Goal: Task Accomplishment & Management: Complete application form

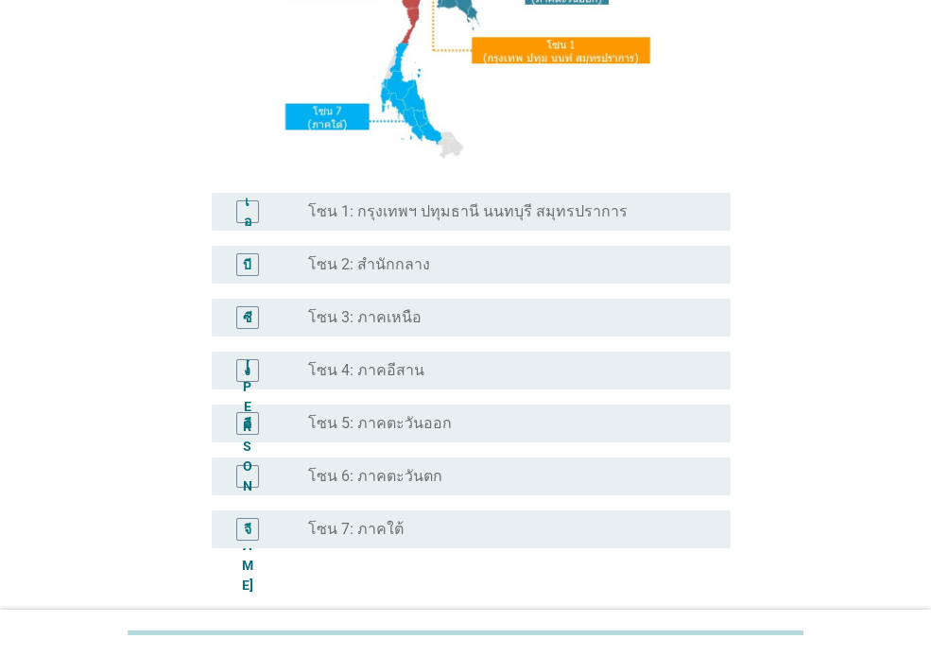
scroll to position [323, 0]
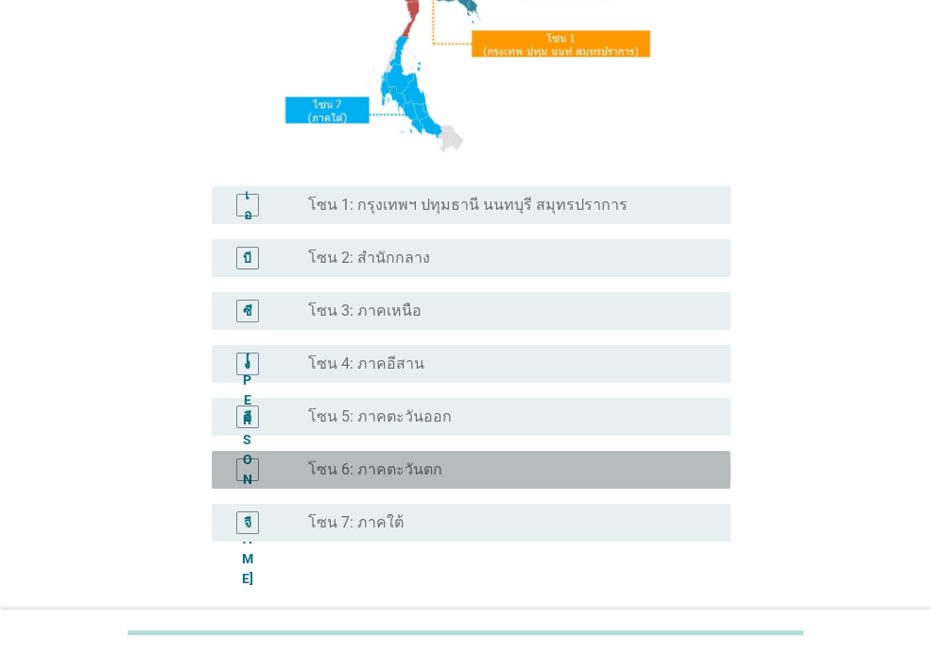
click at [245, 473] on font "[PERSON_NAME]" at bounding box center [247, 469] width 11 height 233
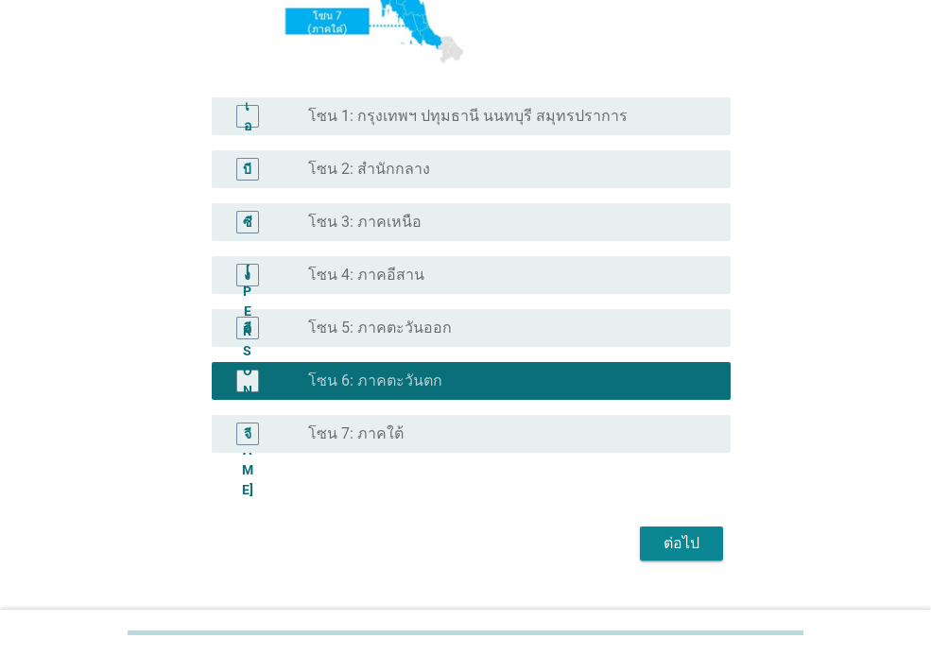
scroll to position [453, 0]
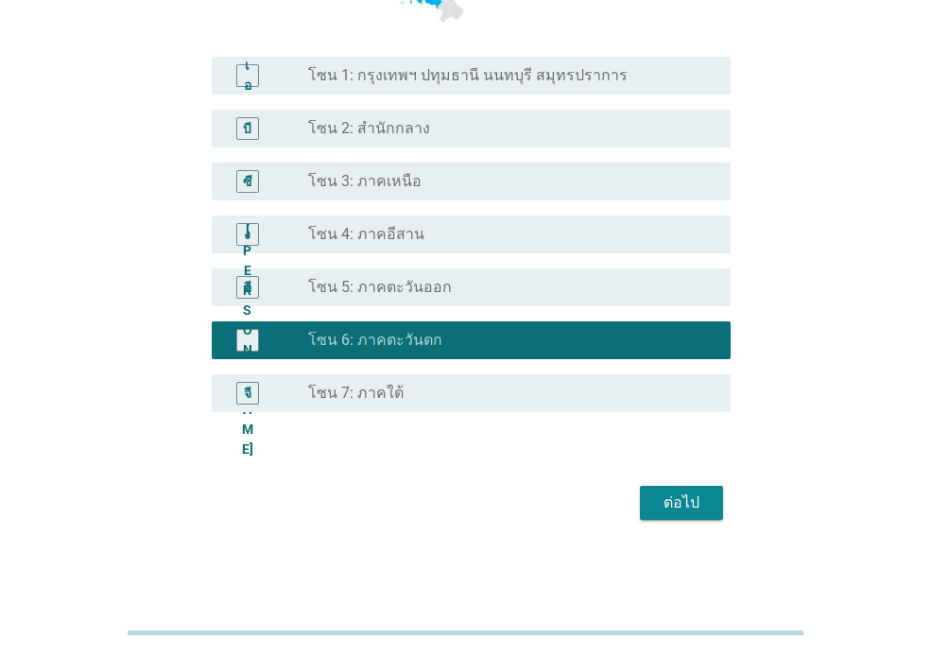
click at [679, 507] on font "ต่อไป" at bounding box center [682, 502] width 36 height 18
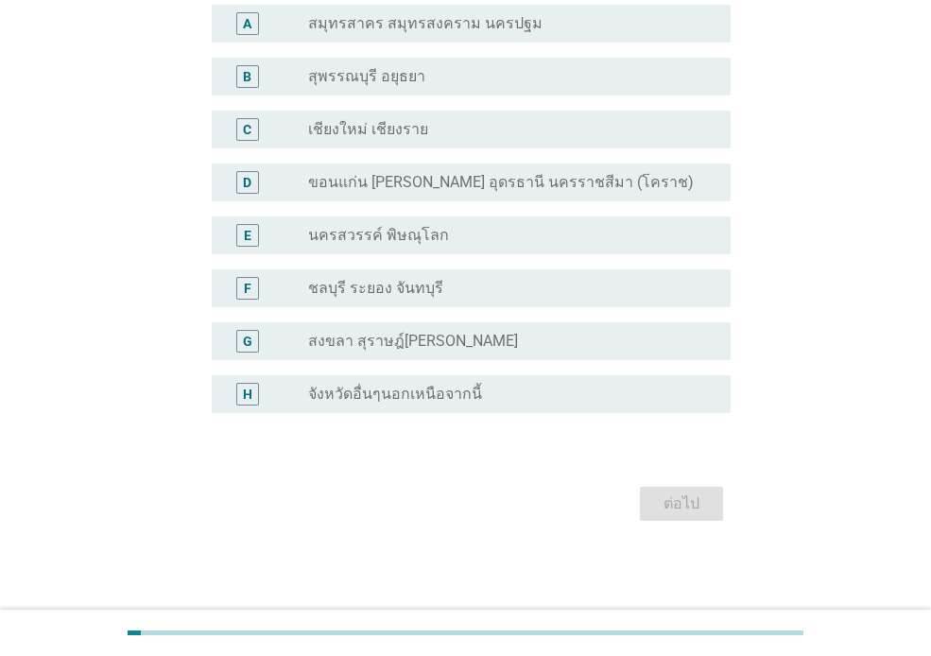
scroll to position [0, 0]
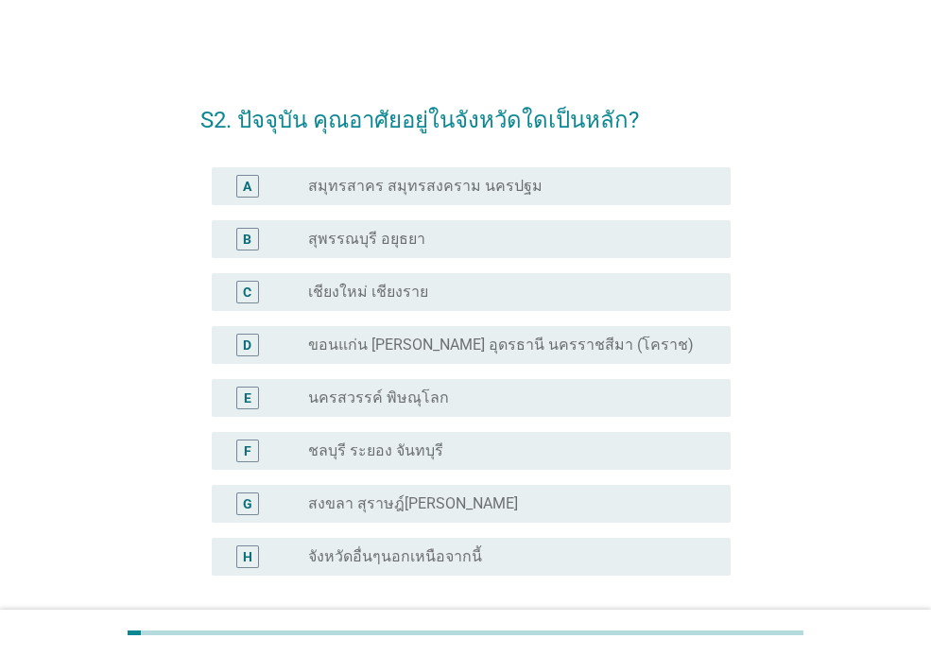
click at [350, 556] on label "จังหวัดอื่นๆนอกเหนือจากนี้" at bounding box center [395, 556] width 174 height 19
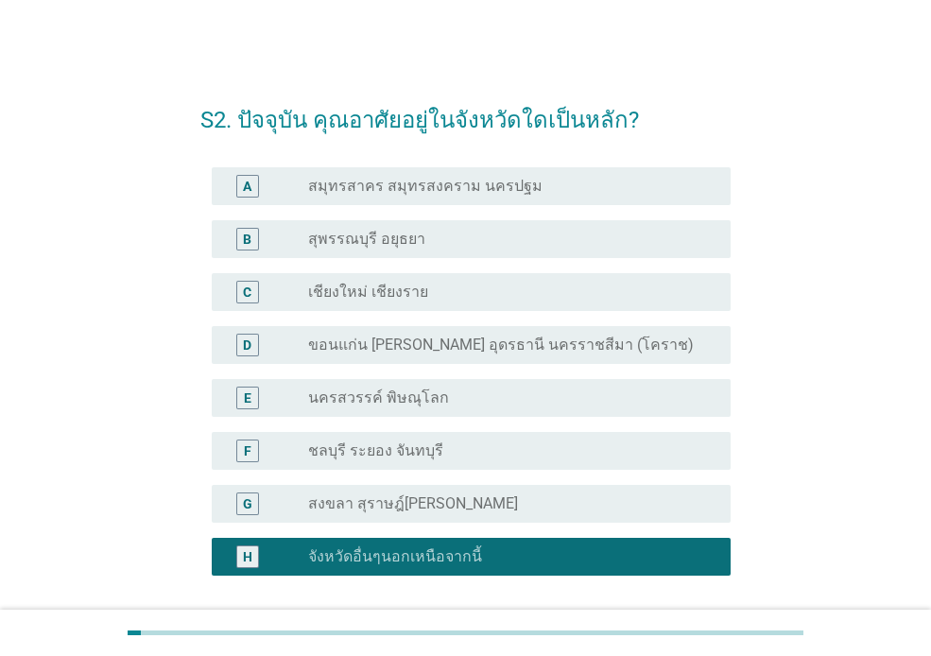
scroll to position [163, 0]
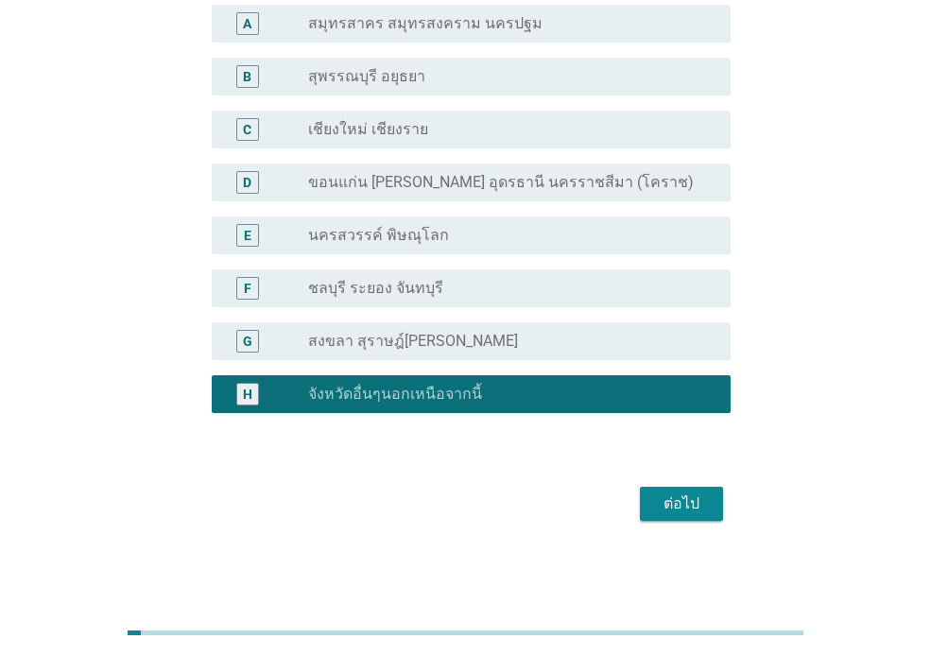
click at [682, 512] on div "ต่อไป" at bounding box center [681, 503] width 53 height 23
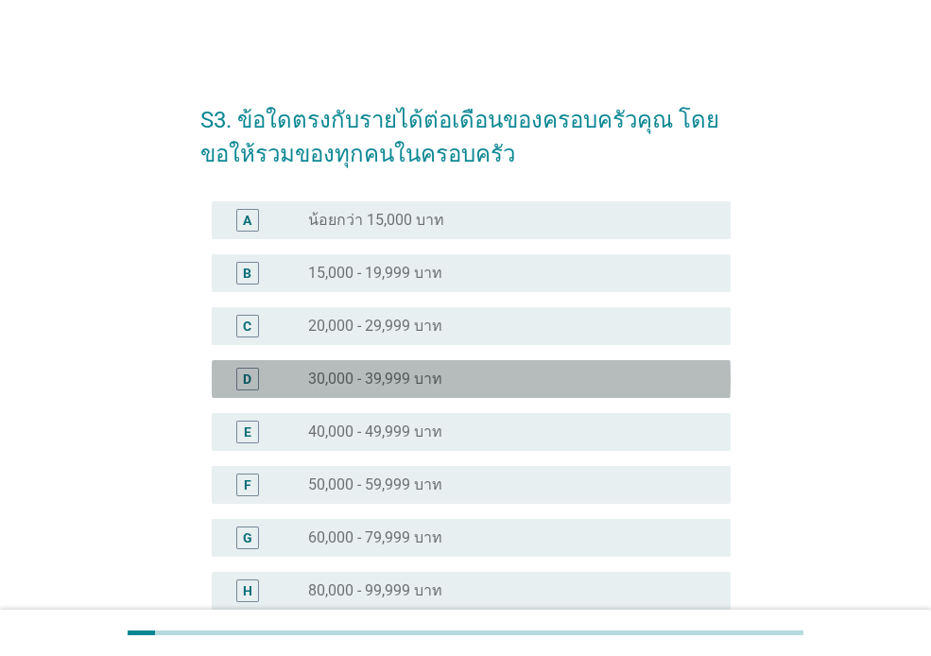
click at [240, 380] on div "D" at bounding box center [247, 379] width 23 height 23
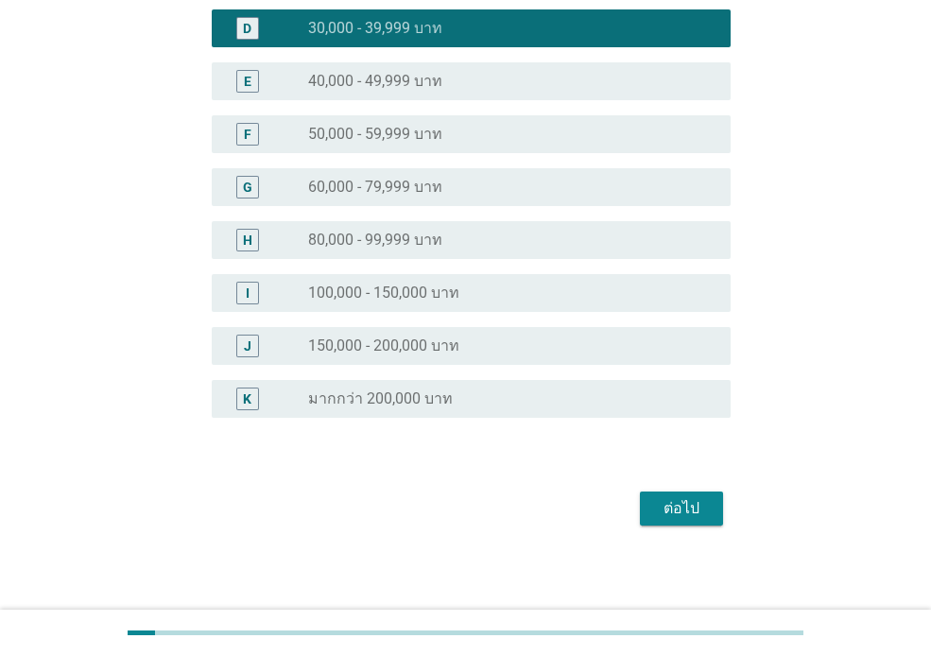
scroll to position [355, 0]
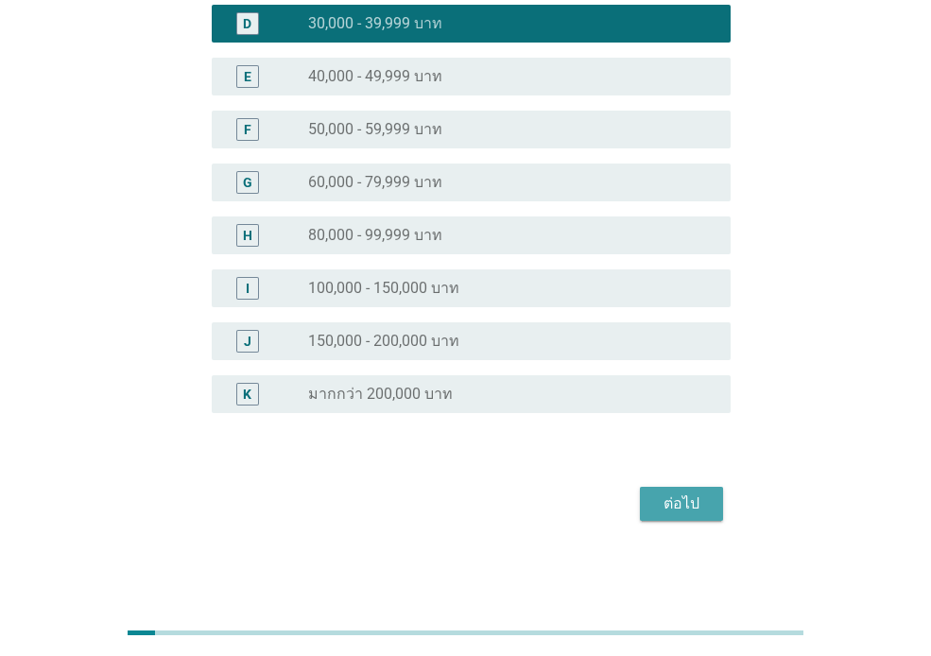
click at [665, 510] on div "ต่อไป" at bounding box center [681, 503] width 53 height 23
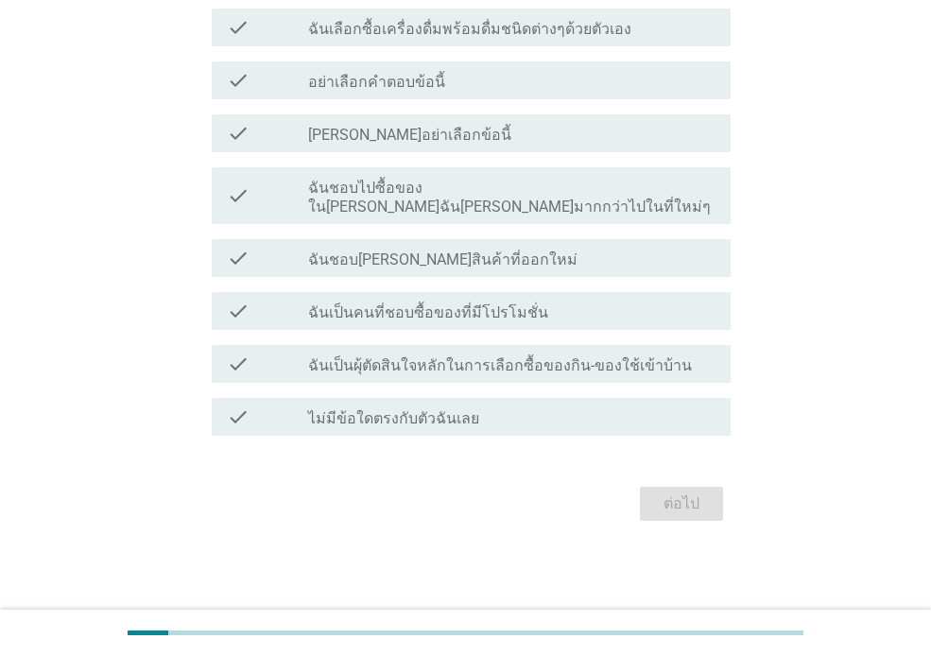
scroll to position [0, 0]
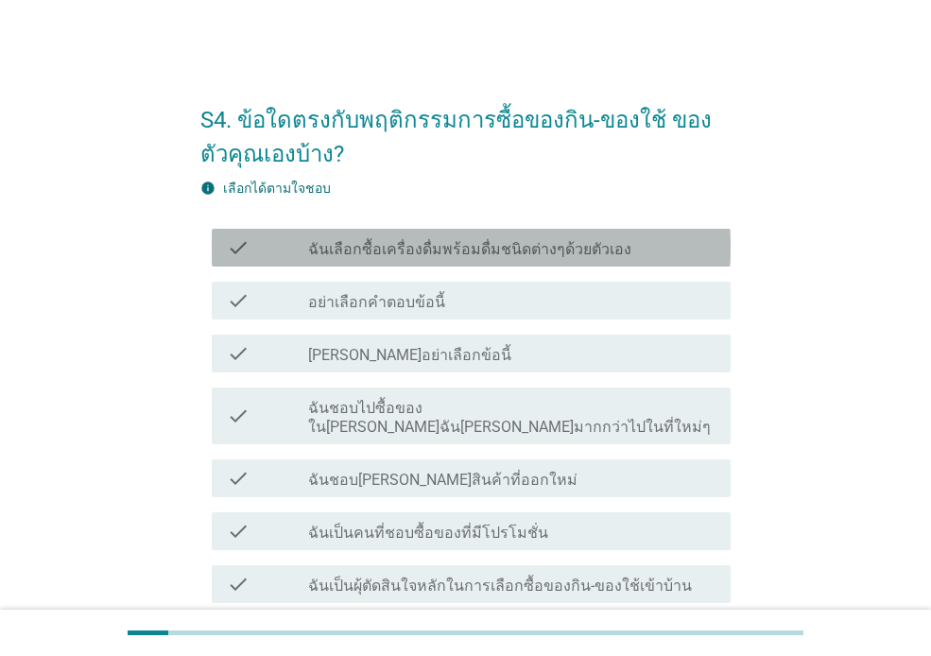
click at [647, 242] on div "check_box_outline_blank ฉันเลือกซื้อเครื่องดื่มพร้อมดื่มชนิดต่างๆด้วยตัวเอง" at bounding box center [511, 247] width 407 height 23
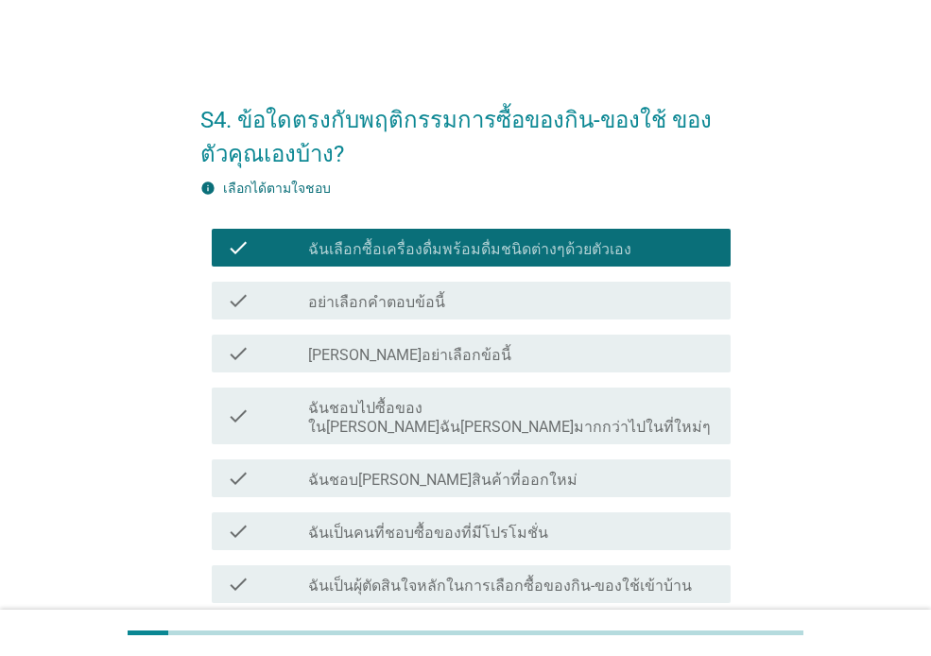
click at [601, 410] on label "ฉันชอบไปซื้อของใน[PERSON_NAME]ฉัน[PERSON_NAME]มากกว่าไปในที่ใหม่ๆ" at bounding box center [511, 418] width 407 height 38
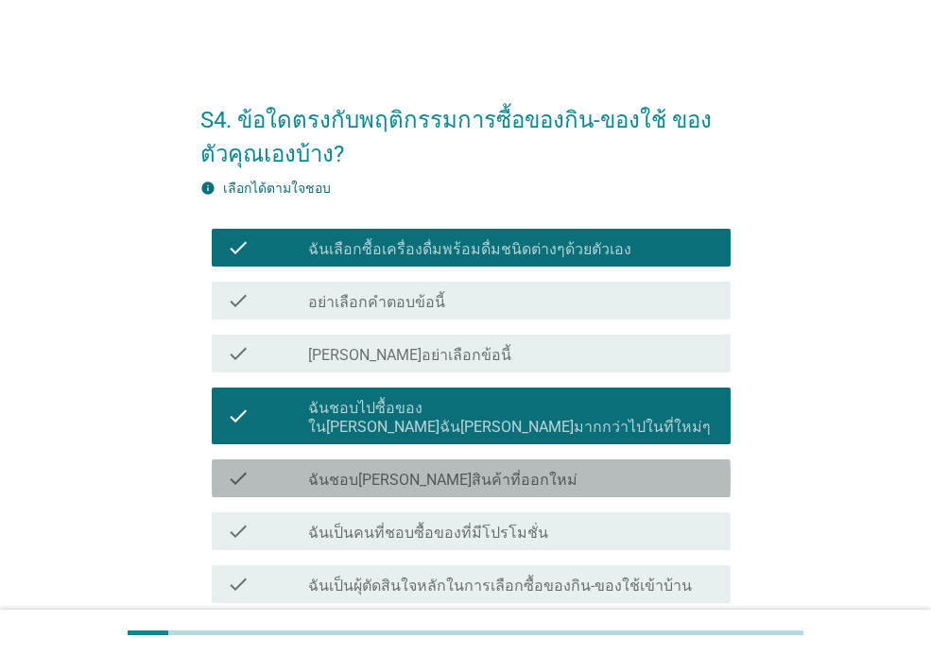
click at [495, 467] on div "check_box_outline_blank ฉันชอบ[PERSON_NAME]สินค้าที่ออกใหม่" at bounding box center [511, 478] width 407 height 23
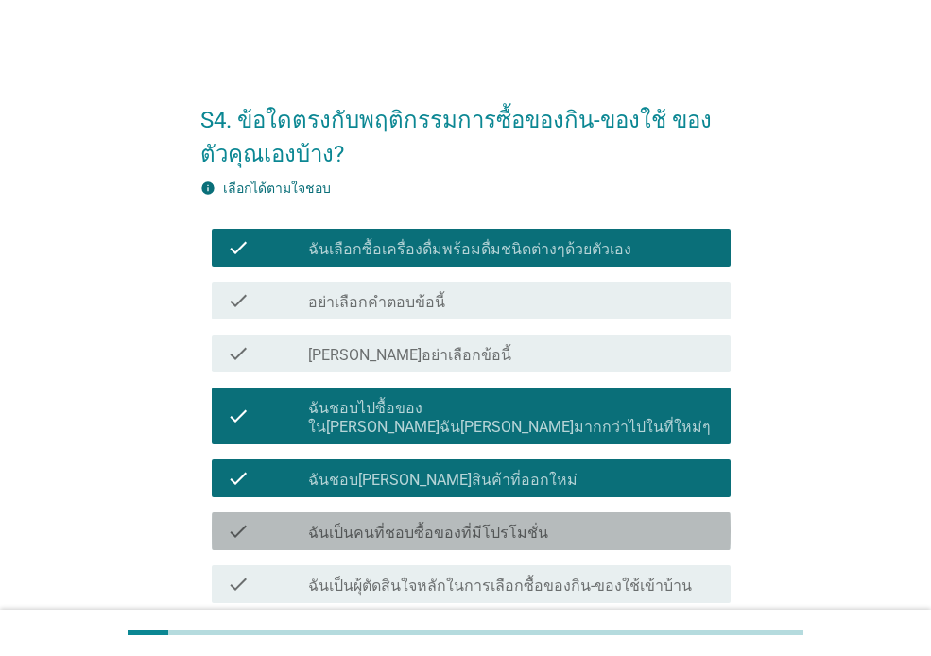
drag, startPoint x: 453, startPoint y: 512, endPoint x: 464, endPoint y: 504, distance: 14.2
click at [455, 524] on label "ฉันเป็นคนที่ชอบซื้อของที่มีโปรโมชั่น" at bounding box center [428, 533] width 240 height 19
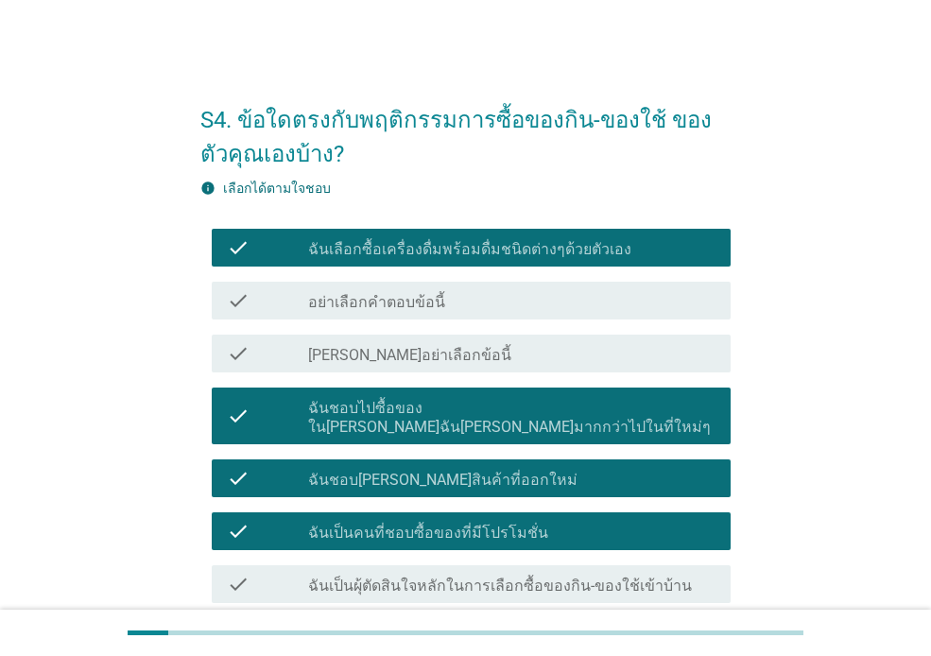
scroll to position [201, 0]
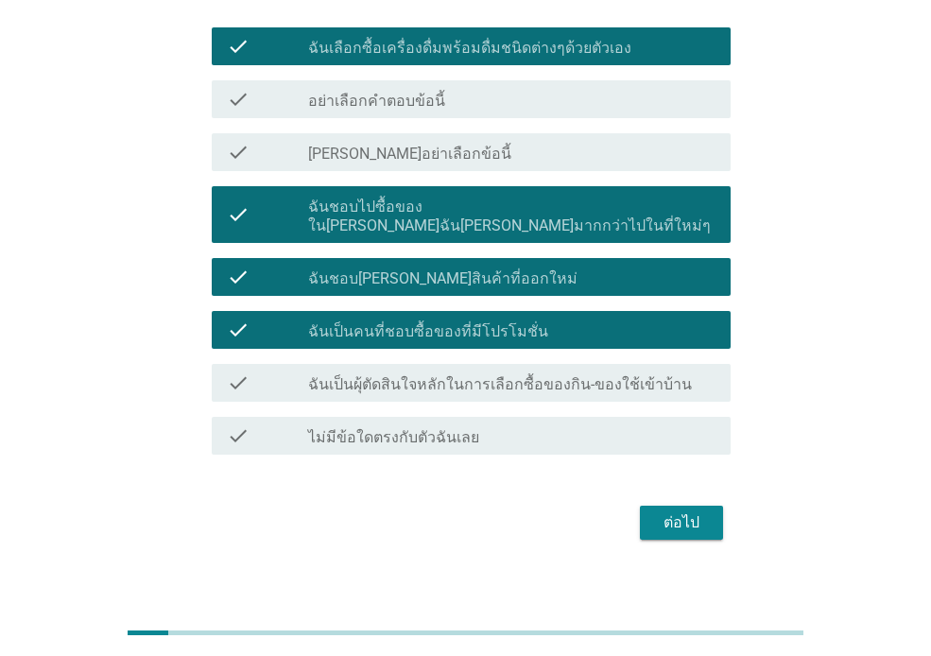
click at [676, 511] on div "ต่อไป" at bounding box center [681, 522] width 53 height 23
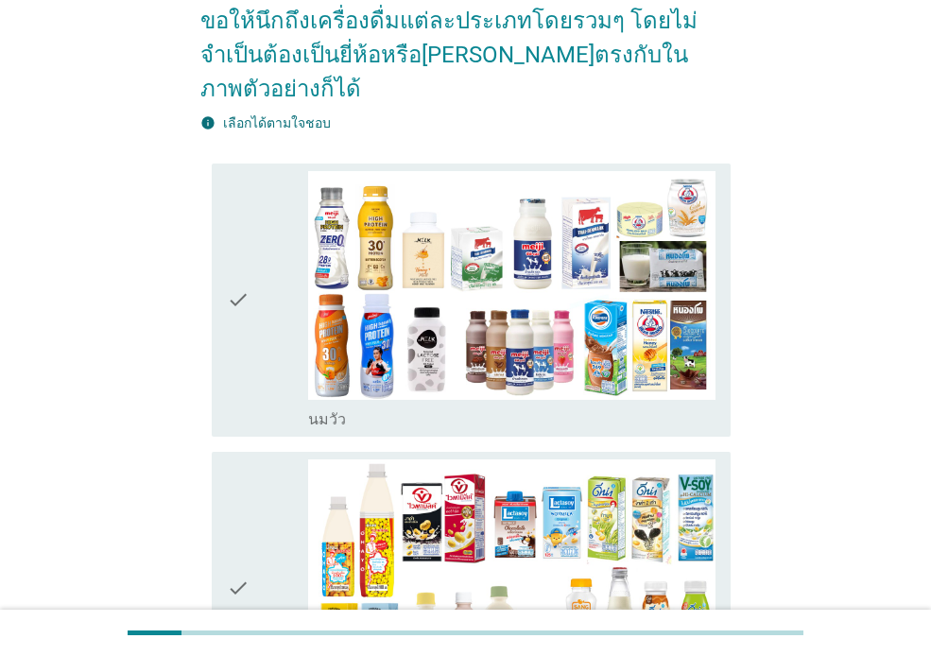
scroll to position [0, 0]
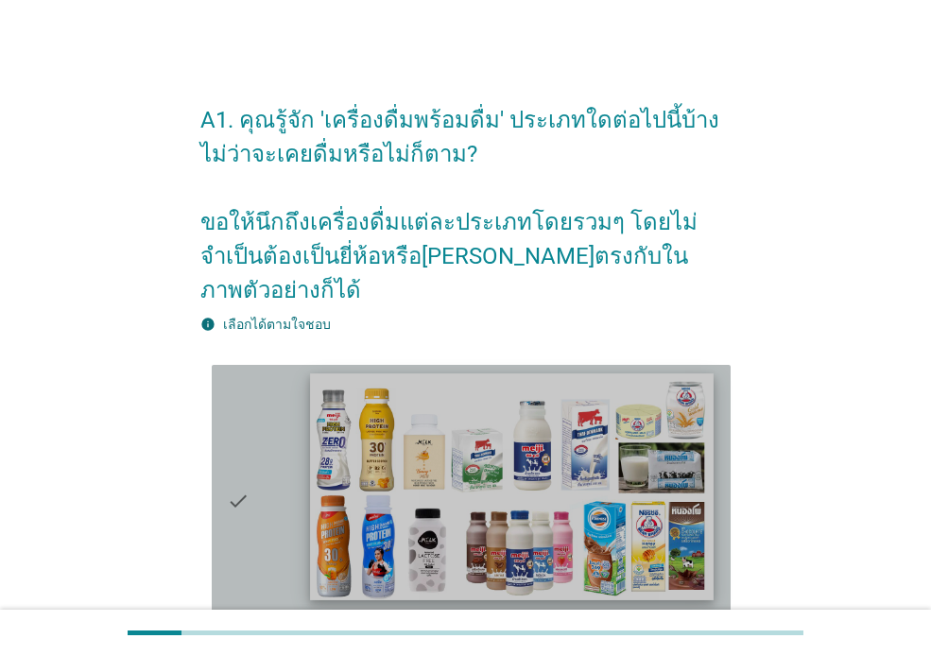
click at [540, 422] on img at bounding box center [511, 486] width 403 height 227
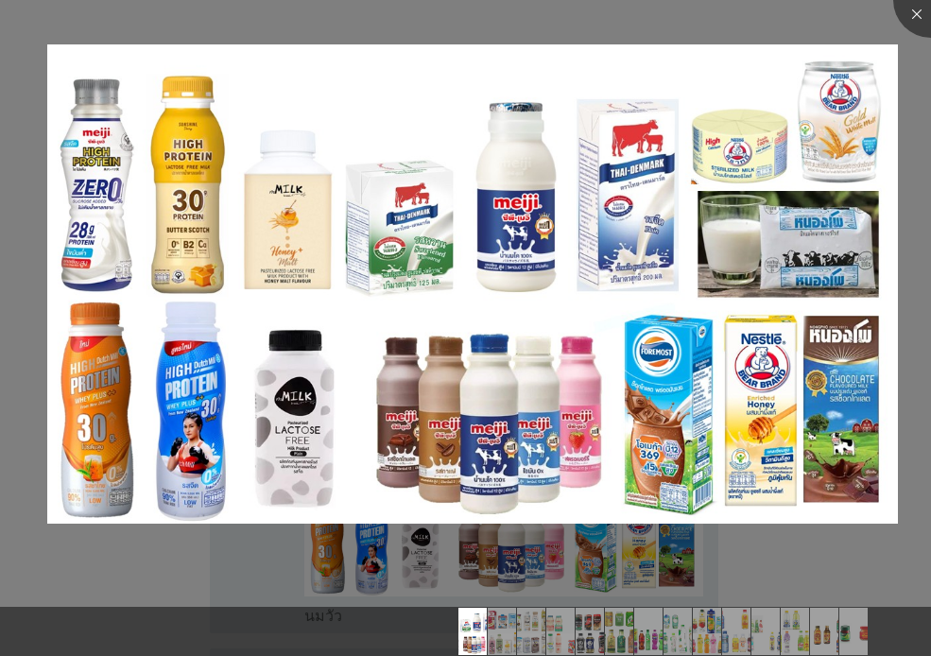
scroll to position [441, 0]
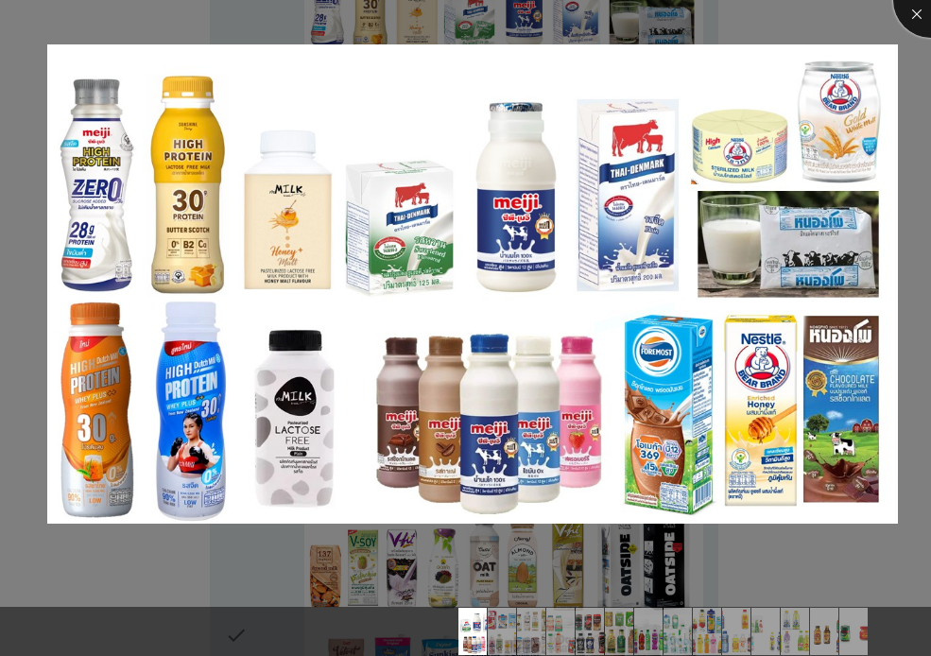
click at [908, 3] on div at bounding box center [931, 0] width 76 height 76
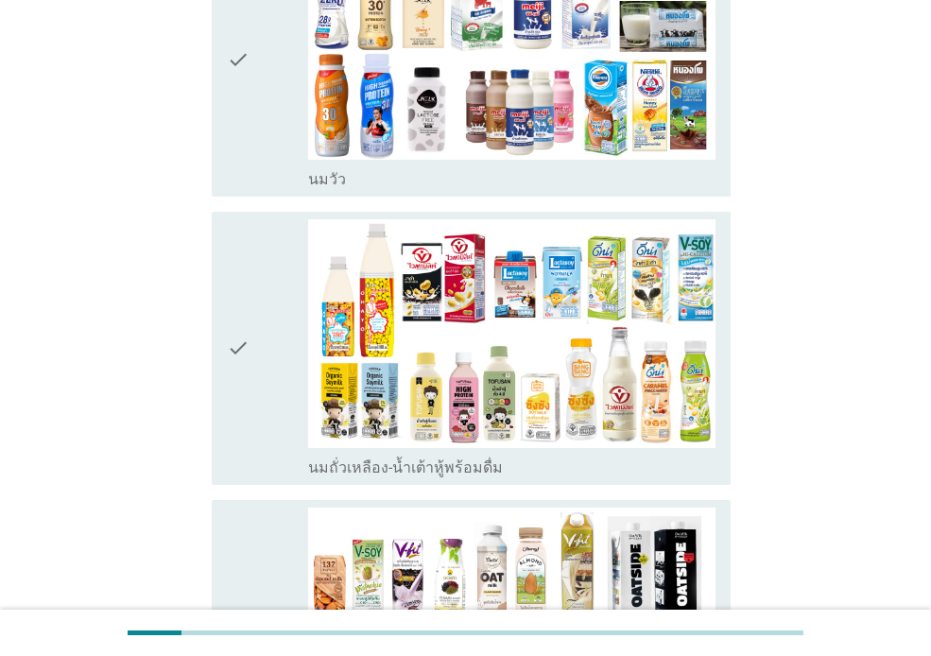
click at [271, 96] on div "check" at bounding box center [267, 60] width 81 height 258
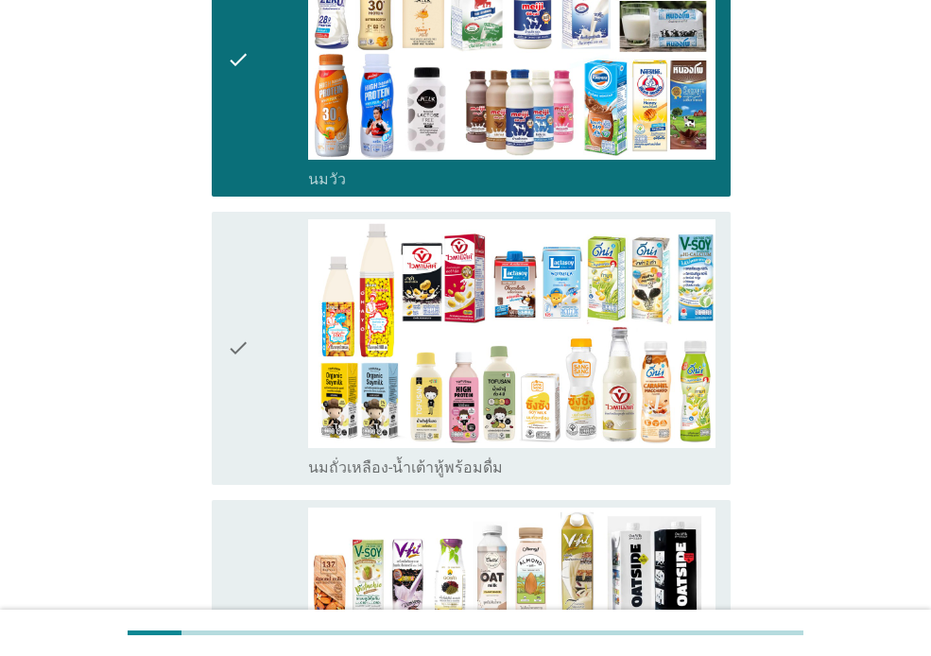
click at [268, 346] on div "check" at bounding box center [267, 348] width 81 height 258
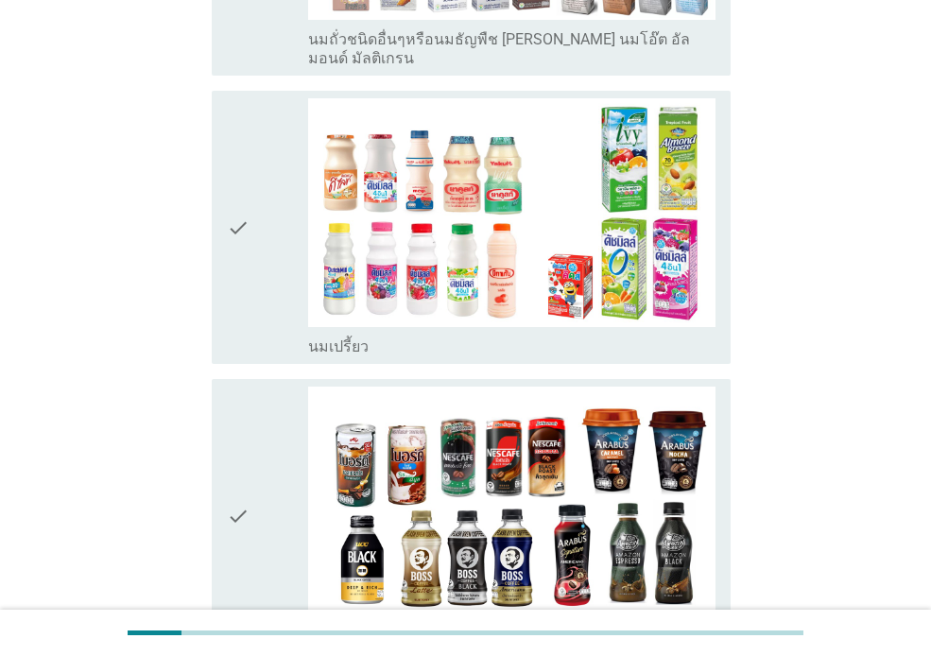
scroll to position [1166, 0]
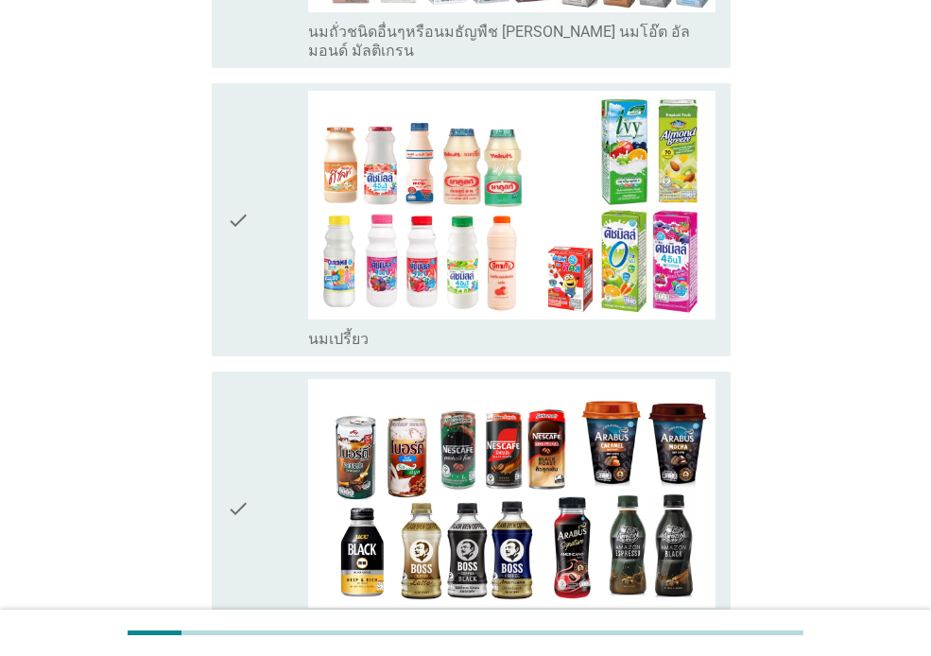
click at [237, 209] on icon "check" at bounding box center [238, 220] width 23 height 258
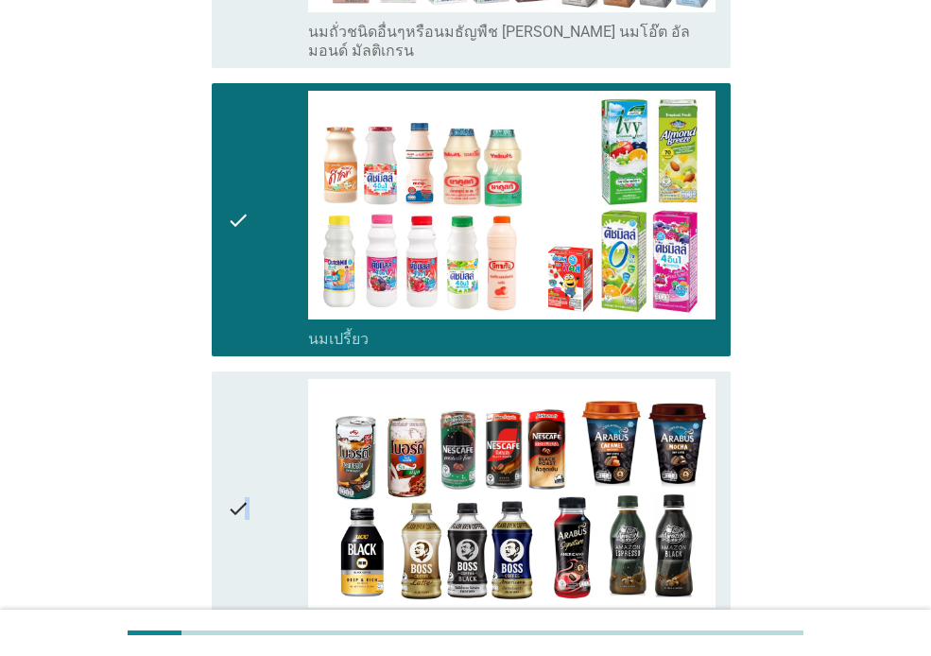
click at [249, 379] on icon "check" at bounding box center [238, 508] width 23 height 258
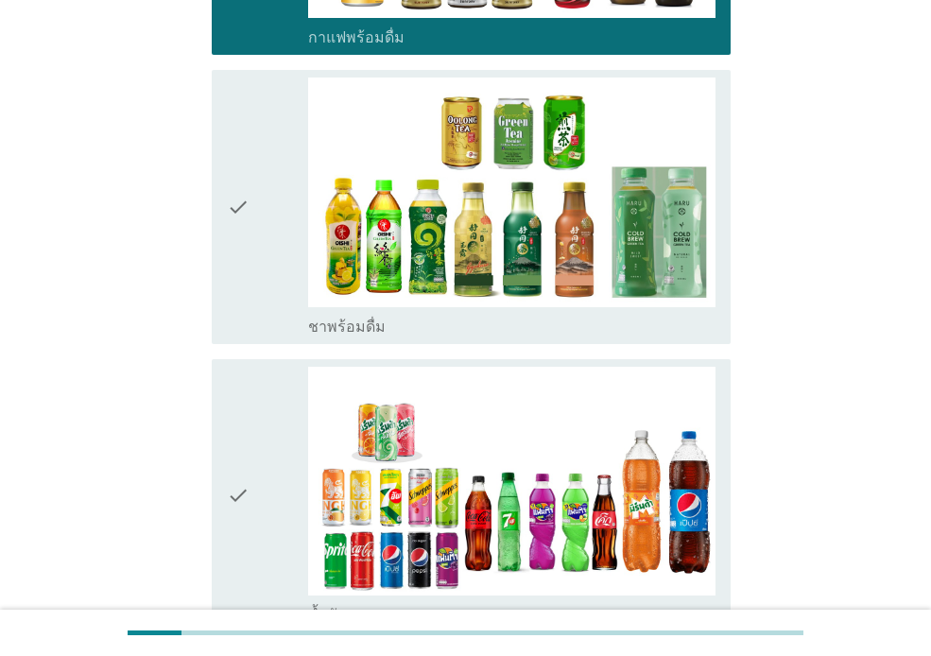
scroll to position [1776, 0]
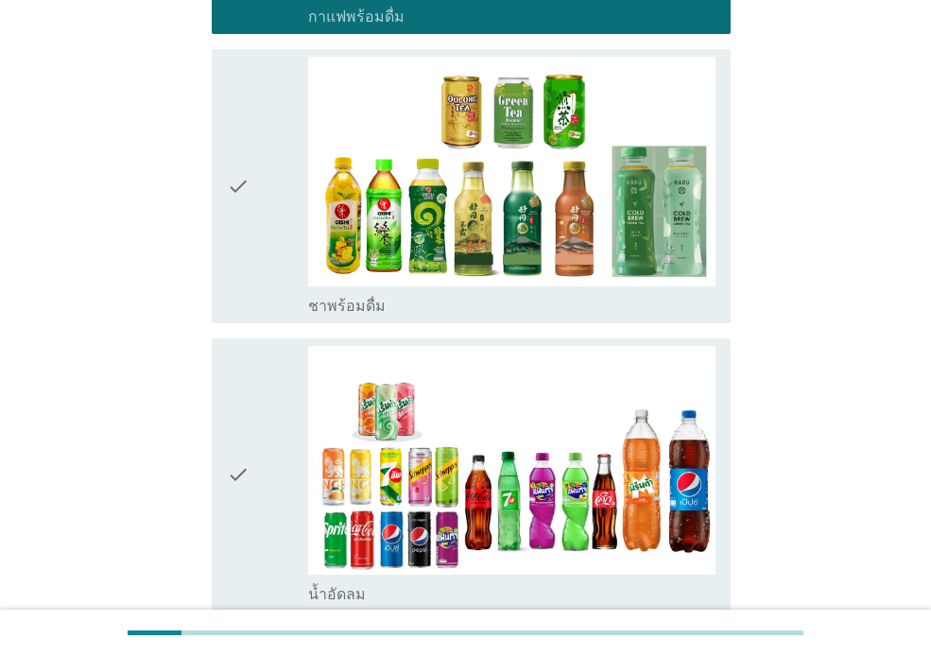
click at [252, 210] on div "check" at bounding box center [267, 186] width 81 height 258
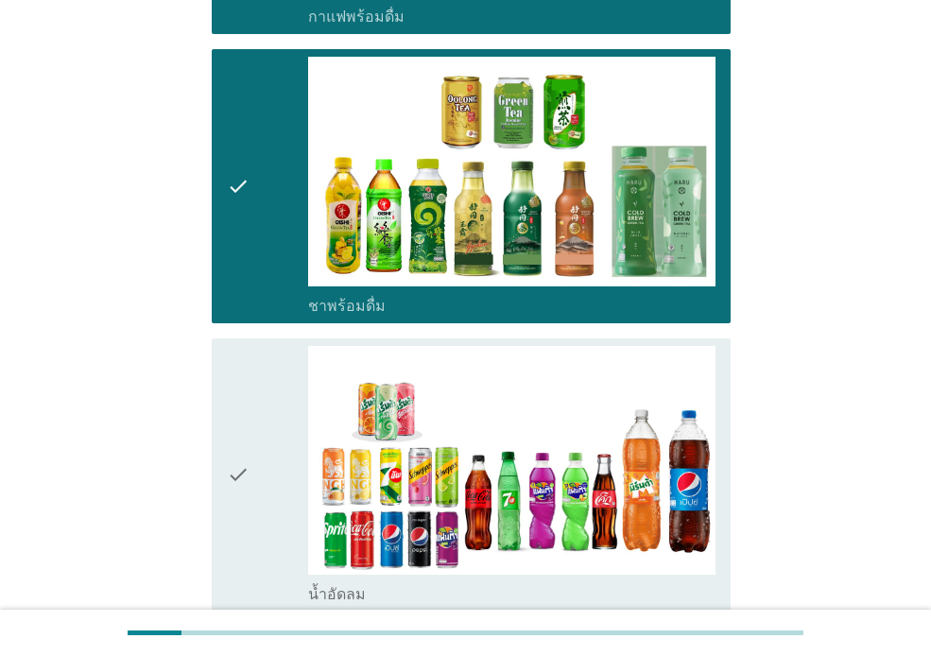
click at [257, 346] on div "check" at bounding box center [267, 475] width 81 height 258
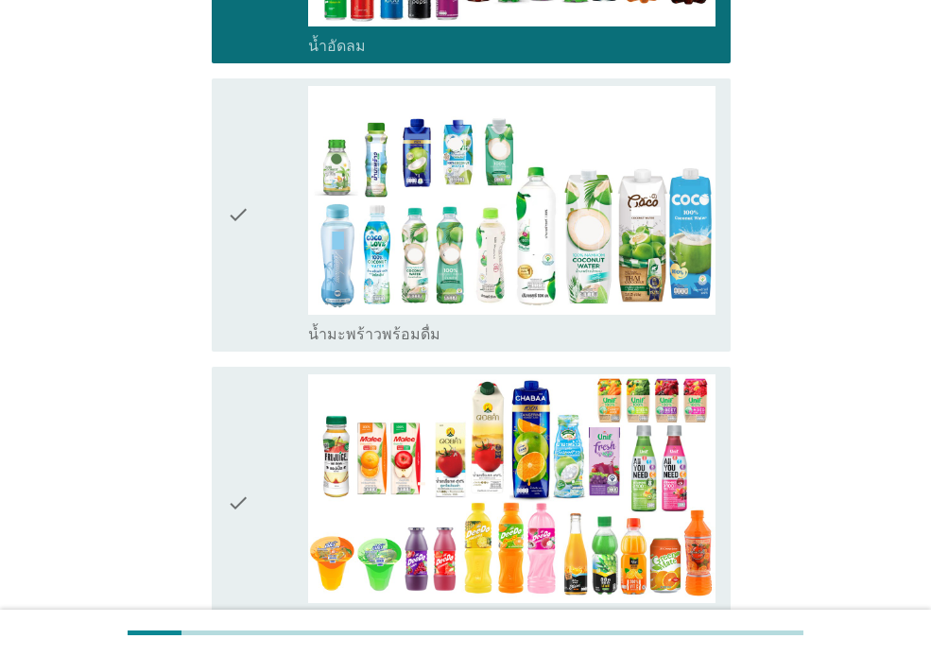
scroll to position [2332, 0]
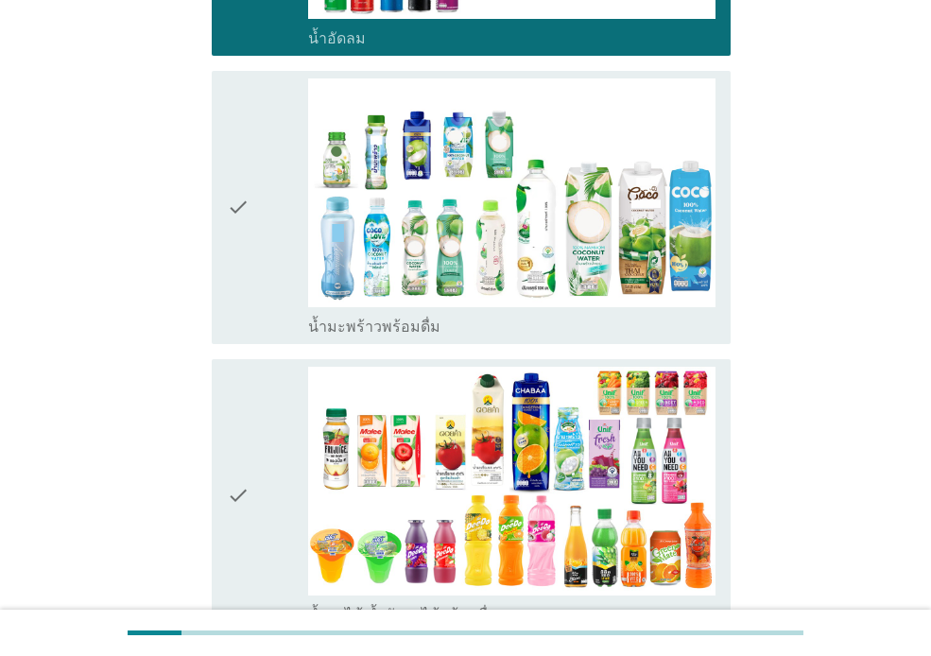
click at [286, 367] on div "check" at bounding box center [267, 496] width 81 height 258
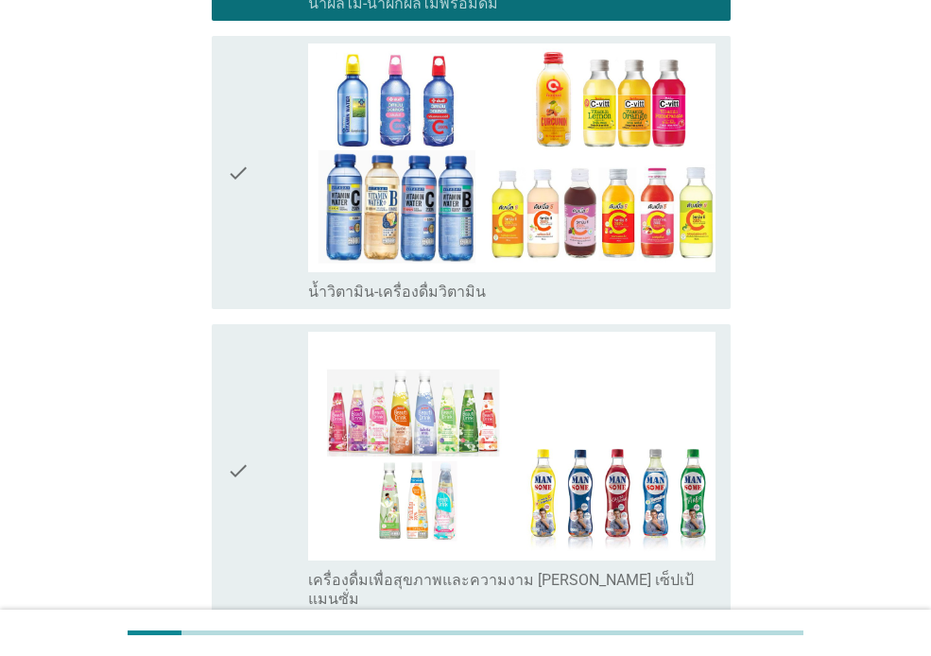
scroll to position [2971, 0]
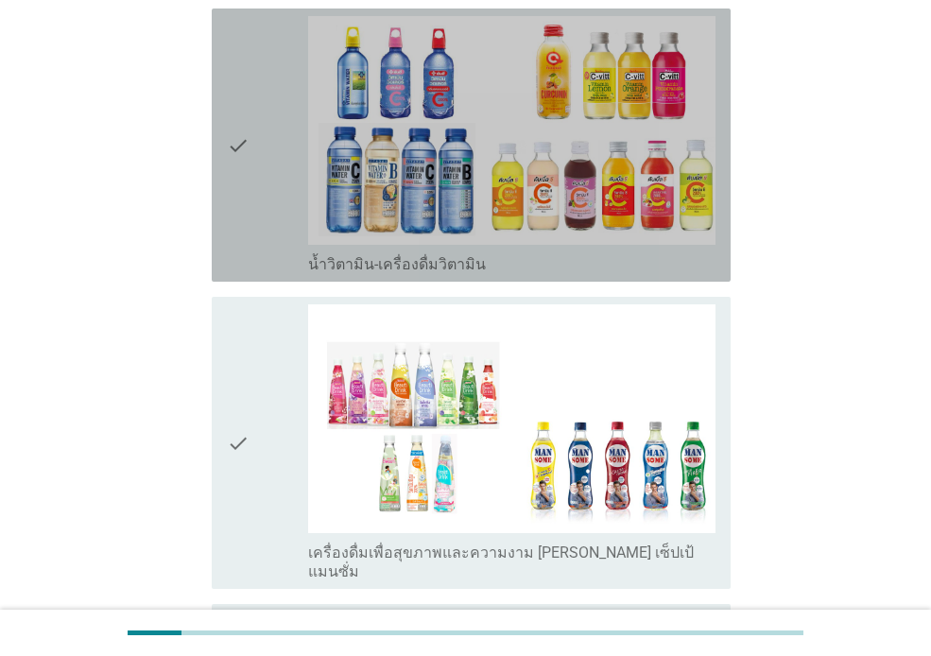
click at [250, 174] on div "check" at bounding box center [267, 145] width 81 height 258
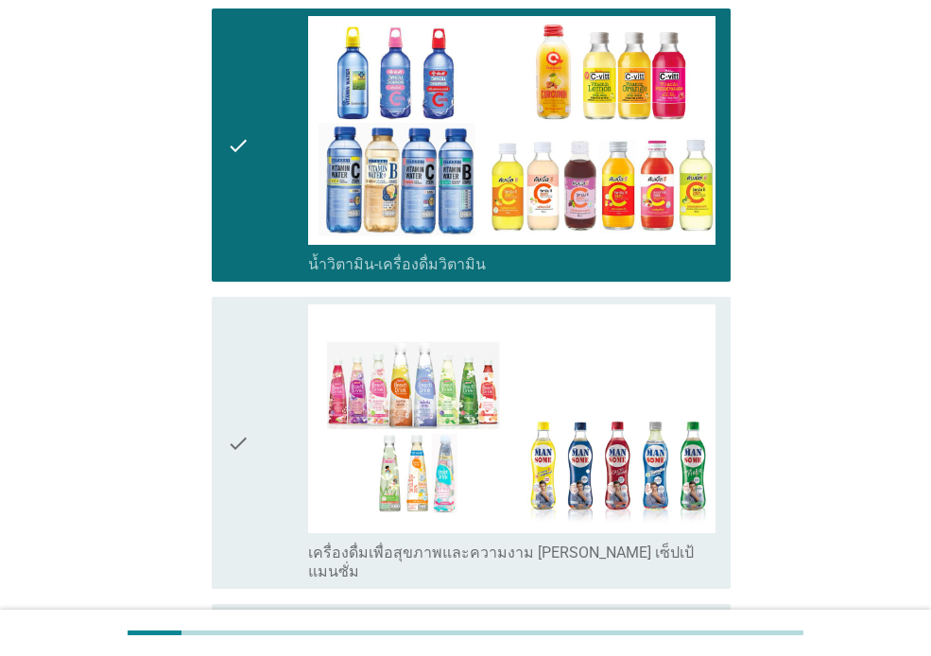
click at [251, 436] on div "check" at bounding box center [267, 442] width 81 height 277
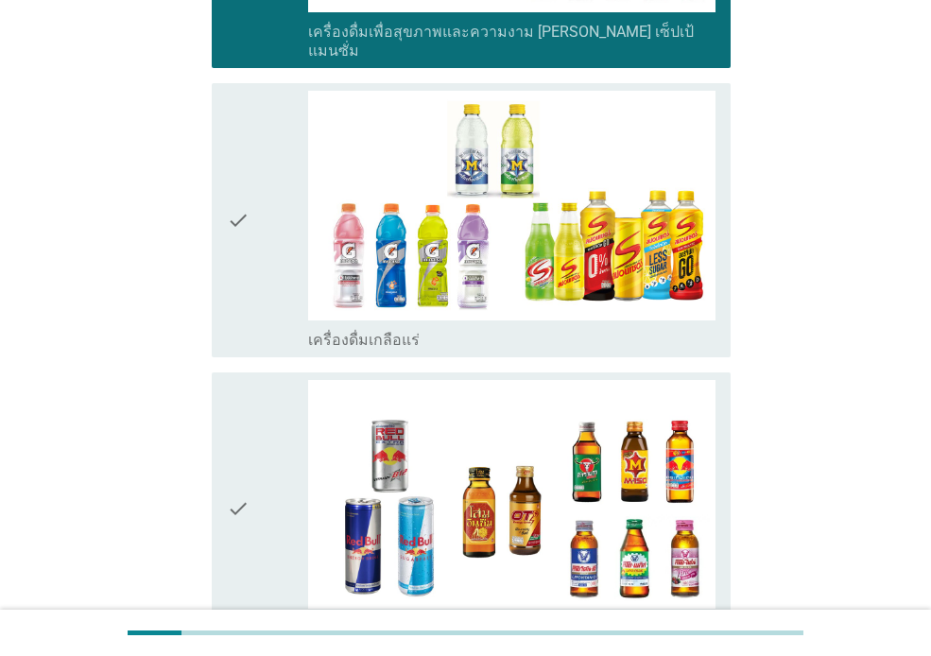
scroll to position [3506, 0]
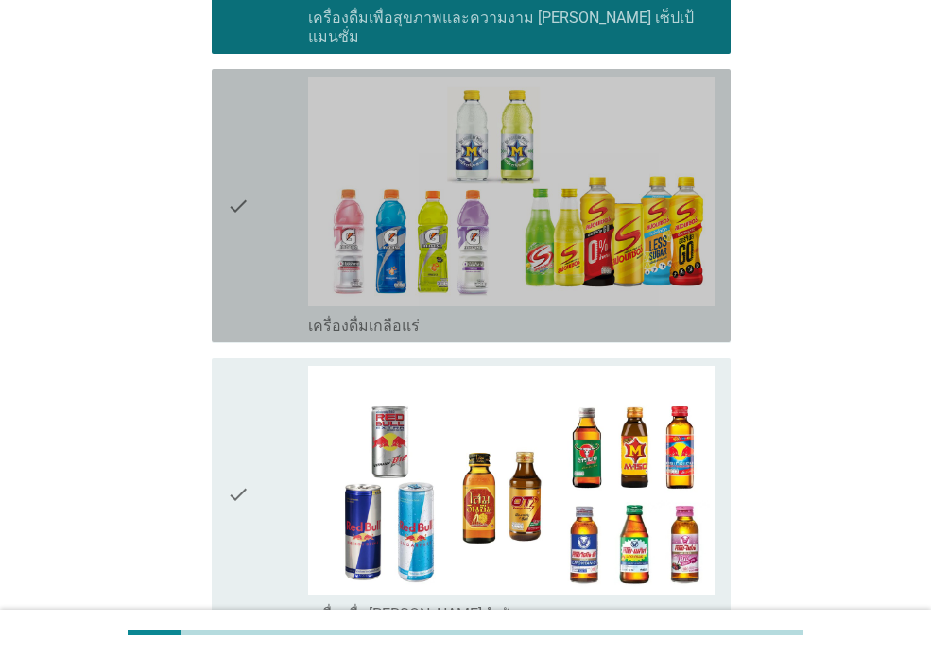
click at [261, 227] on div "check" at bounding box center [267, 206] width 81 height 258
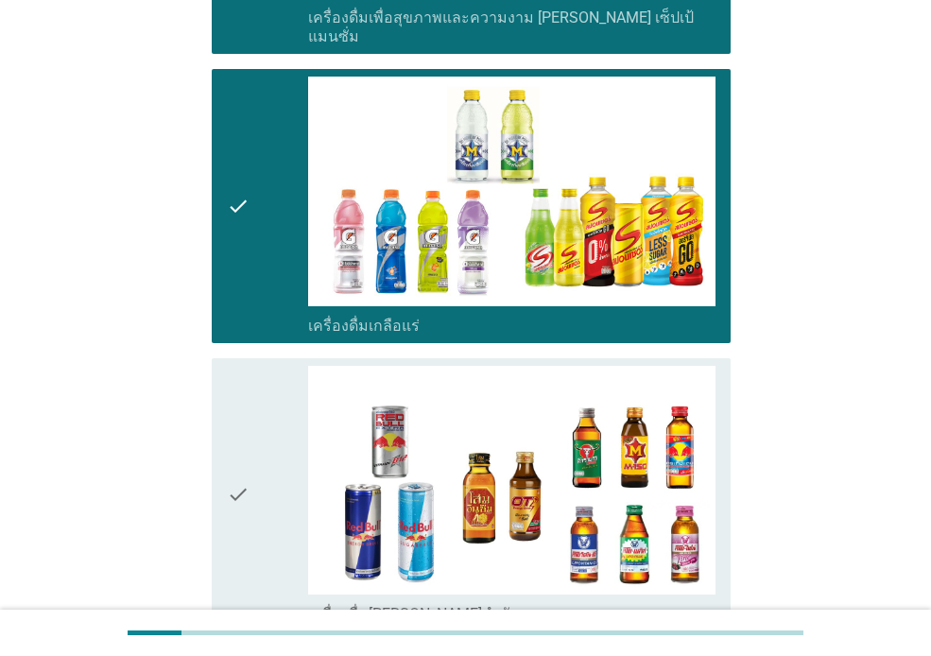
click at [250, 377] on icon "check" at bounding box center [238, 495] width 23 height 258
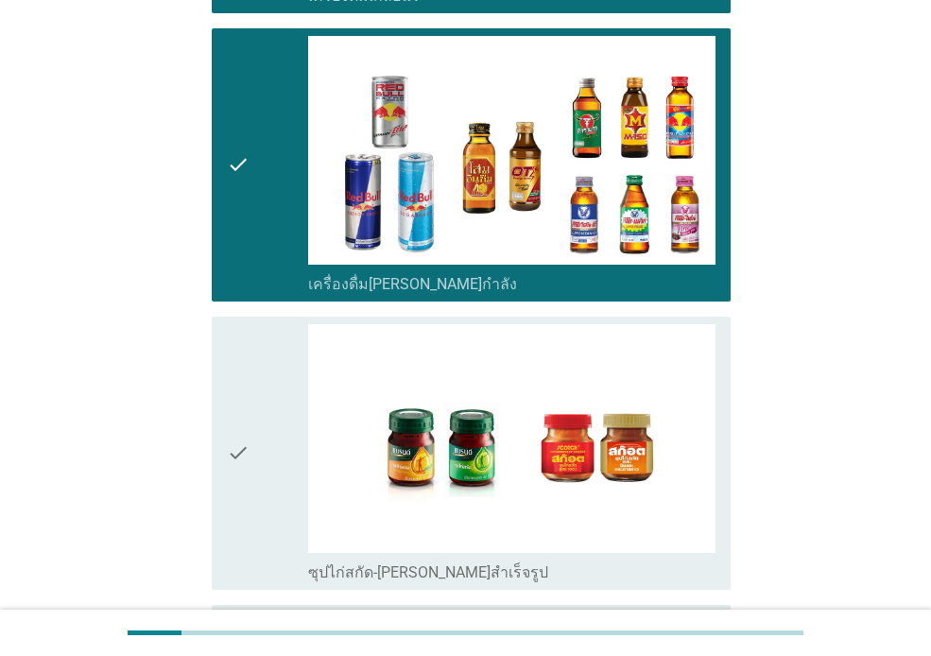
scroll to position [3842, 0]
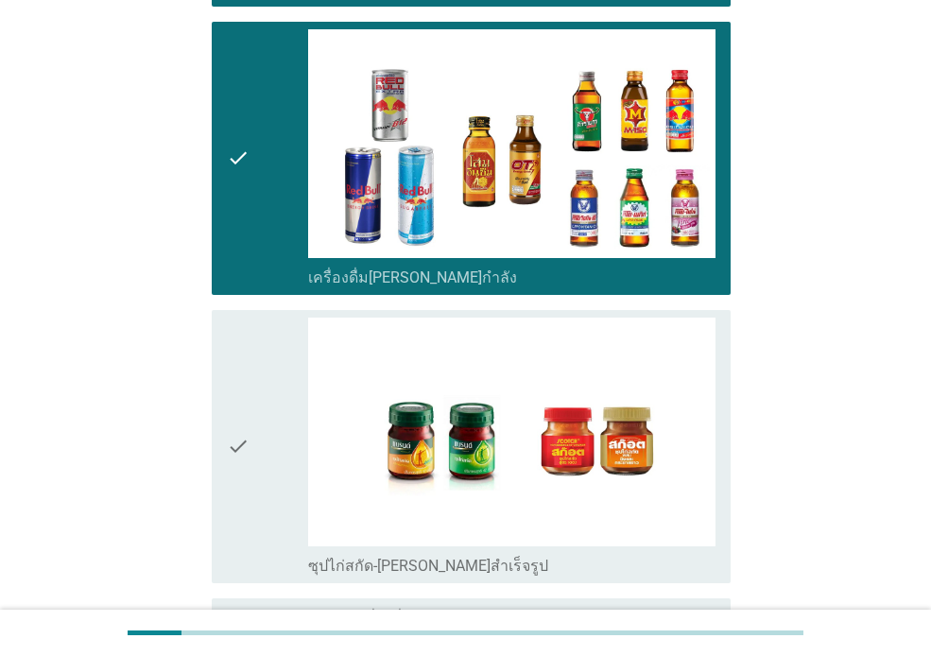
click at [269, 417] on div "check" at bounding box center [267, 447] width 81 height 258
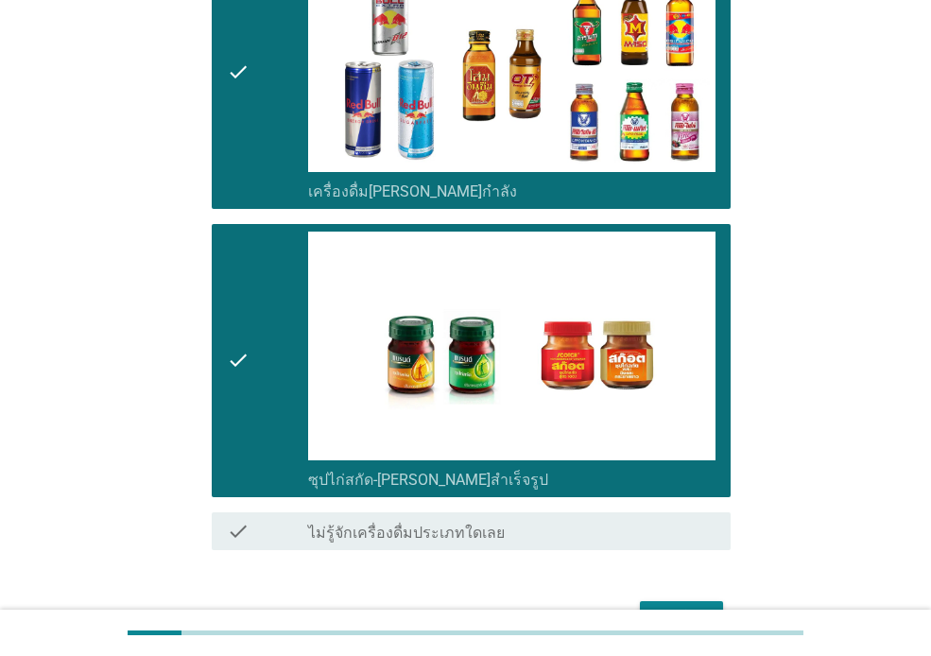
scroll to position [3971, 0]
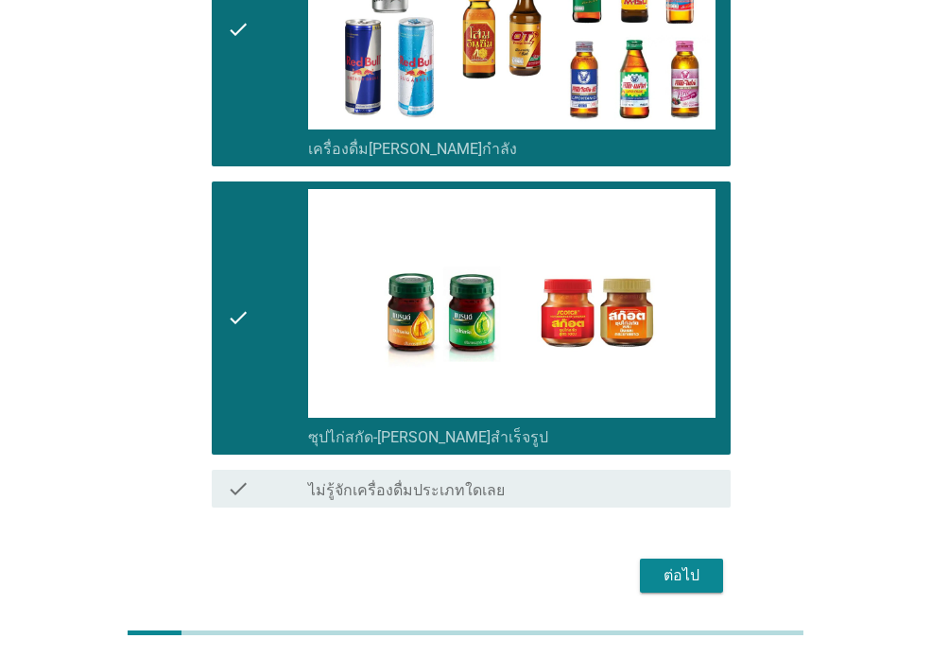
click at [713, 559] on button "ต่อไป" at bounding box center [681, 576] width 83 height 34
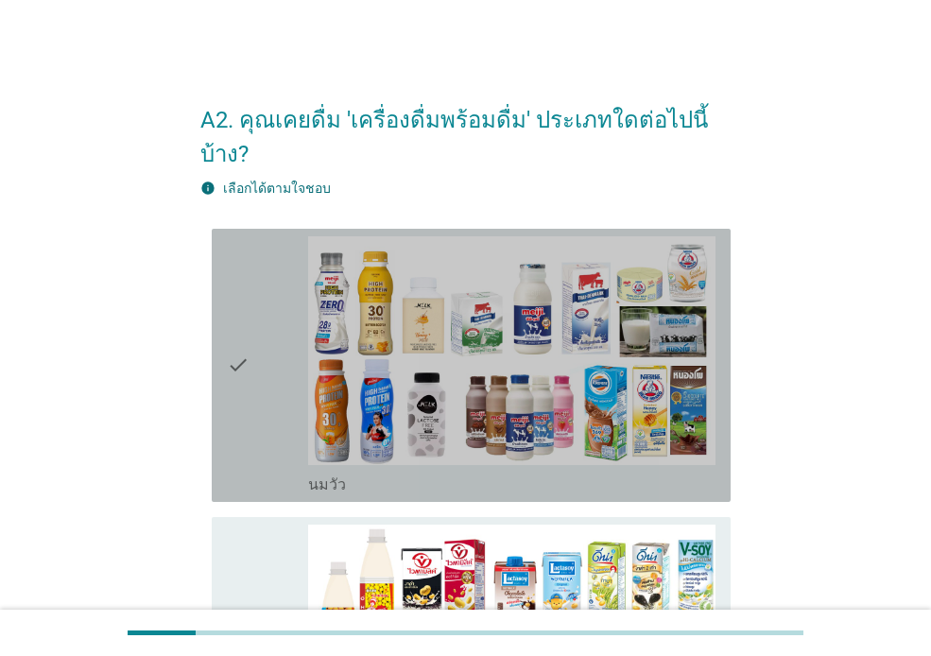
click at [252, 397] on div "check" at bounding box center [267, 365] width 81 height 258
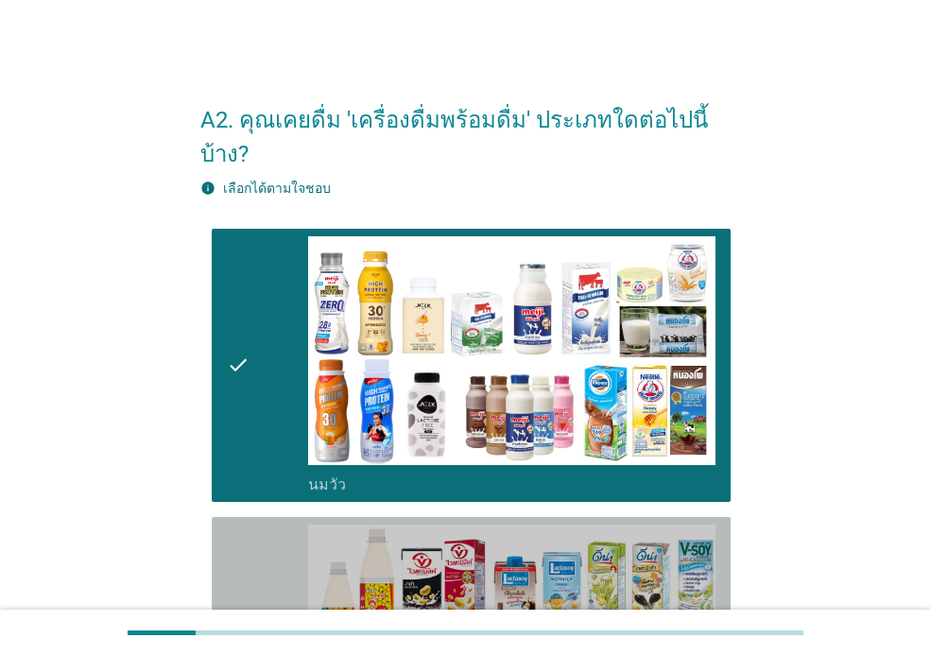
click at [249, 525] on icon "check" at bounding box center [238, 654] width 23 height 258
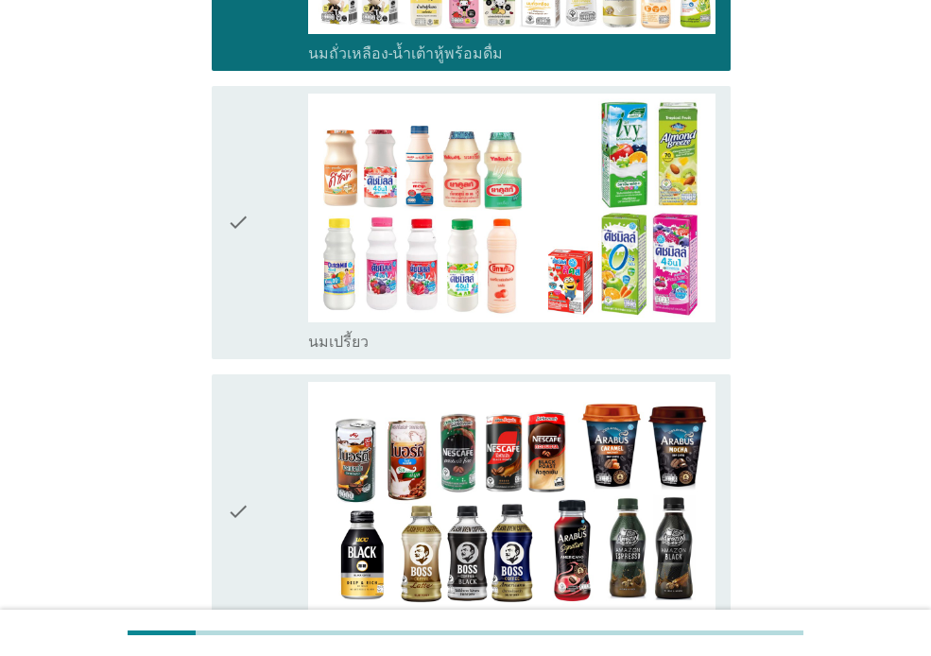
scroll to position [725, 0]
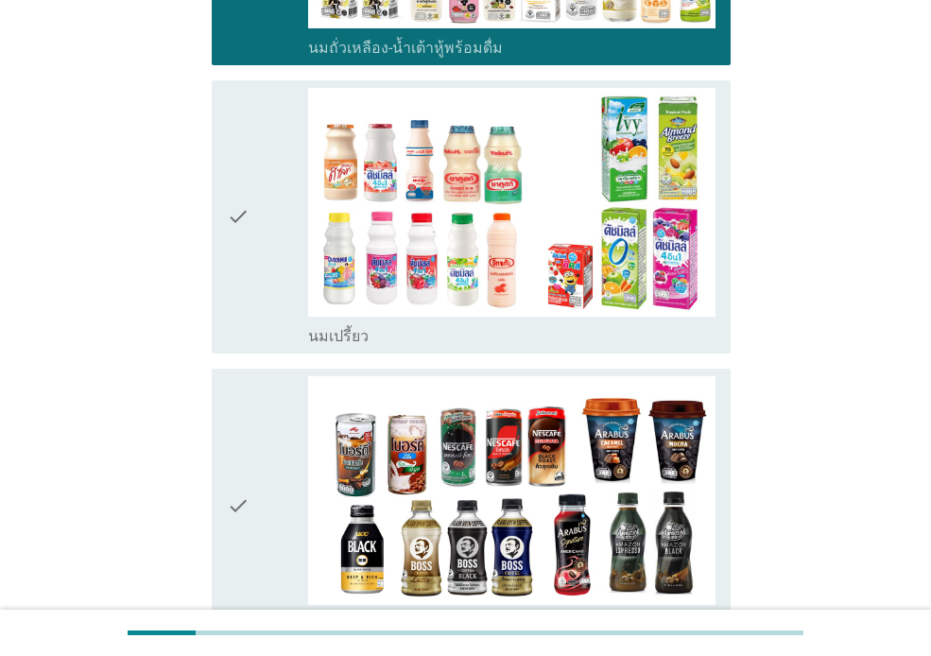
click at [280, 243] on div "check" at bounding box center [267, 217] width 81 height 258
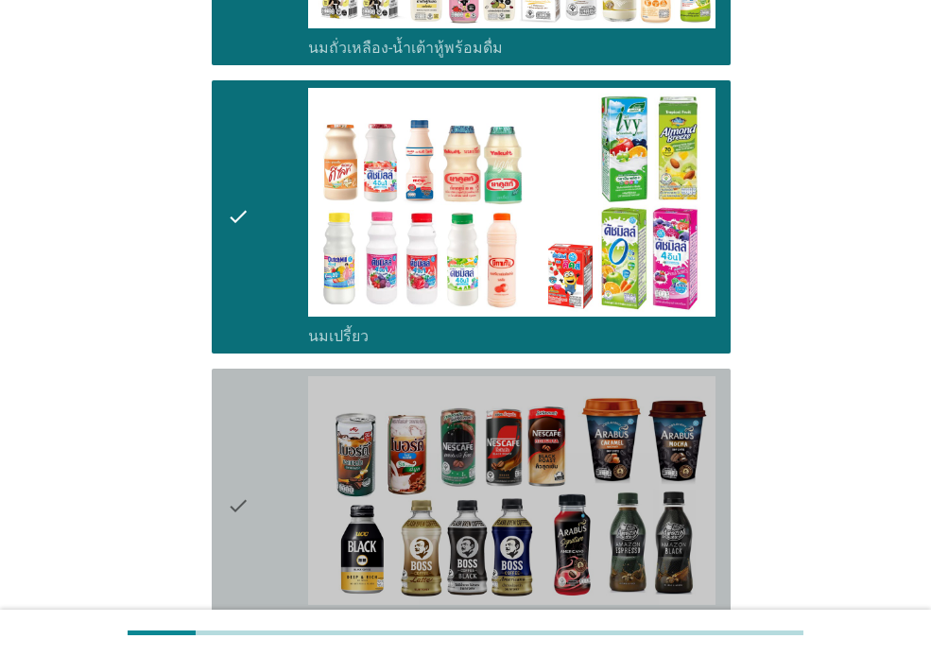
drag, startPoint x: 283, startPoint y: 370, endPoint x: 597, endPoint y: 371, distance: 314.8
click at [283, 376] on div "check" at bounding box center [267, 505] width 81 height 258
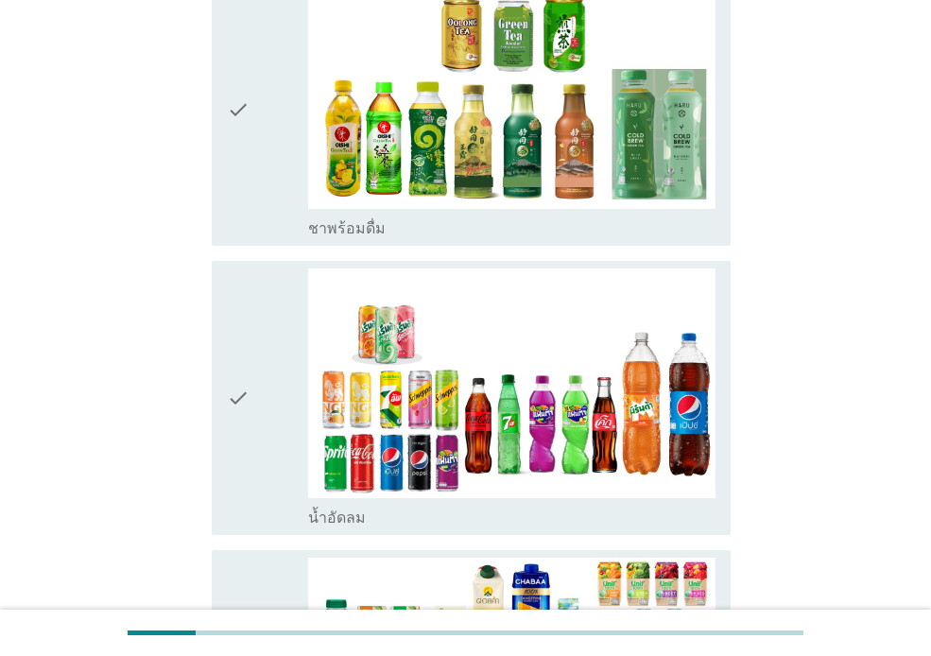
scroll to position [1415, 0]
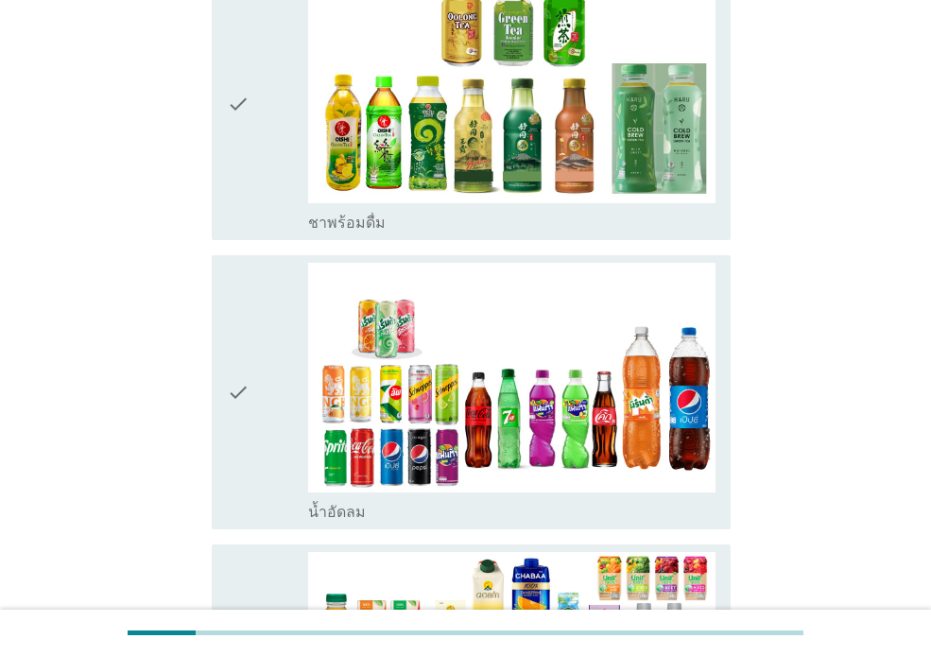
click at [272, 117] on div "check" at bounding box center [267, 103] width 81 height 258
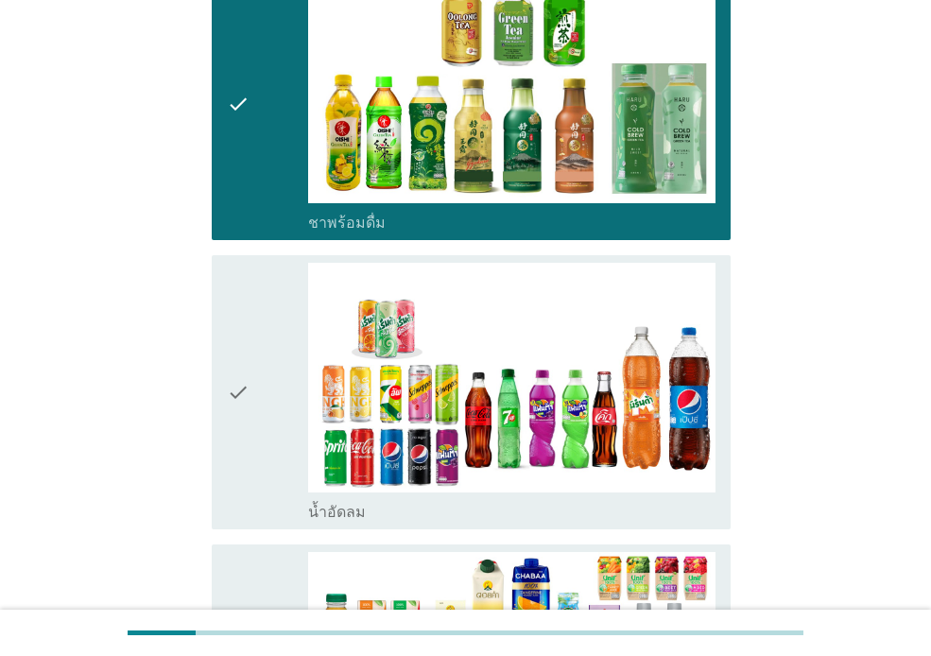
click at [279, 268] on div "check" at bounding box center [267, 392] width 81 height 258
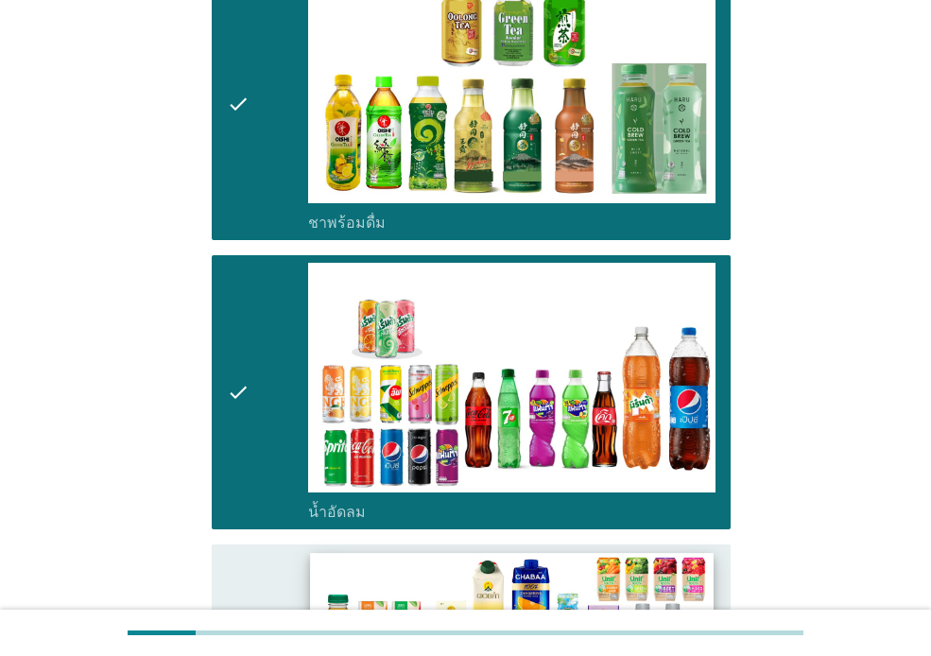
scroll to position [1856, 0]
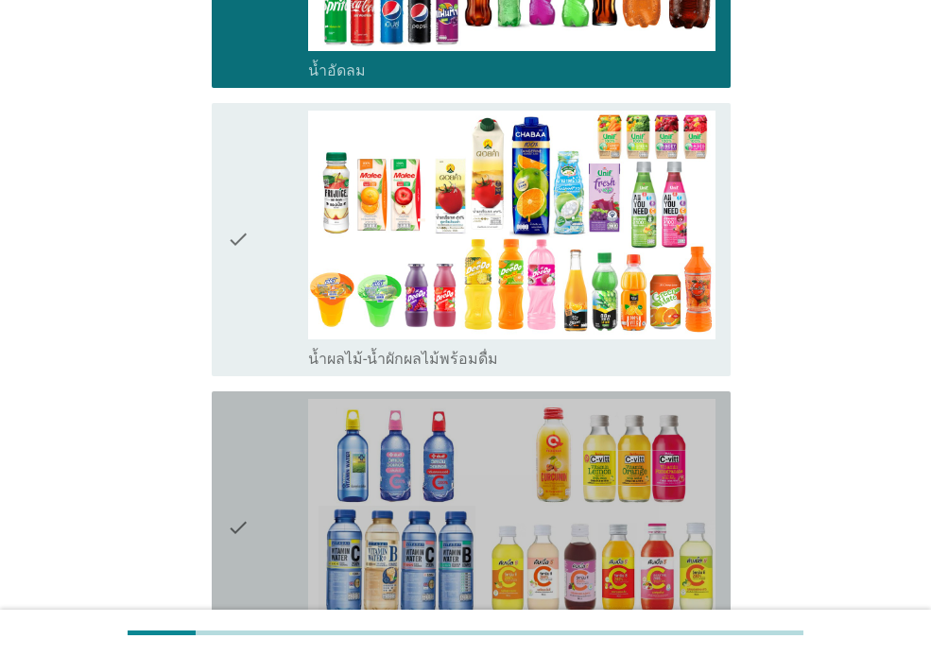
click at [259, 429] on div "check" at bounding box center [267, 528] width 81 height 258
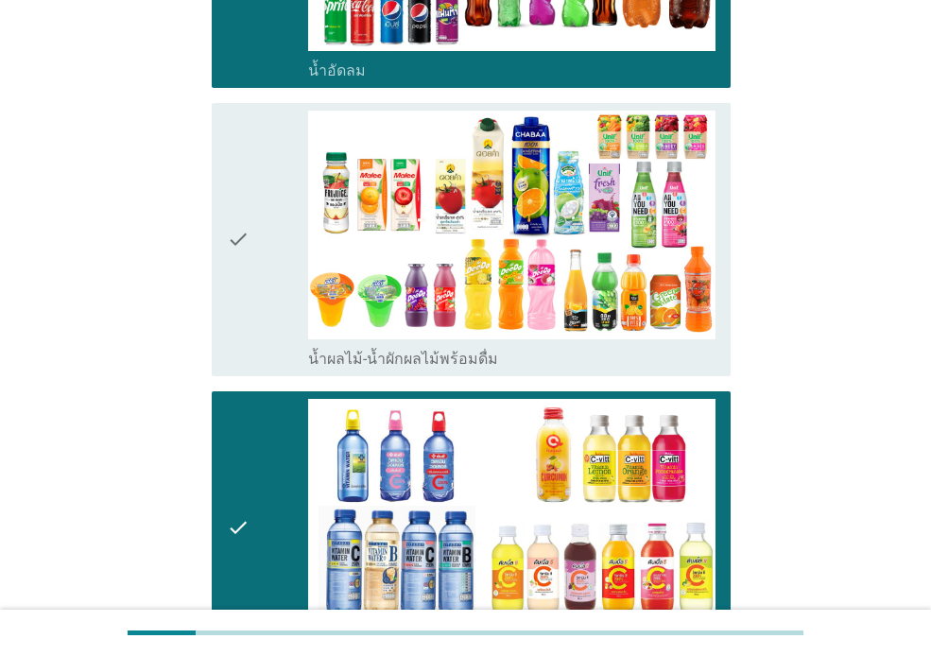
scroll to position [2738, 0]
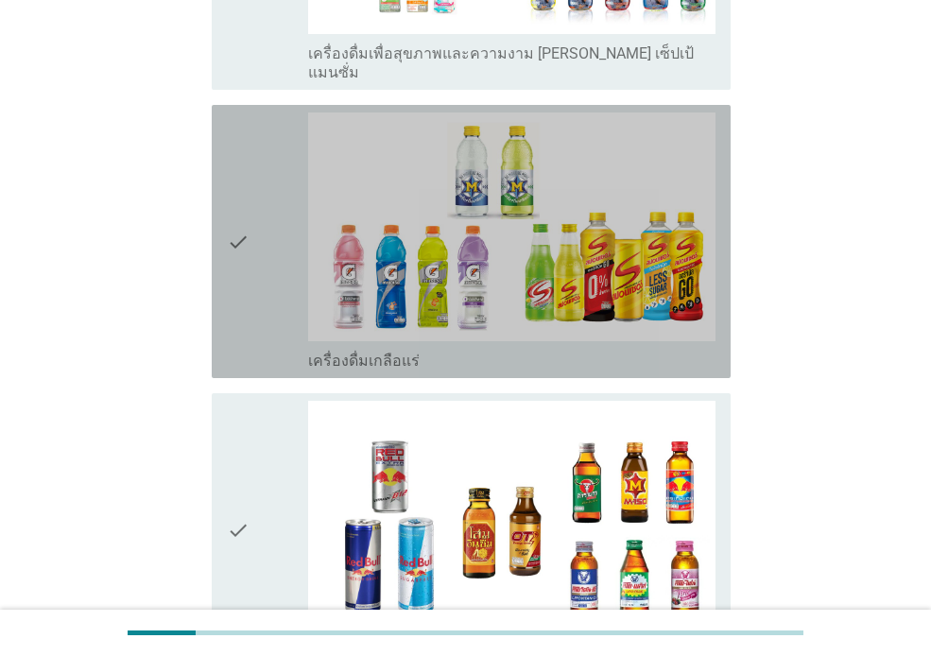
click at [279, 246] on div "check" at bounding box center [267, 241] width 81 height 258
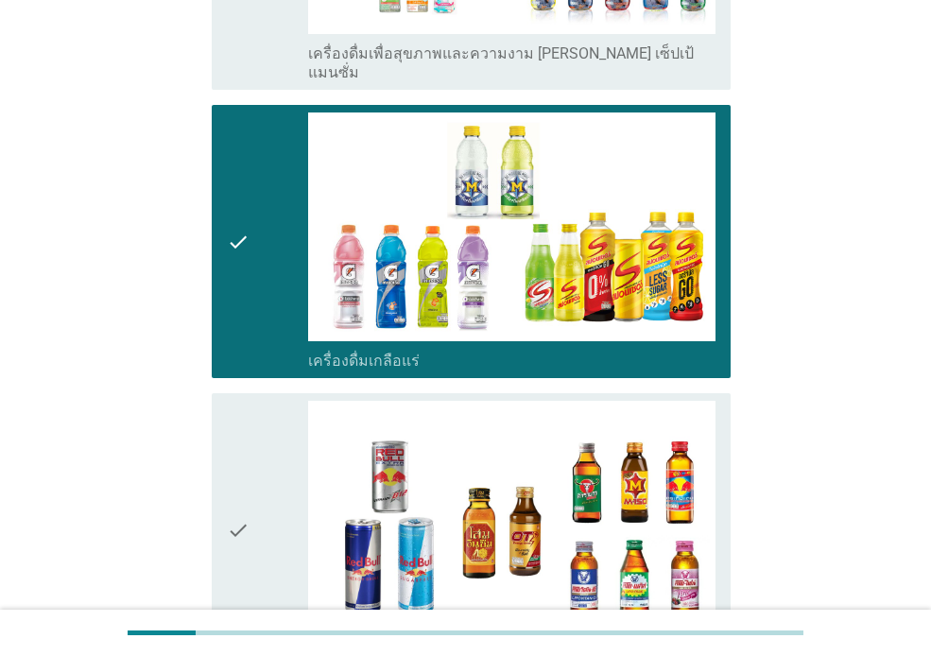
click at [261, 401] on div "check" at bounding box center [267, 530] width 81 height 258
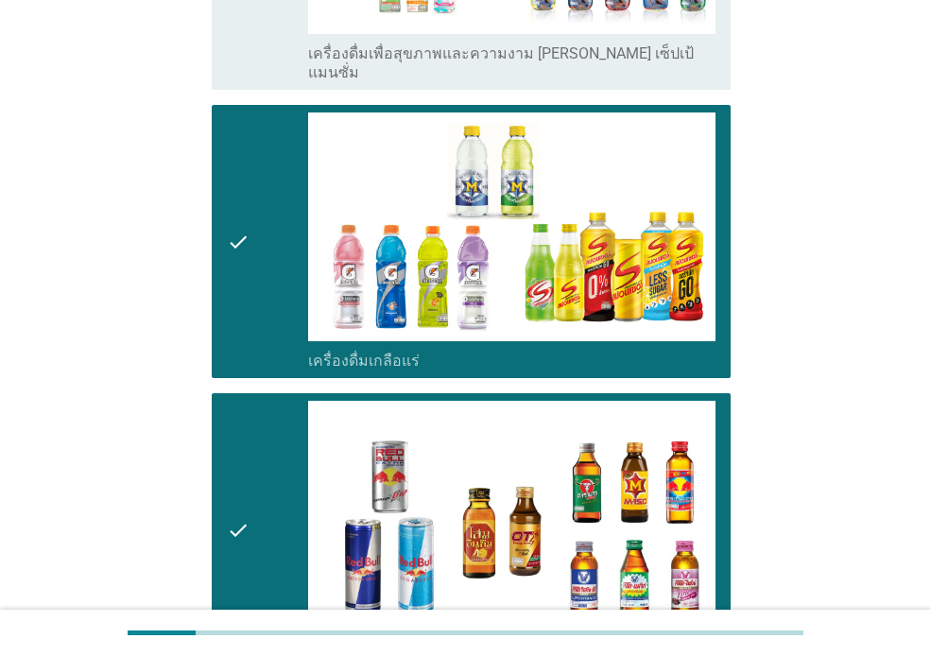
scroll to position [3180, 0]
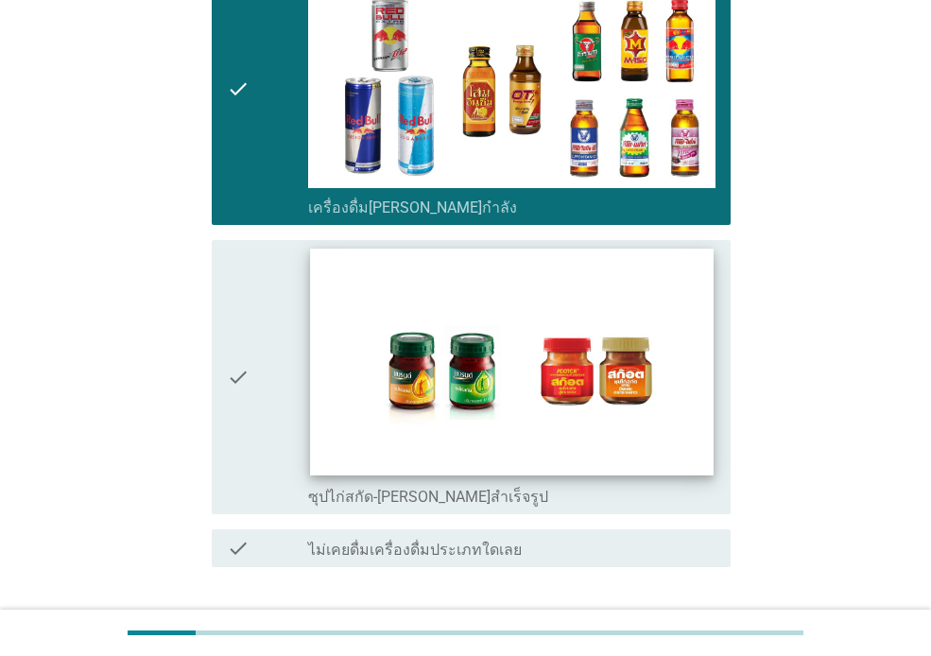
click at [406, 354] on img at bounding box center [511, 363] width 403 height 227
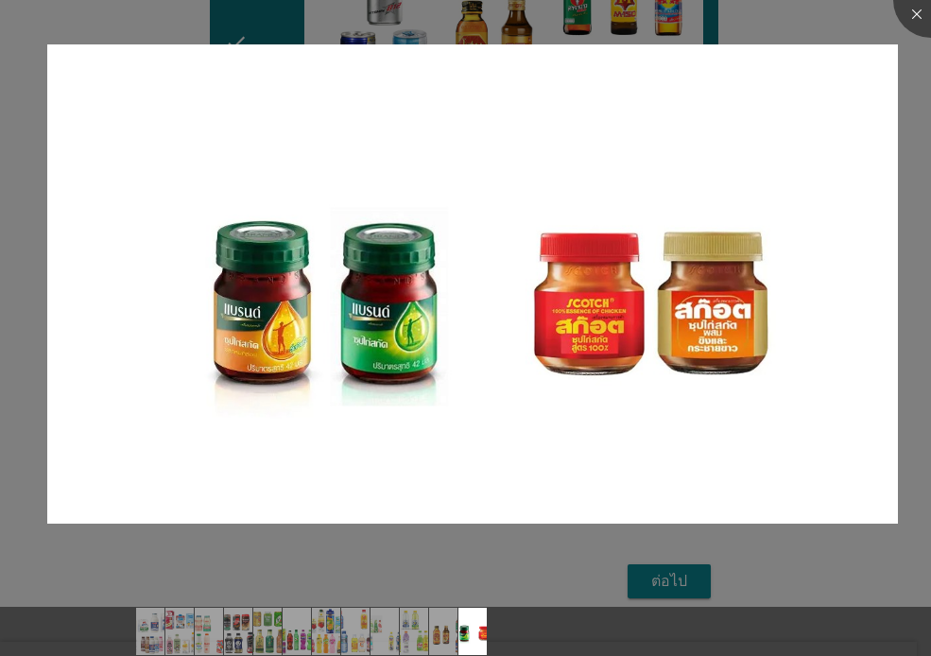
click at [42, 470] on div at bounding box center [465, 328] width 931 height 656
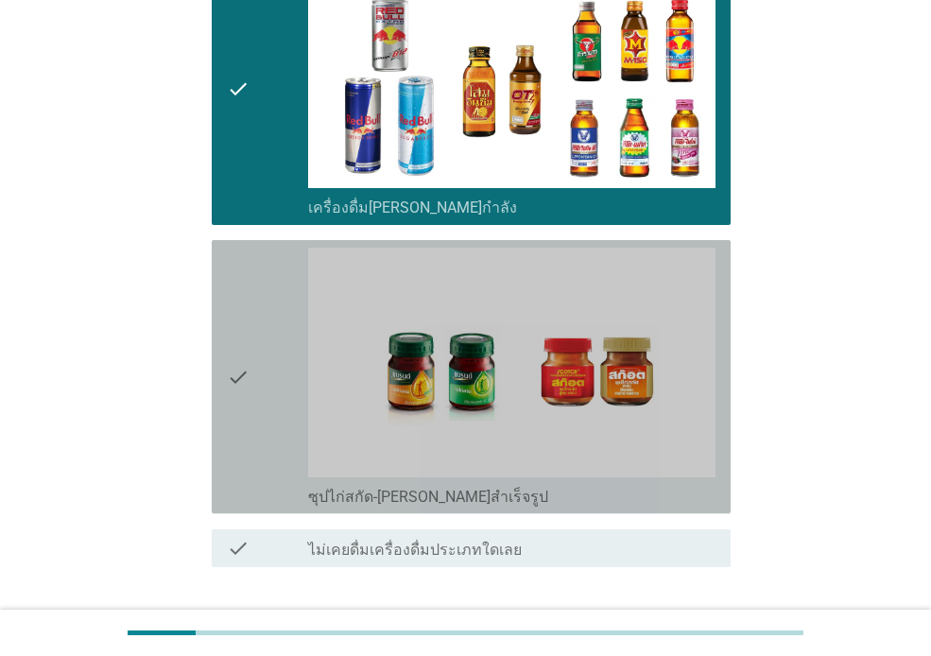
click at [250, 353] on div "check" at bounding box center [267, 377] width 81 height 258
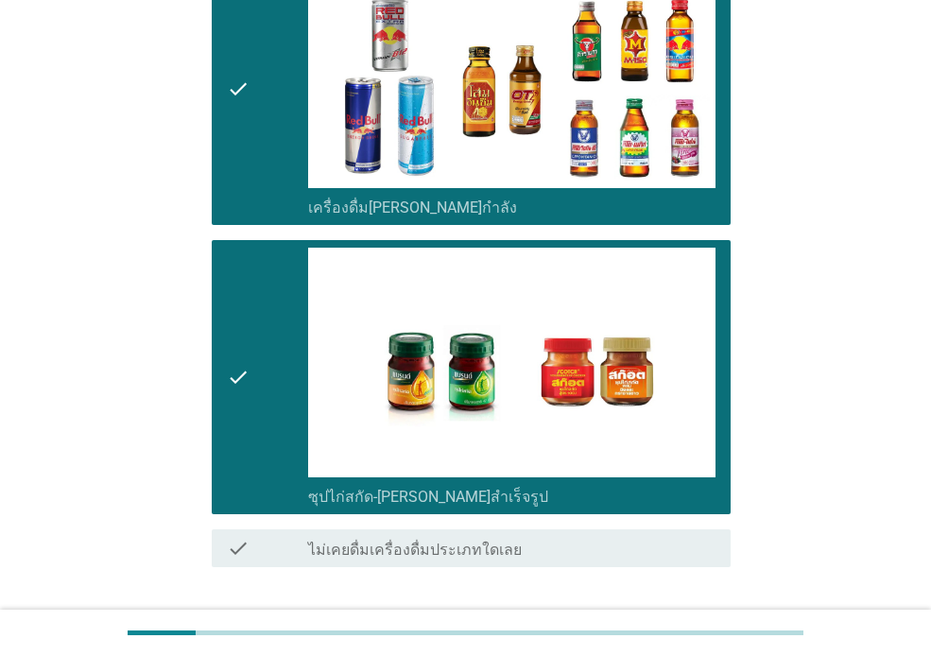
click at [677, 624] on div "ต่อไป" at bounding box center [681, 635] width 53 height 23
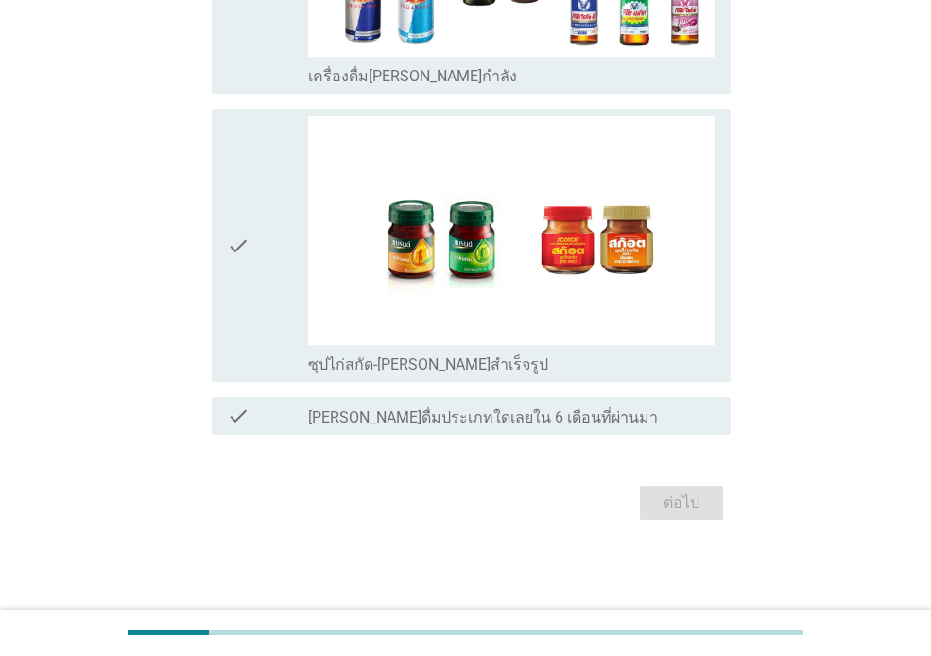
scroll to position [0, 0]
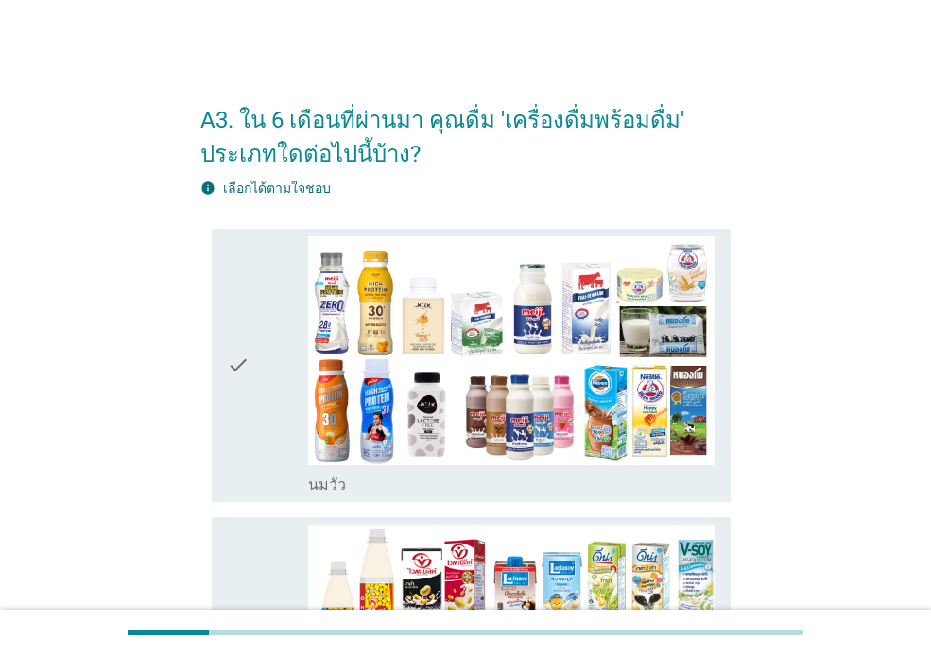
click at [249, 389] on icon "check" at bounding box center [238, 365] width 23 height 258
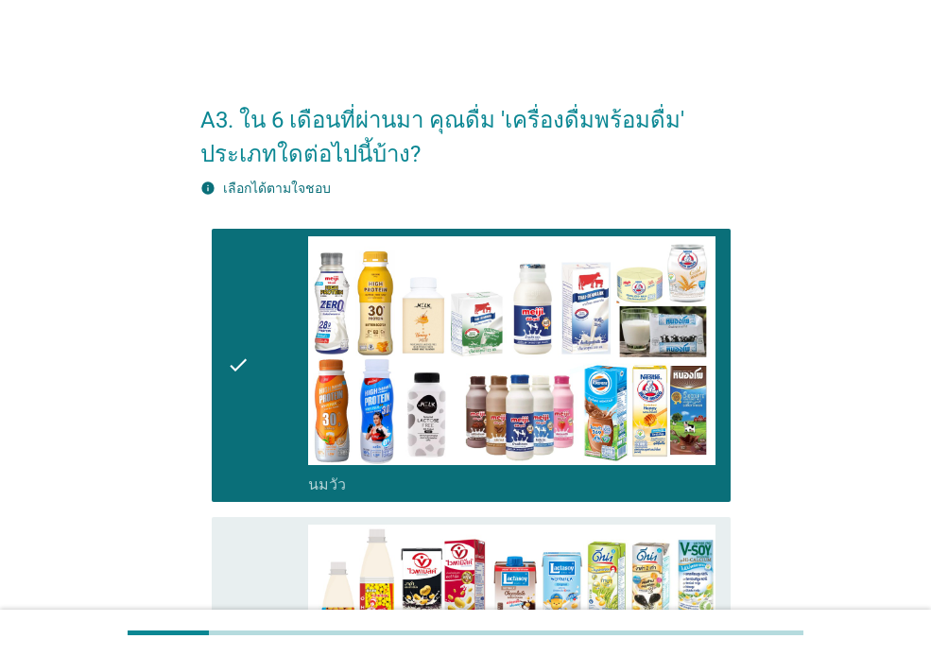
drag, startPoint x: 255, startPoint y: 545, endPoint x: 329, endPoint y: 519, distance: 78.3
click at [255, 541] on div "check" at bounding box center [267, 654] width 81 height 258
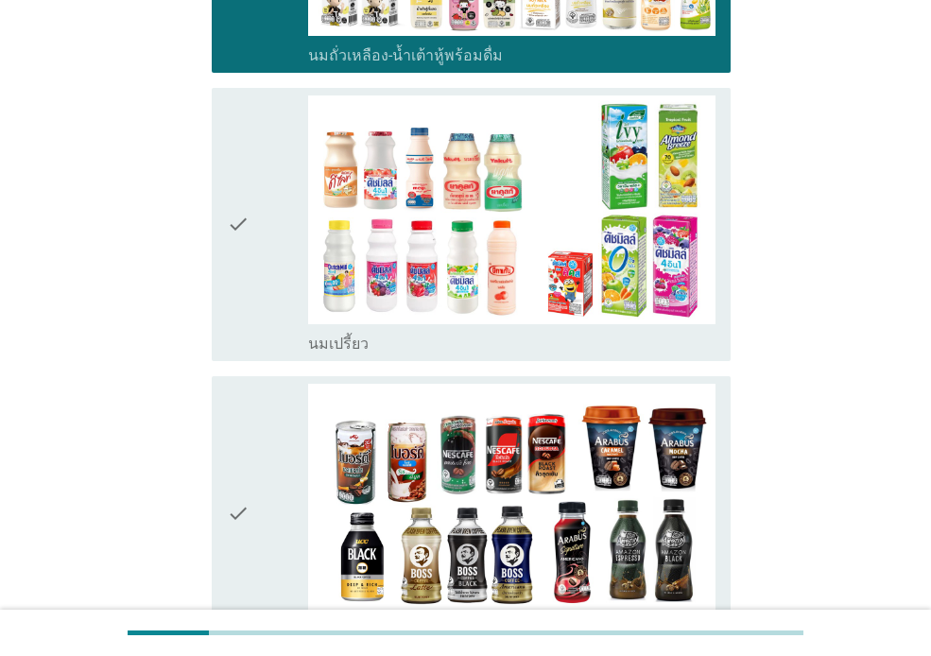
scroll to position [738, 0]
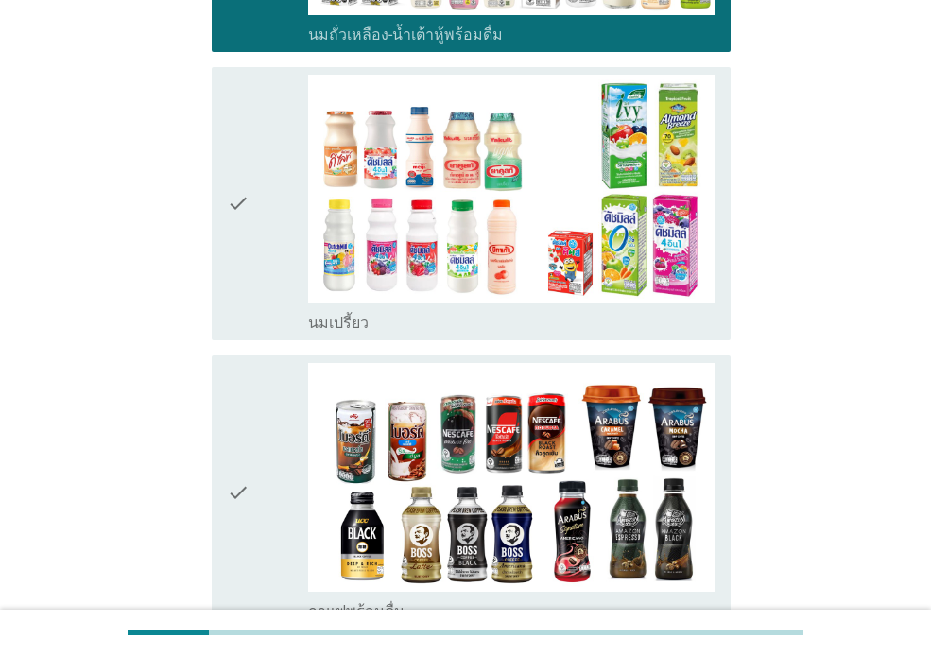
click at [233, 271] on icon "check" at bounding box center [238, 204] width 23 height 258
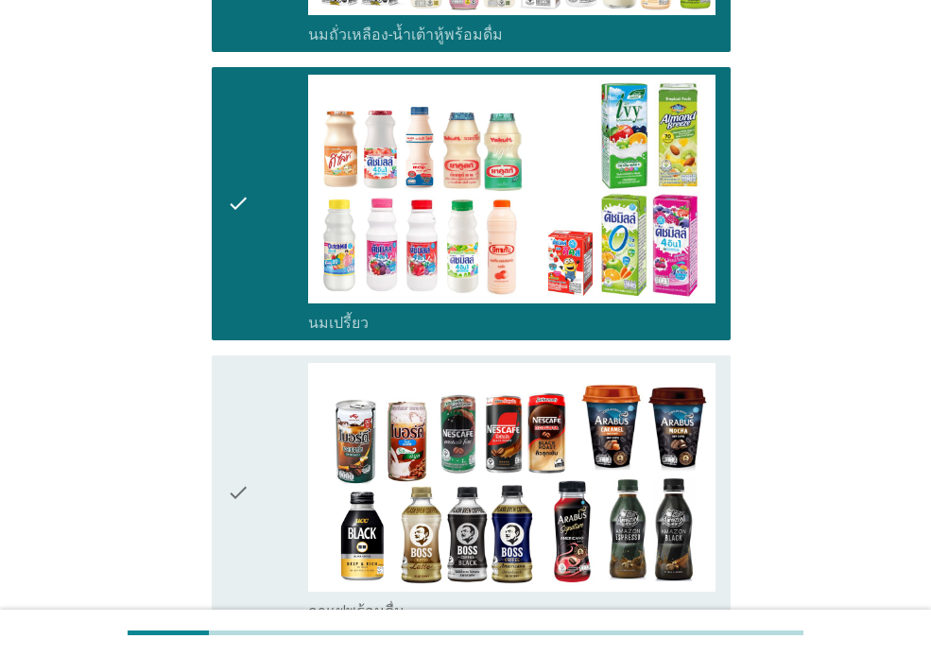
click at [228, 421] on icon "check" at bounding box center [238, 492] width 23 height 258
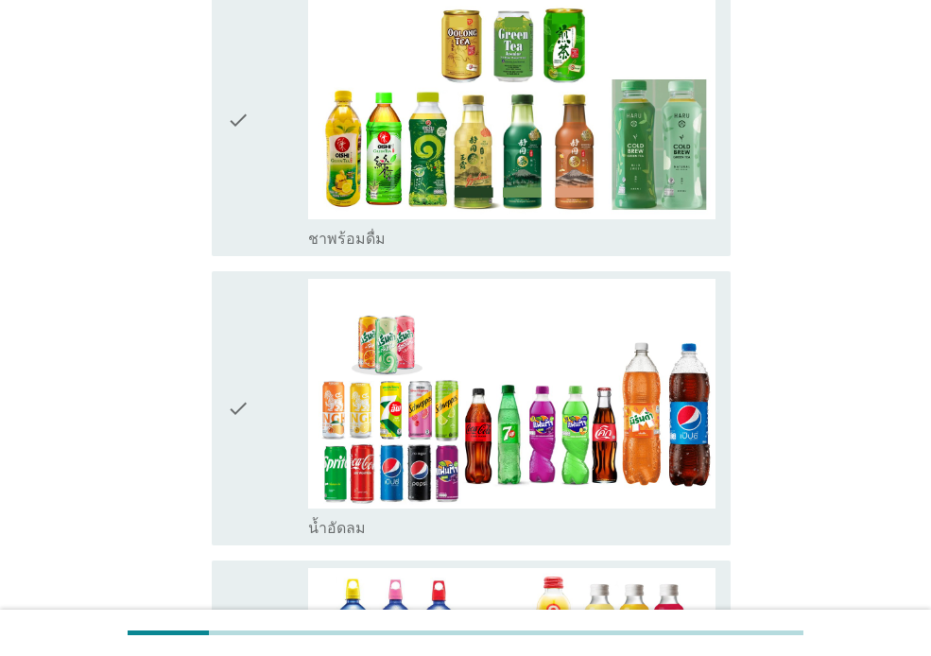
scroll to position [1420, 0]
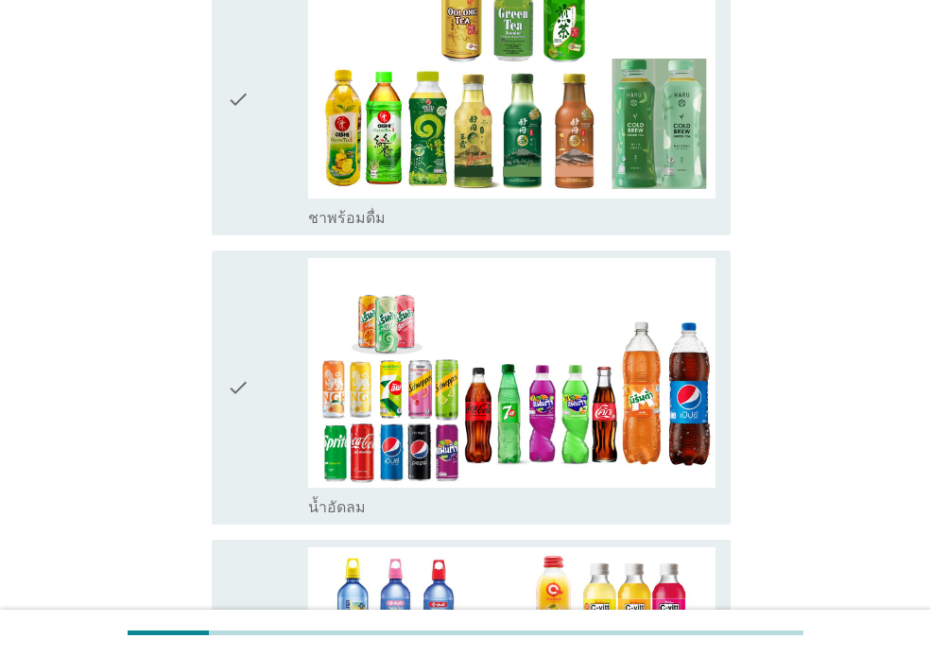
click at [244, 192] on icon "check" at bounding box center [238, 99] width 23 height 258
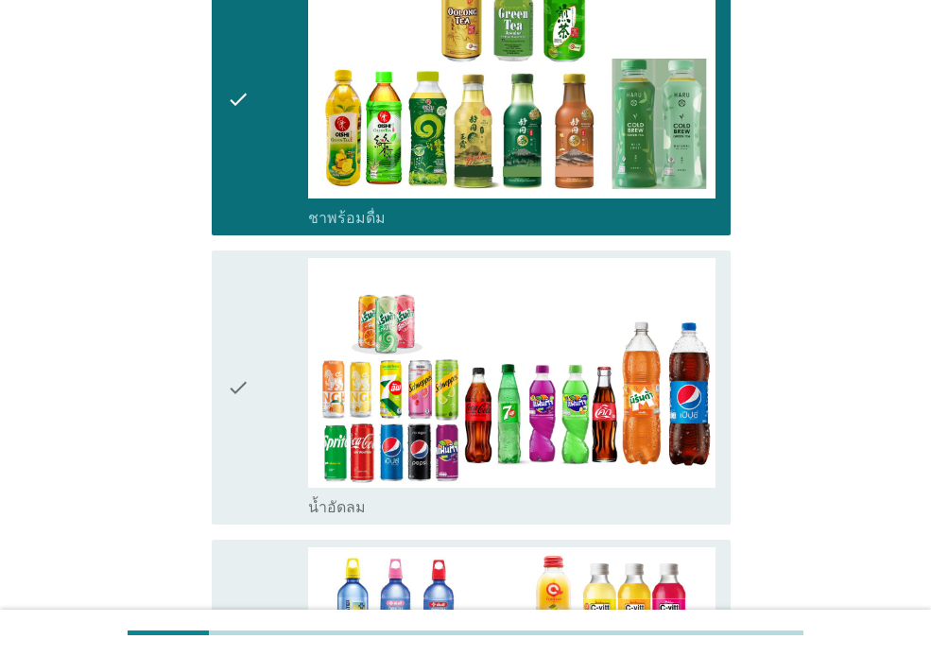
click at [241, 304] on icon "check" at bounding box center [238, 387] width 23 height 258
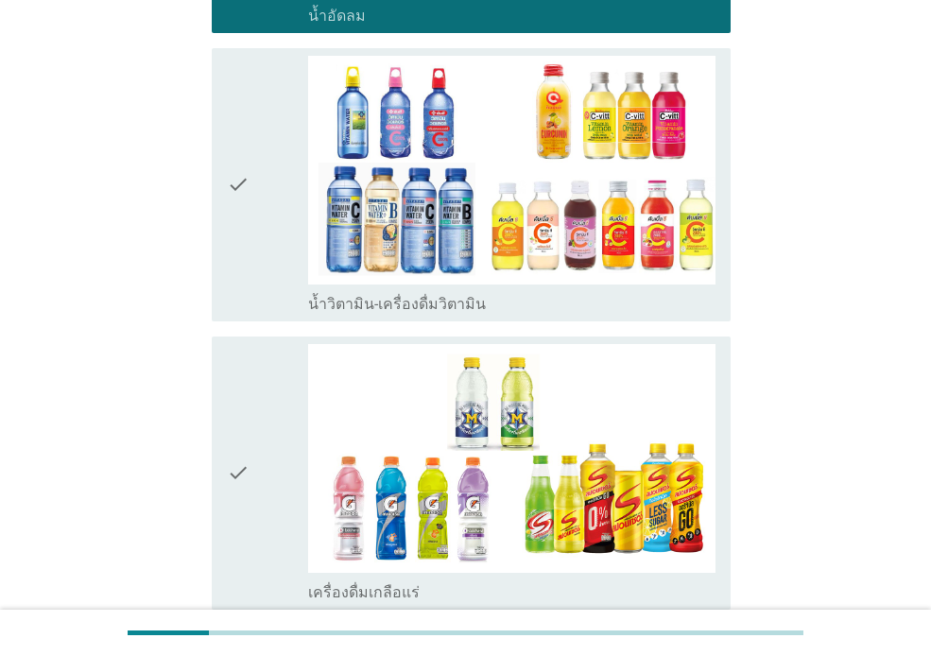
scroll to position [1922, 0]
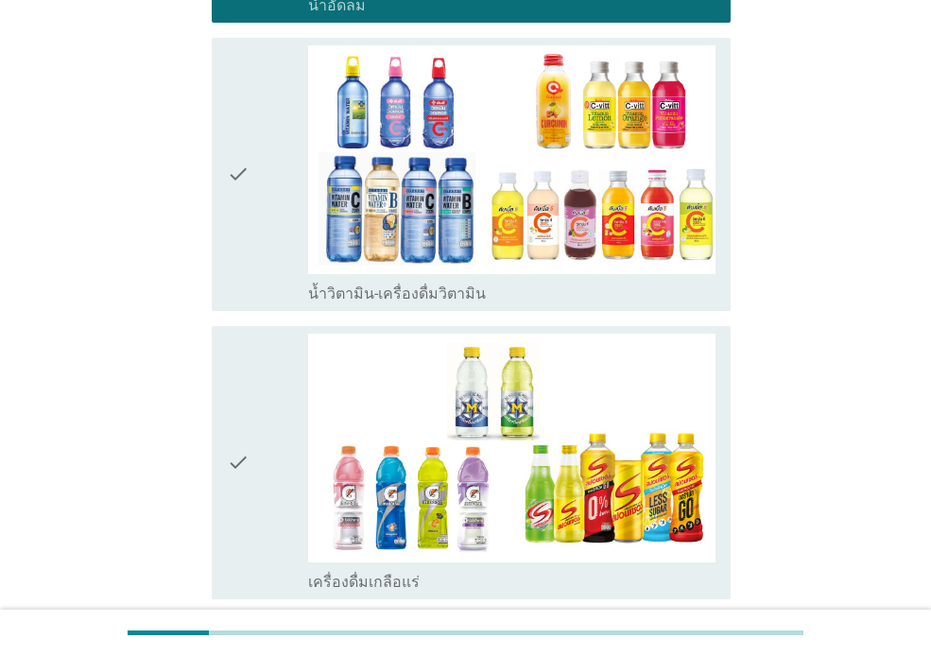
click at [250, 113] on div "check" at bounding box center [267, 174] width 81 height 258
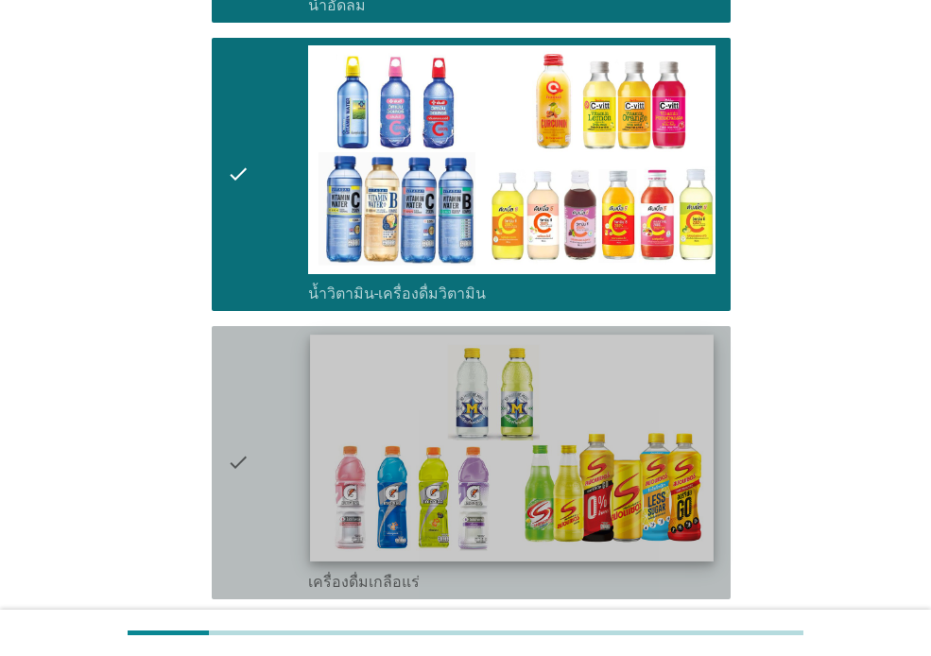
drag, startPoint x: 270, startPoint y: 385, endPoint x: 530, endPoint y: 441, distance: 266.1
click at [271, 388] on div "check" at bounding box center [267, 463] width 81 height 258
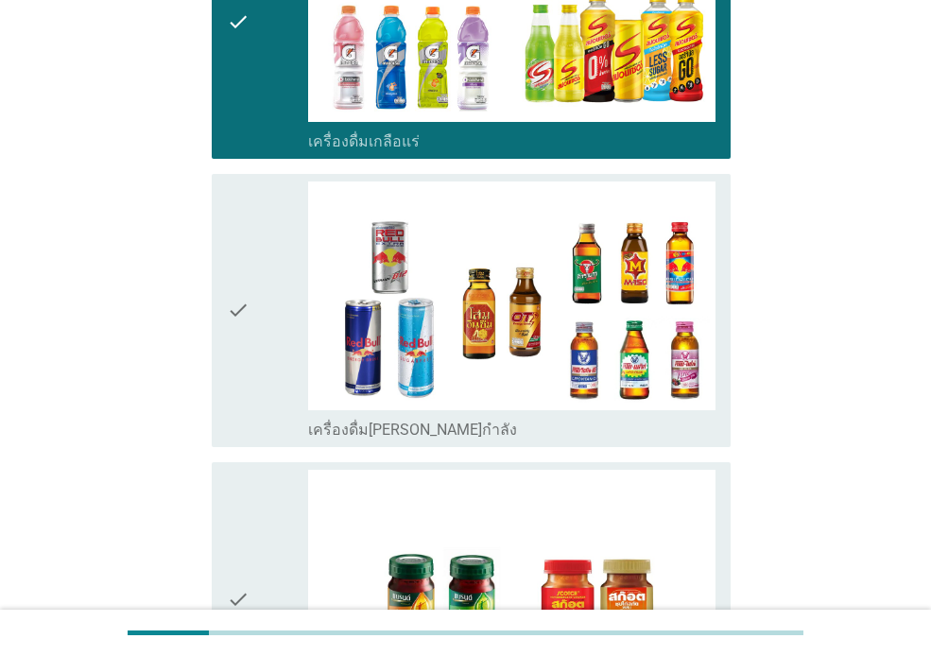
scroll to position [2439, 0]
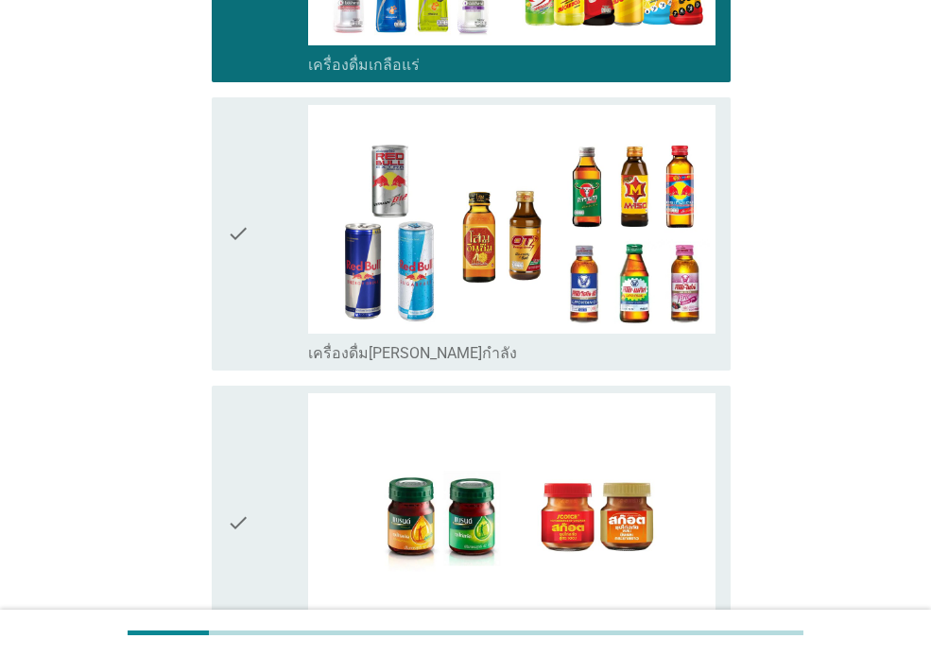
click at [262, 328] on div "check" at bounding box center [267, 234] width 81 height 258
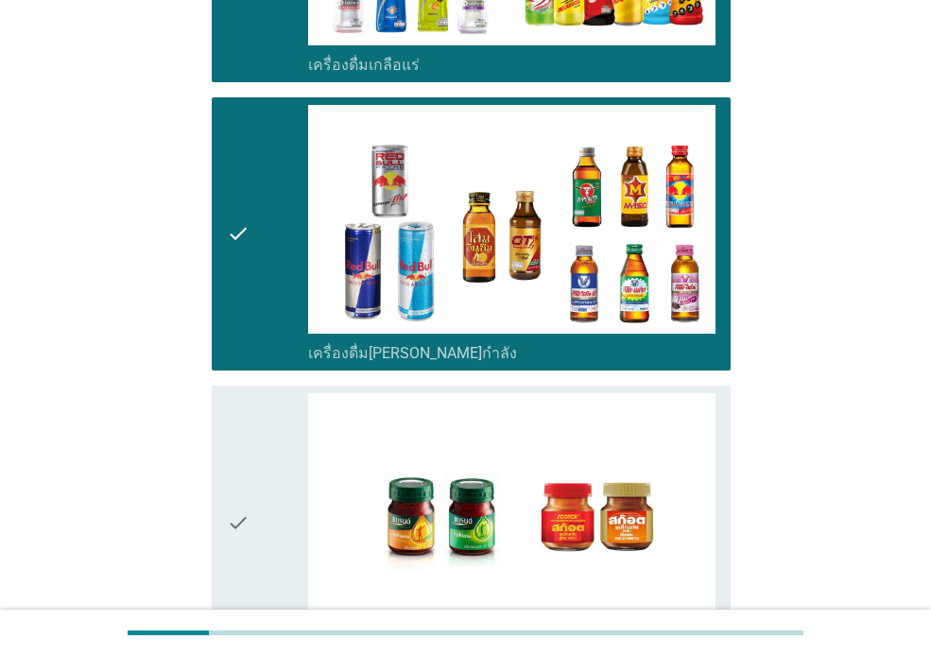
click at [277, 432] on div "check" at bounding box center [267, 522] width 81 height 258
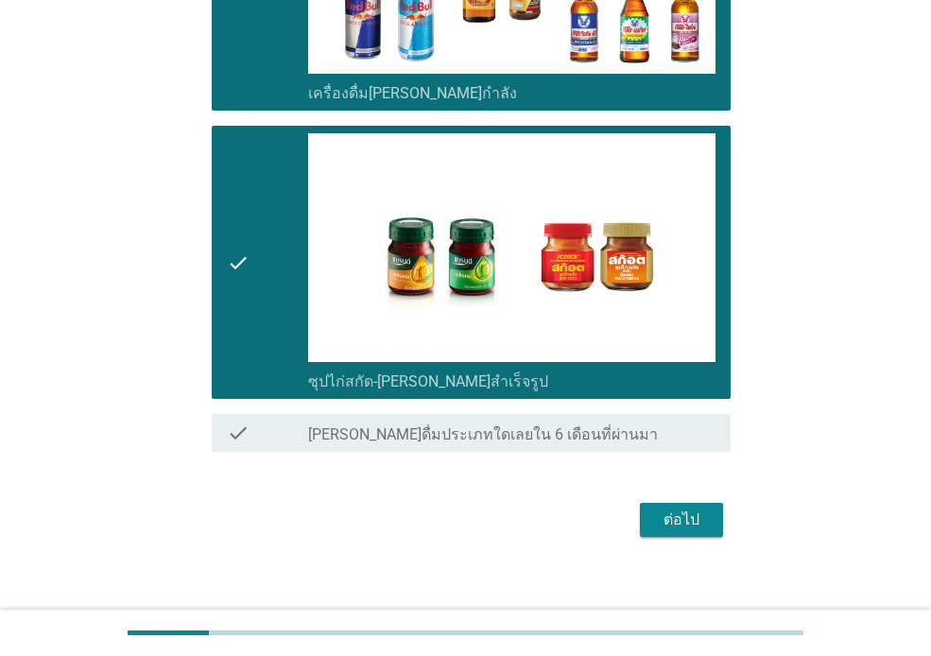
scroll to position [2716, 0]
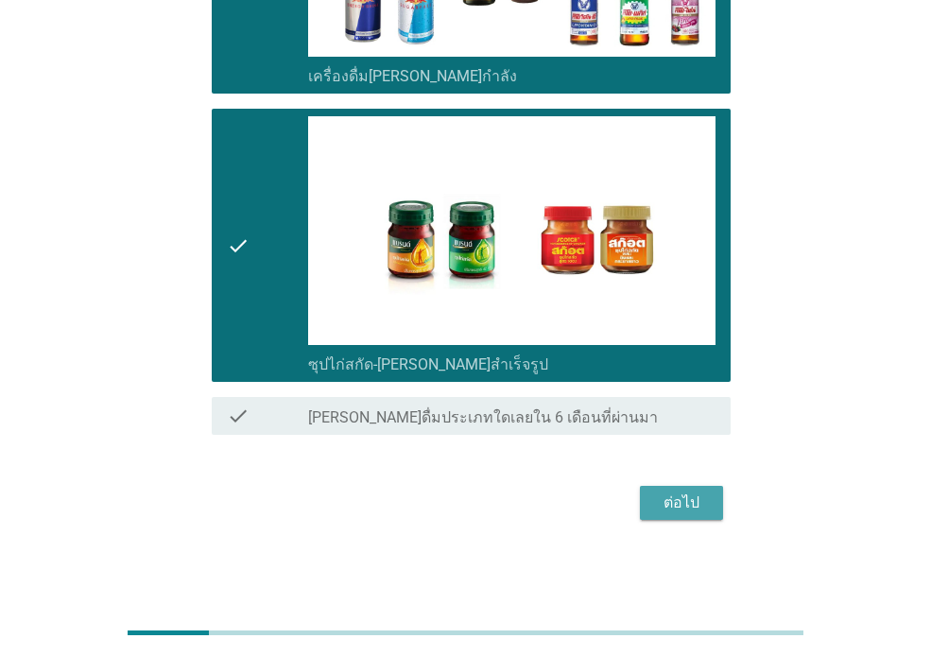
click at [694, 494] on div "ต่อไป" at bounding box center [681, 503] width 53 height 23
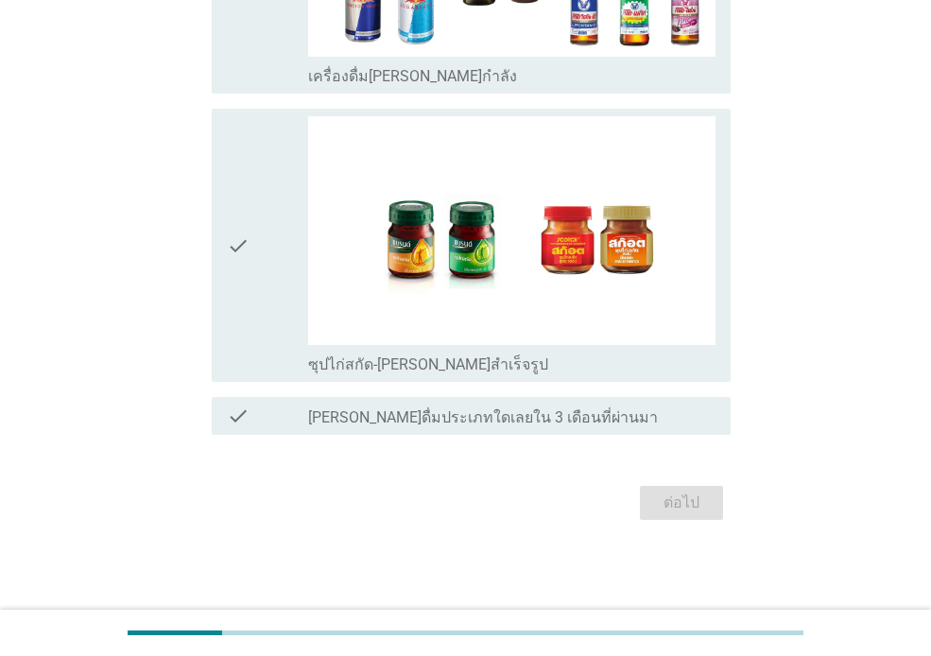
scroll to position [0, 0]
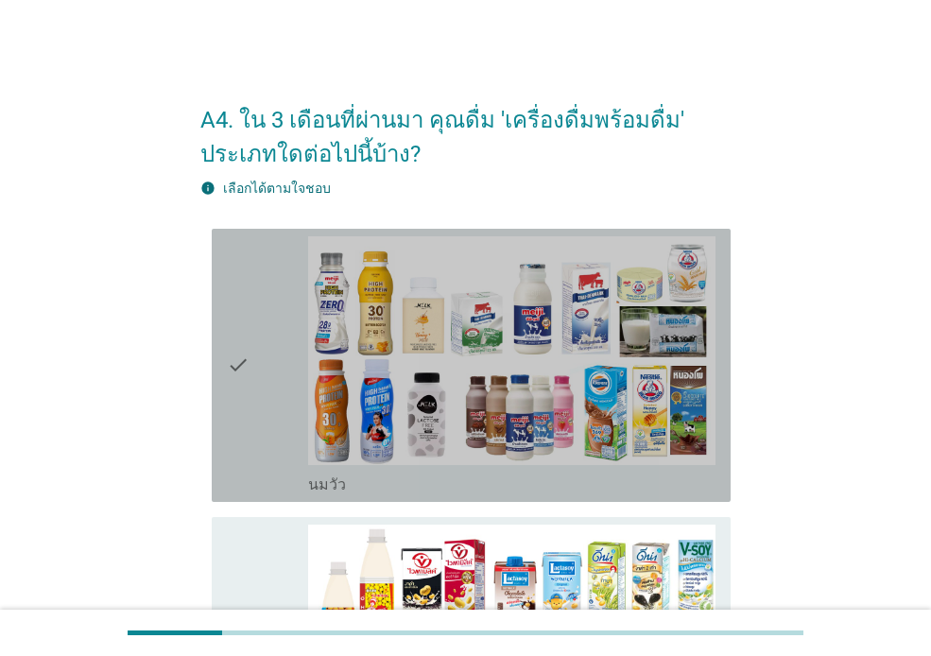
click at [239, 395] on icon "check" at bounding box center [238, 365] width 23 height 258
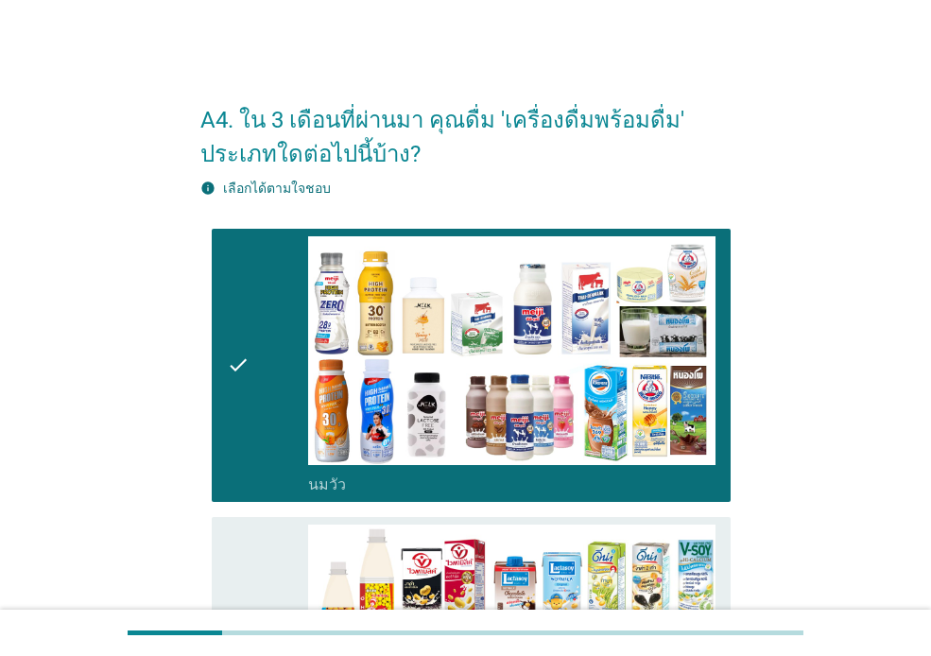
click at [292, 537] on div "check" at bounding box center [267, 654] width 81 height 258
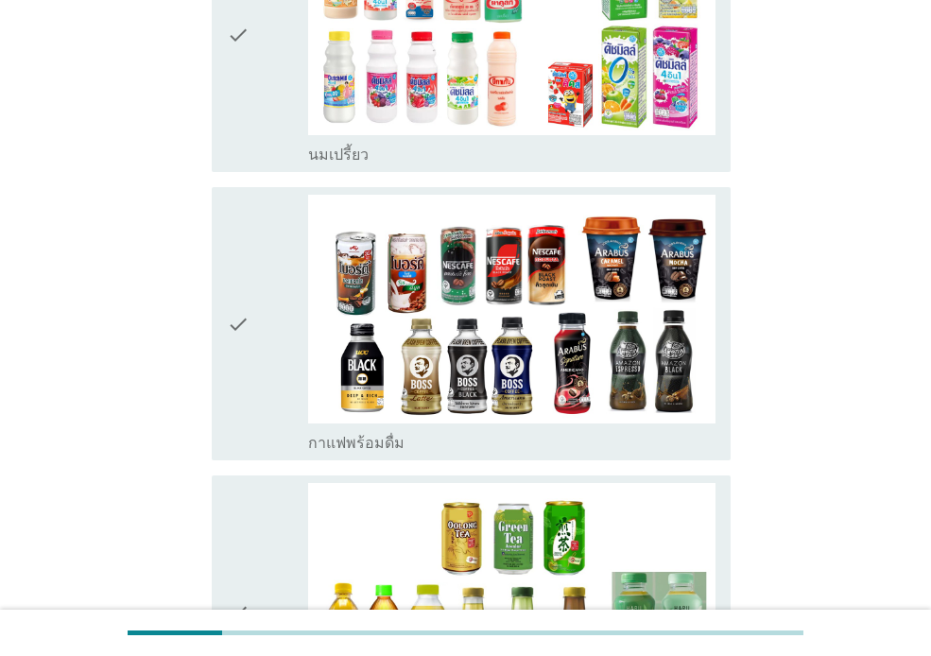
scroll to position [927, 0]
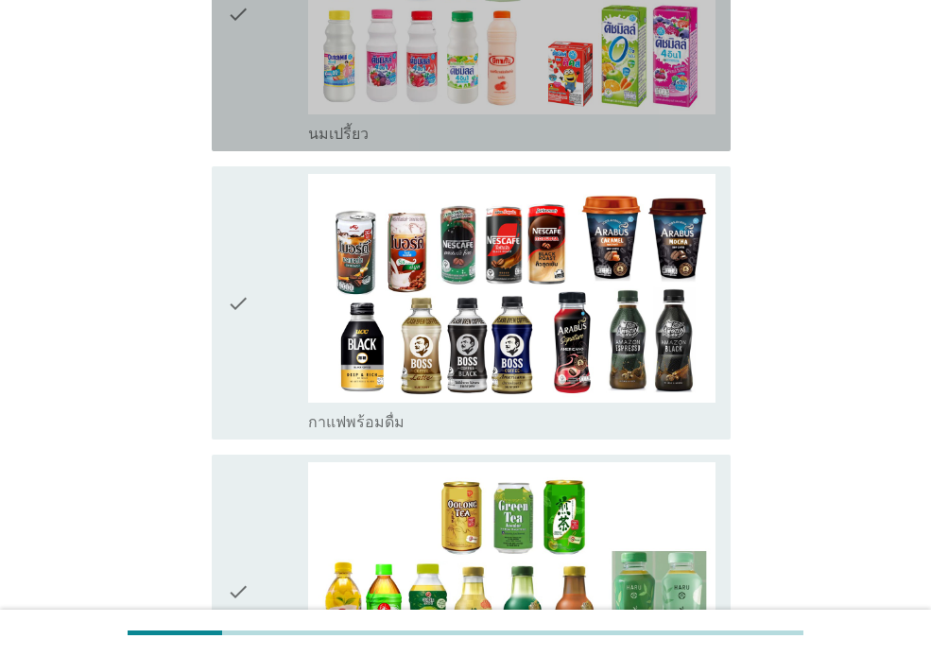
click at [260, 90] on div "check" at bounding box center [267, 15] width 81 height 258
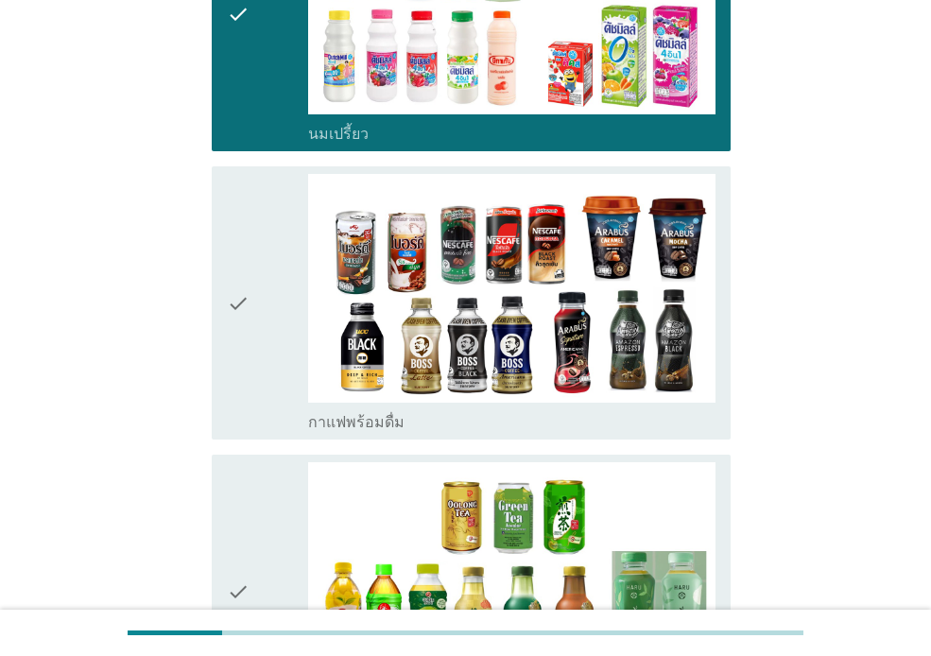
click at [260, 239] on div "check" at bounding box center [267, 303] width 81 height 258
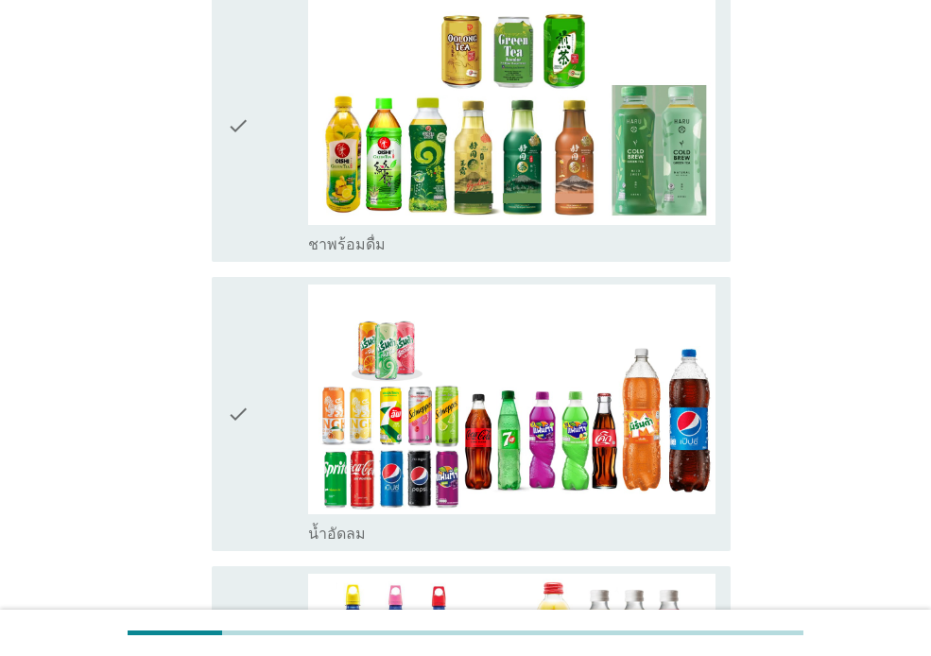
scroll to position [1399, 0]
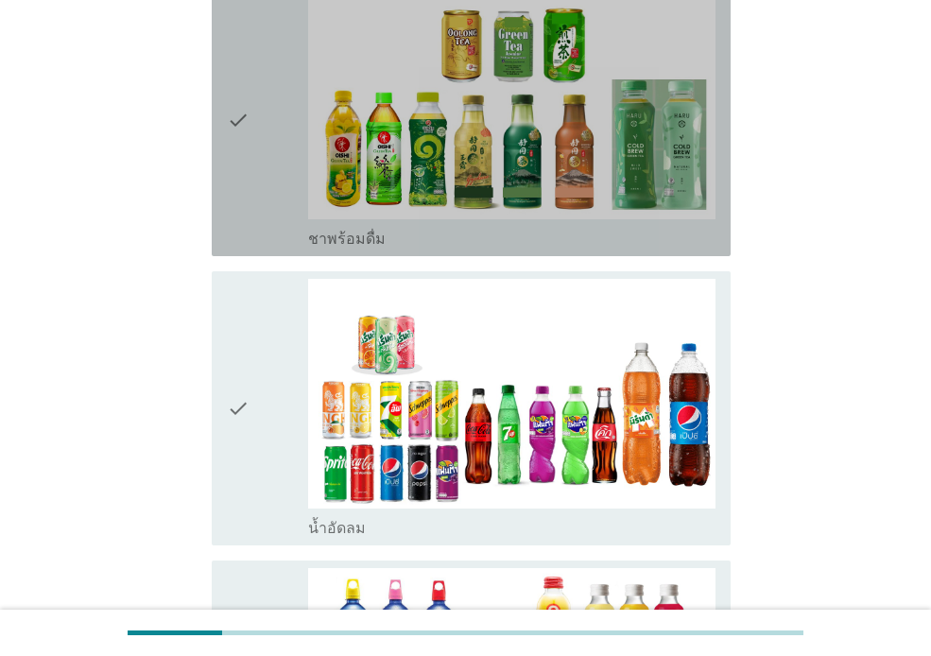
click at [247, 179] on icon "check" at bounding box center [238, 120] width 23 height 258
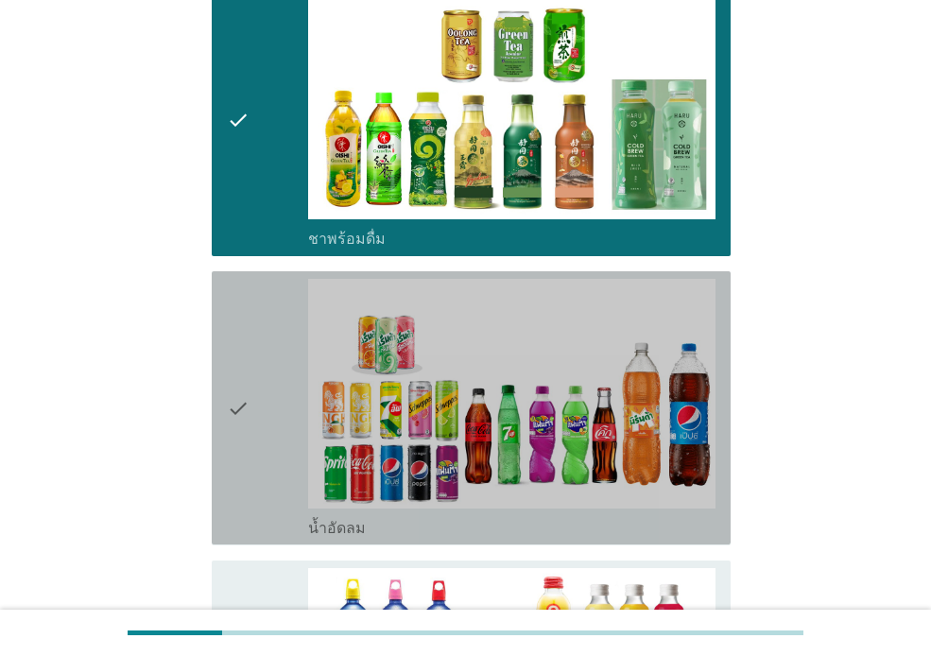
click at [261, 349] on div "check" at bounding box center [267, 408] width 81 height 258
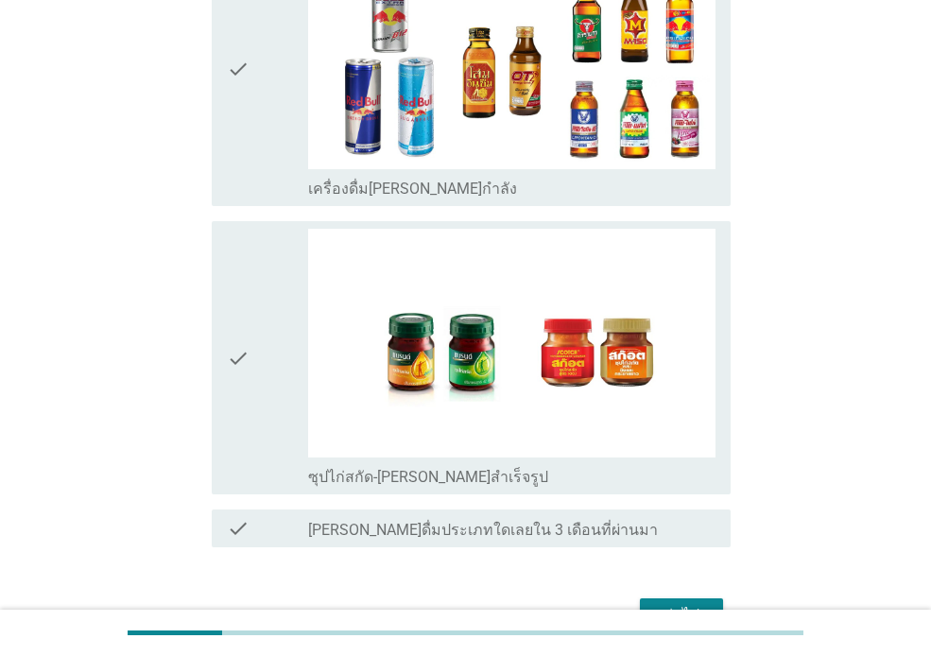
scroll to position [2608, 0]
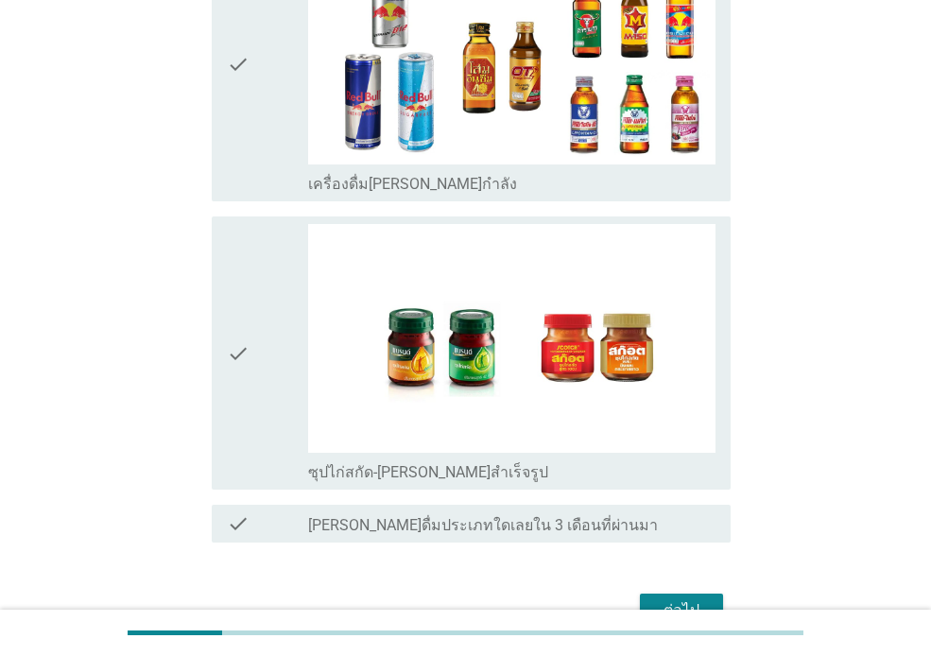
click at [258, 372] on div "check" at bounding box center [267, 353] width 81 height 258
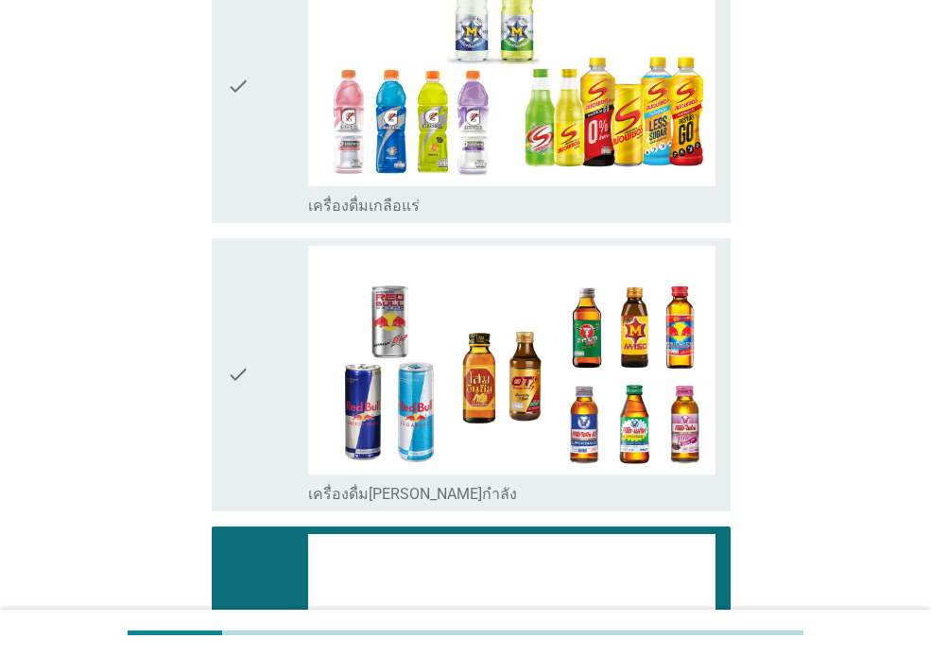
scroll to position [2716, 0]
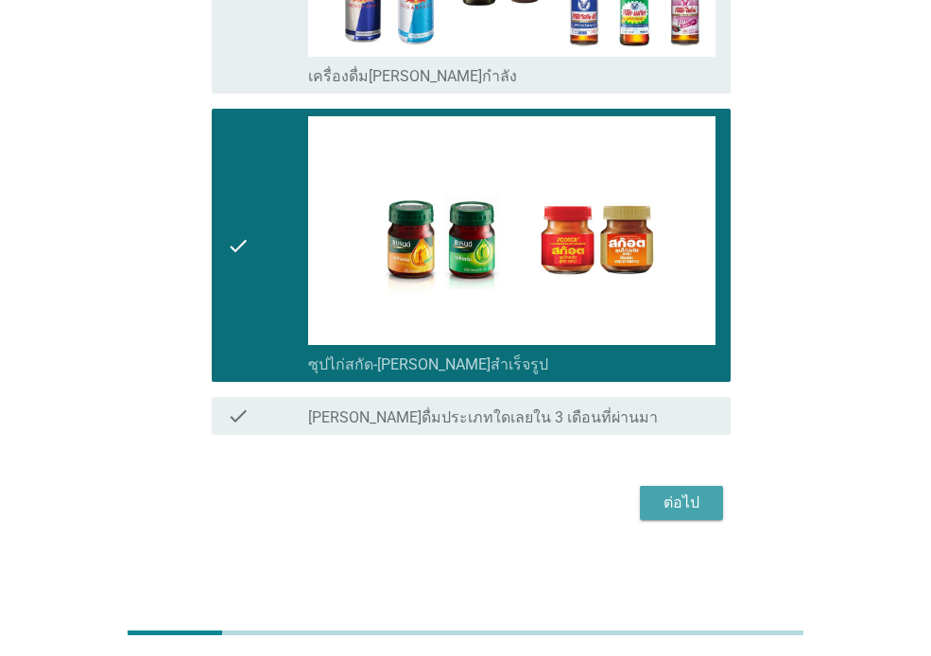
click at [695, 501] on div "ต่อไป" at bounding box center [681, 503] width 53 height 23
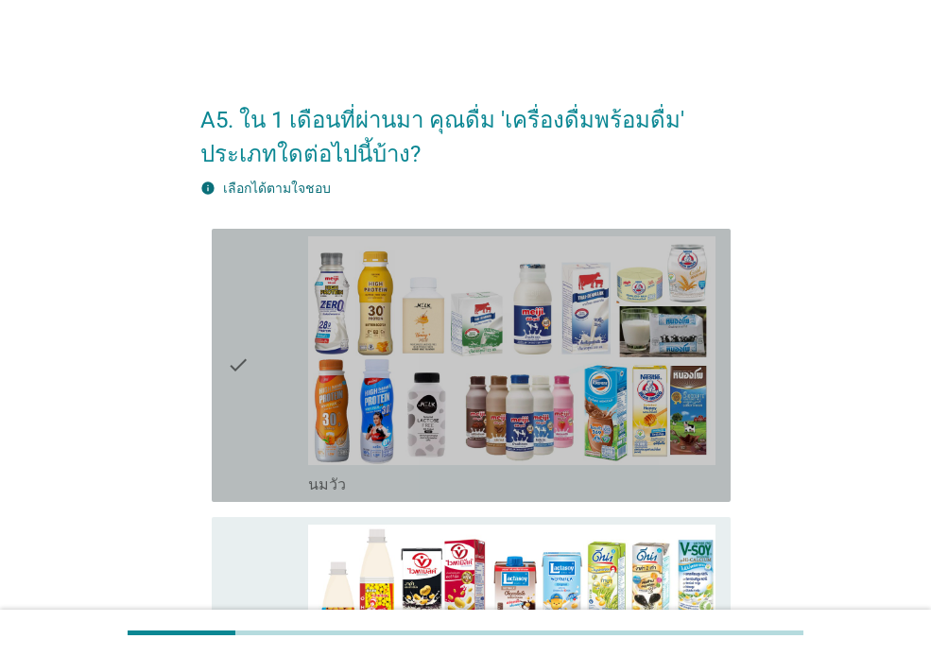
click at [252, 288] on div "check" at bounding box center [267, 365] width 81 height 258
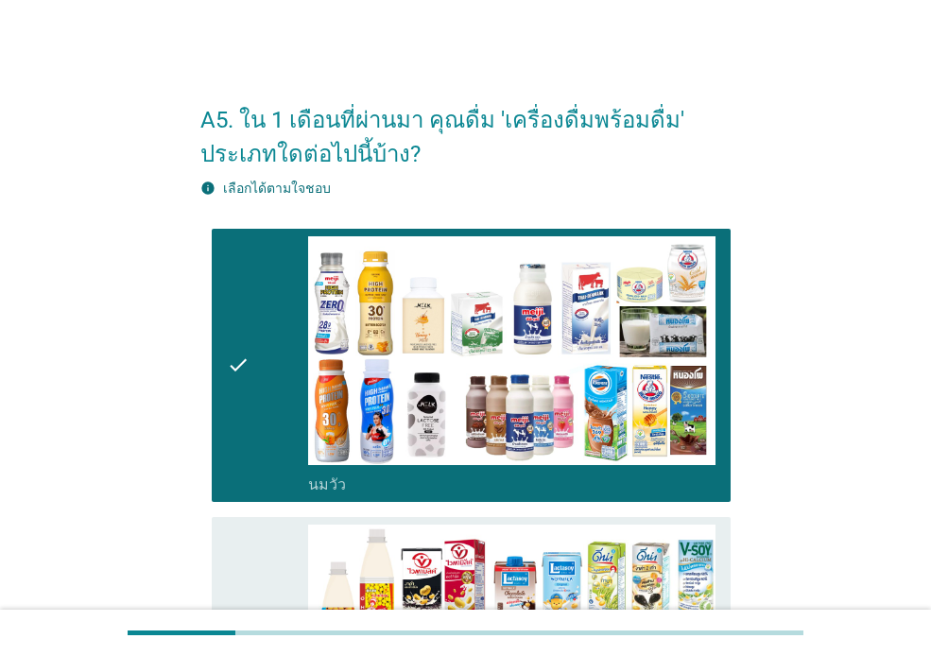
click at [248, 549] on icon "check" at bounding box center [238, 654] width 23 height 258
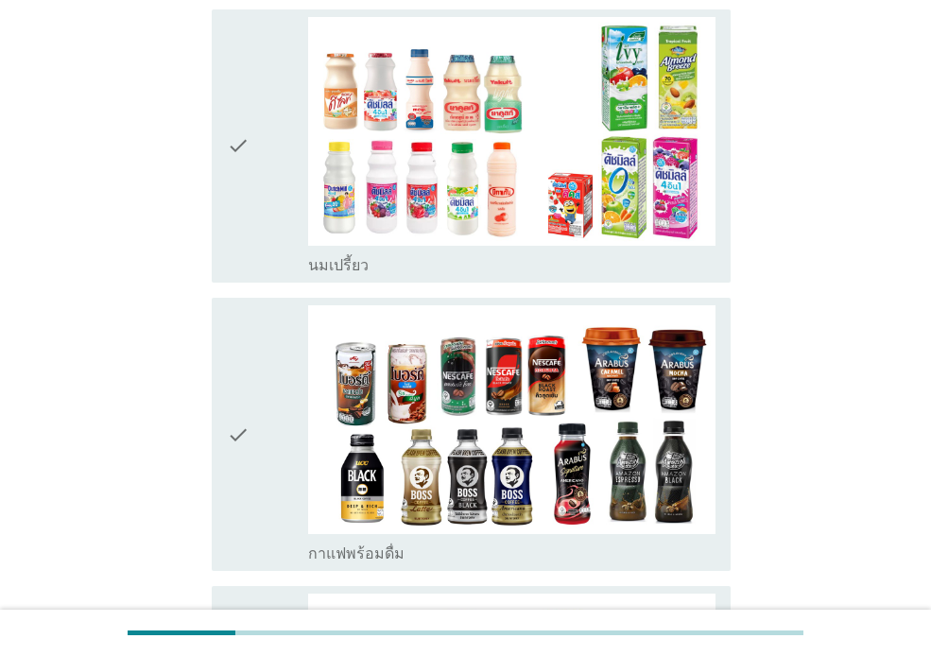
scroll to position [815, 0]
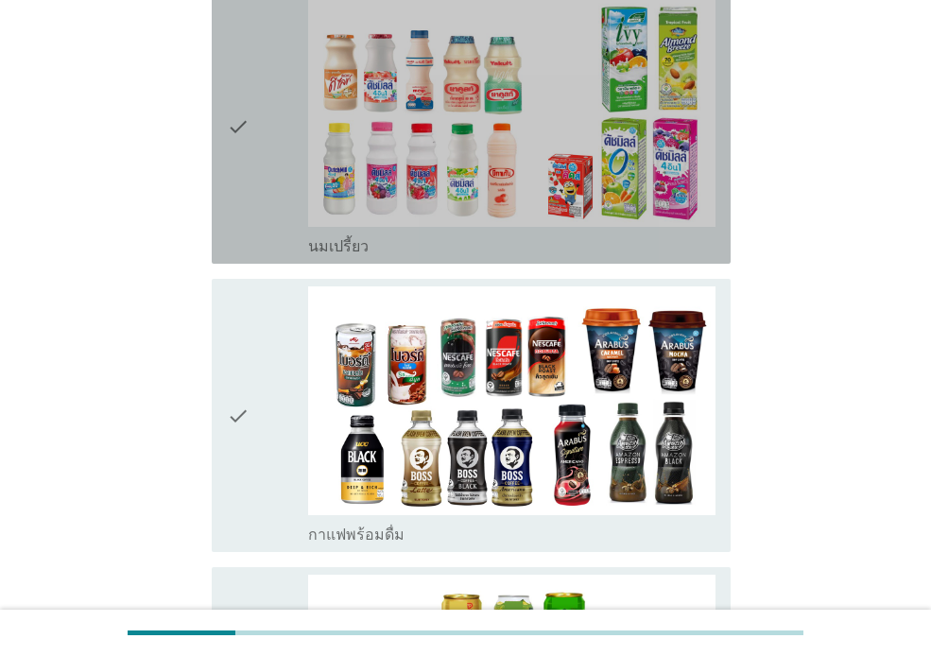
click at [261, 192] on div "check" at bounding box center [267, 127] width 81 height 258
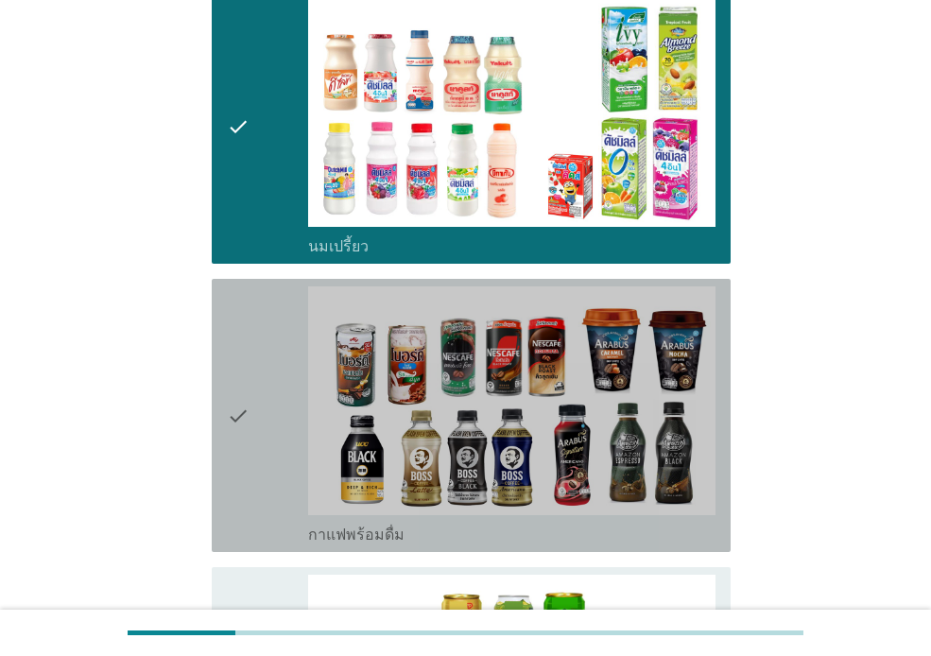
drag, startPoint x: 266, startPoint y: 306, endPoint x: 436, endPoint y: 371, distance: 182.2
click at [265, 307] on div "check" at bounding box center [267, 415] width 81 height 258
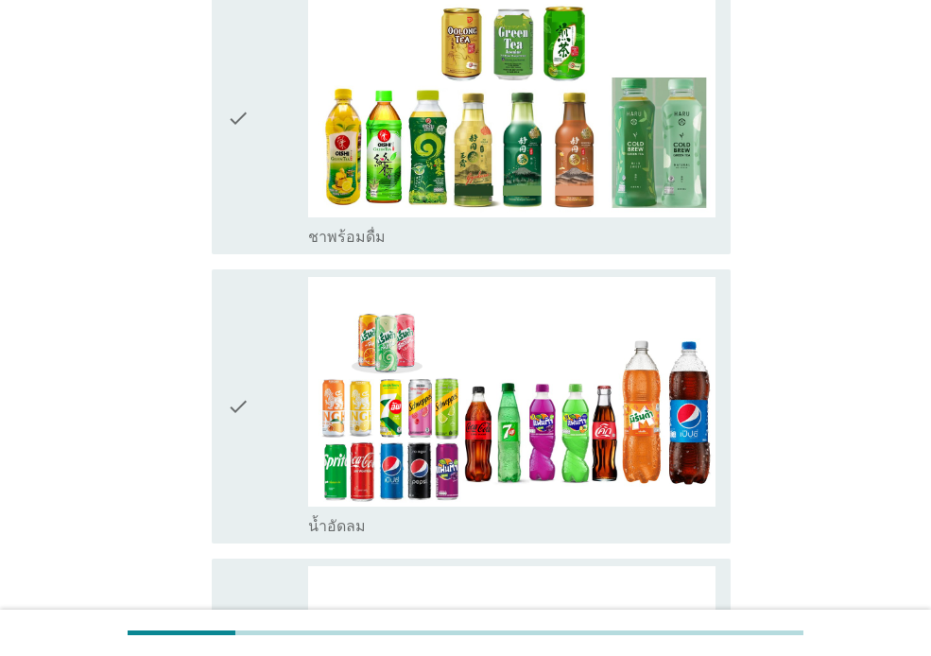
scroll to position [1412, 0]
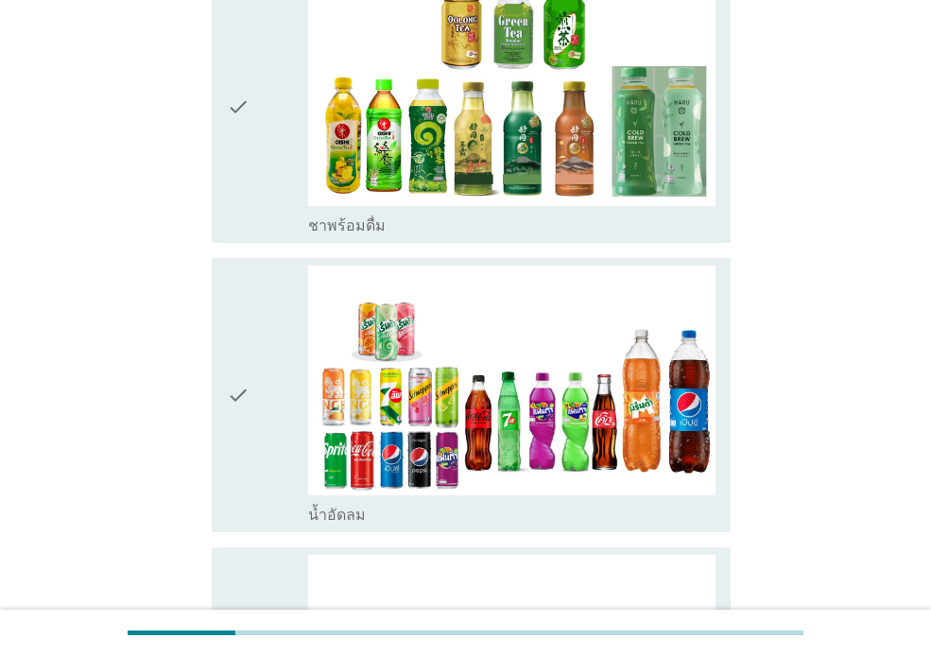
click at [235, 198] on icon "check" at bounding box center [238, 106] width 23 height 258
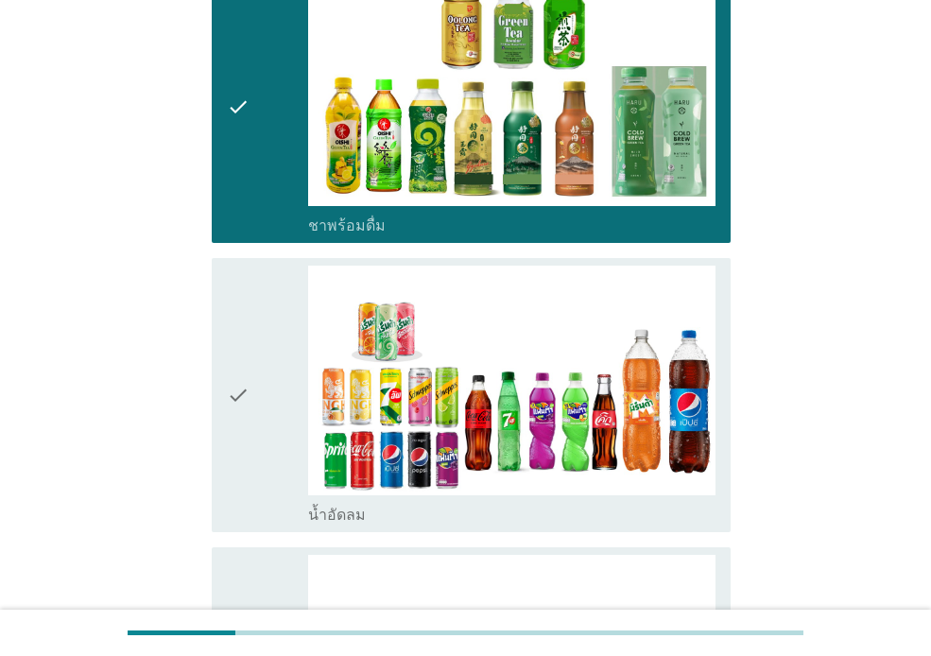
drag, startPoint x: 249, startPoint y: 318, endPoint x: 267, endPoint y: 313, distance: 18.6
click at [249, 322] on icon "check" at bounding box center [238, 395] width 23 height 258
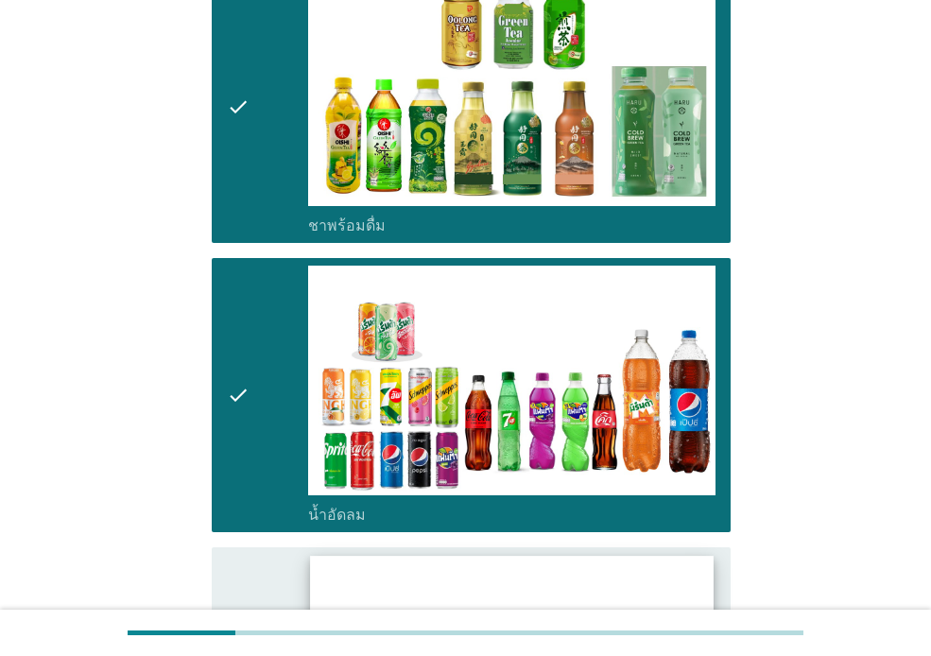
scroll to position [1850, 0]
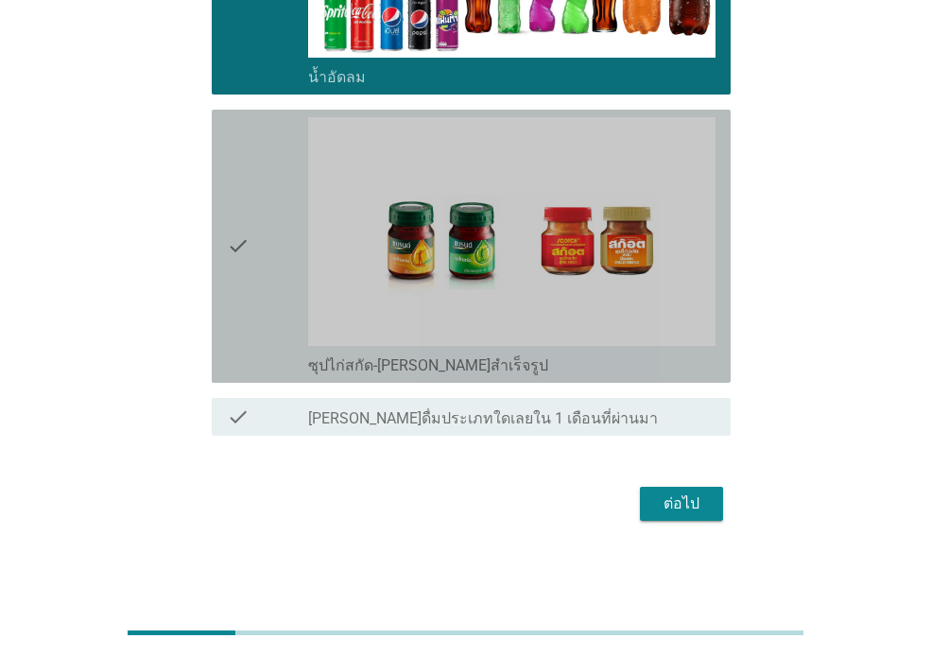
click at [255, 305] on div "check" at bounding box center [267, 246] width 81 height 258
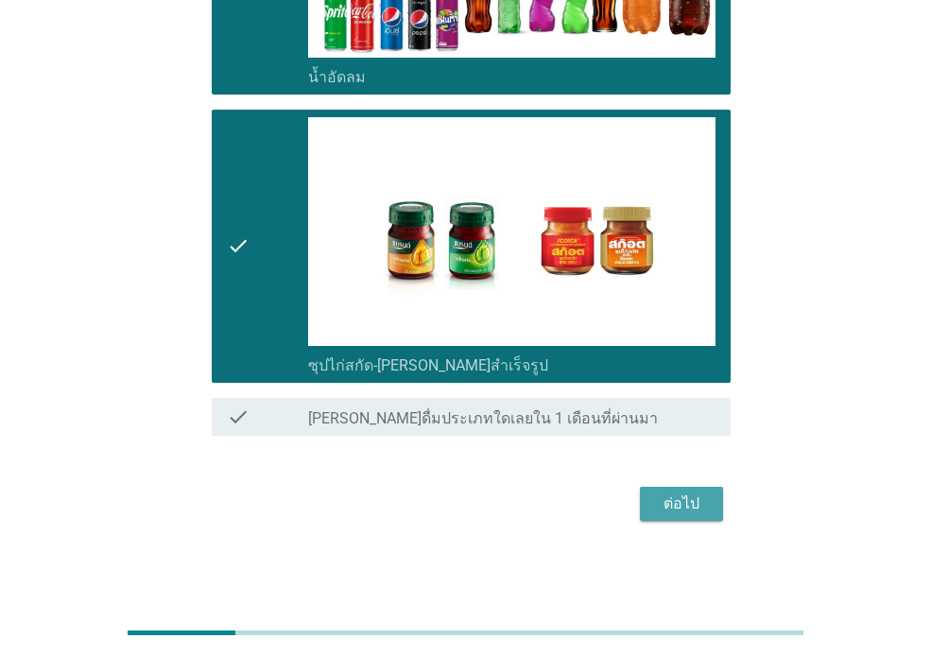
click at [676, 493] on div "ต่อไป" at bounding box center [681, 503] width 53 height 23
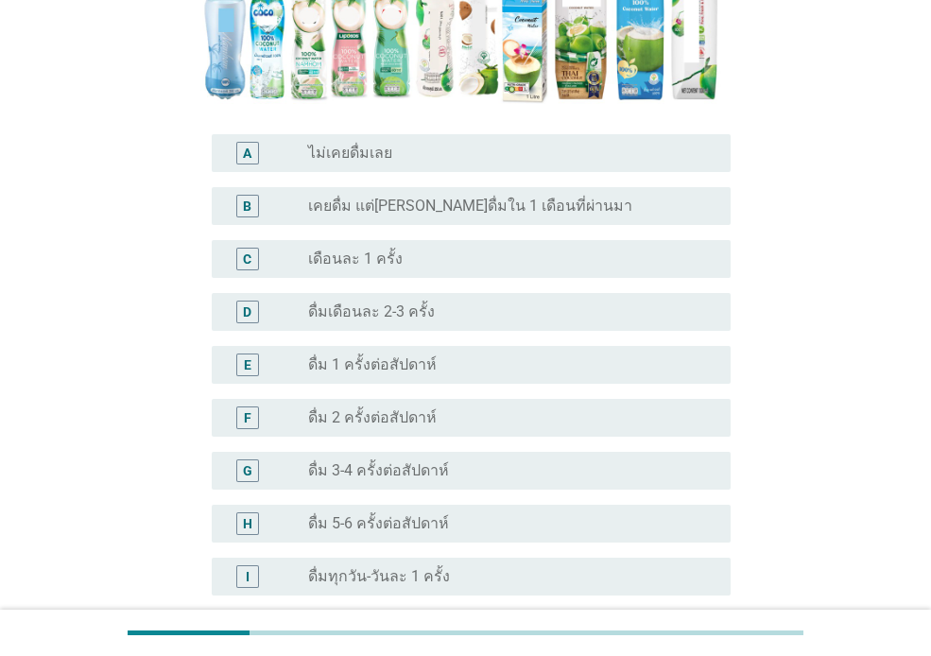
scroll to position [478, 0]
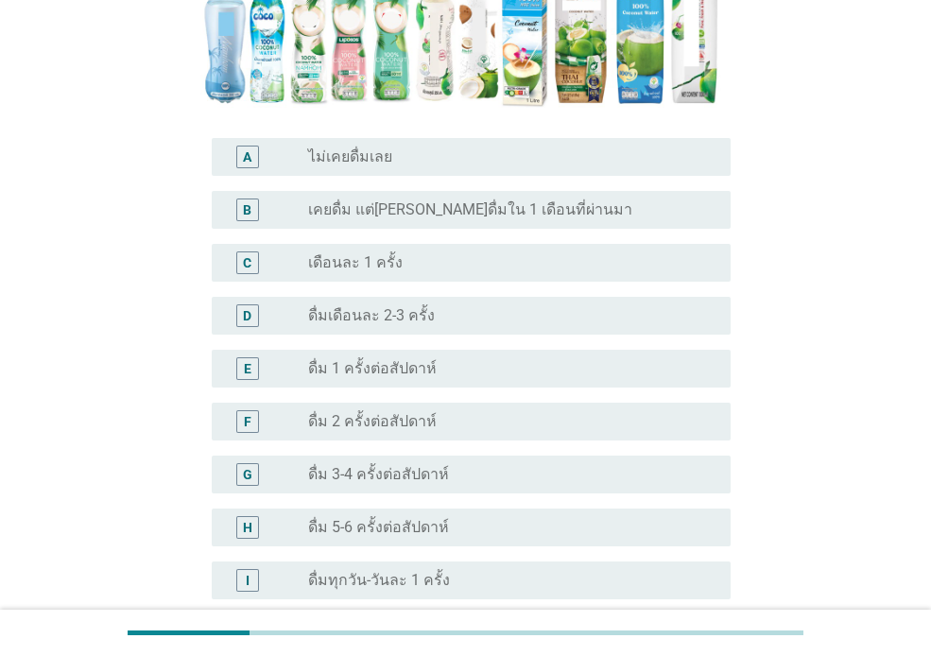
click at [482, 297] on div "D radio_button_unchecked ดื่มเดือนละ 2-3 ครั้ง" at bounding box center [471, 316] width 519 height 38
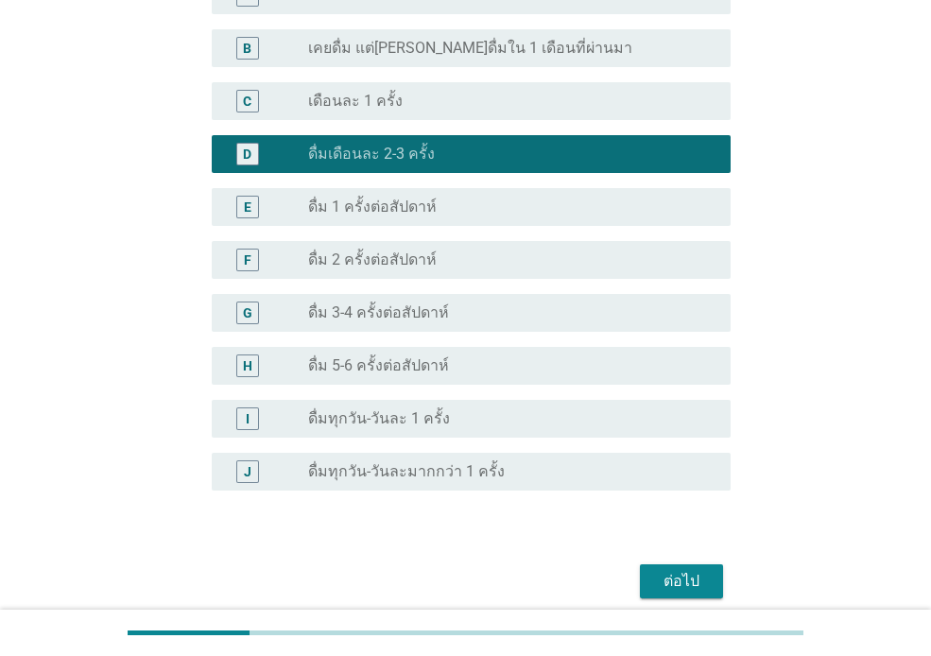
scroll to position [683, 0]
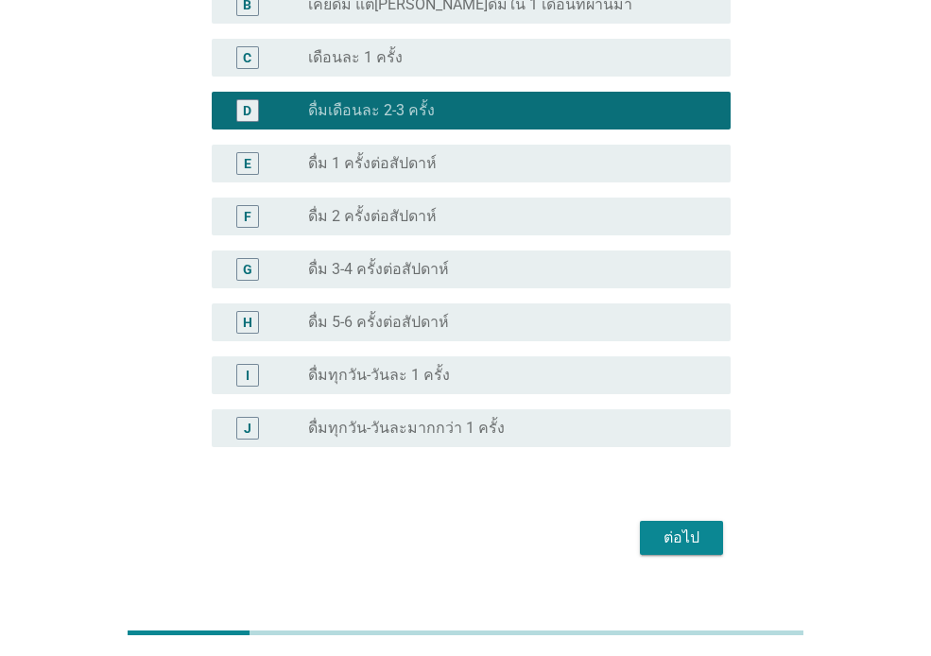
click at [682, 527] on div "ต่อไป" at bounding box center [681, 538] width 53 height 23
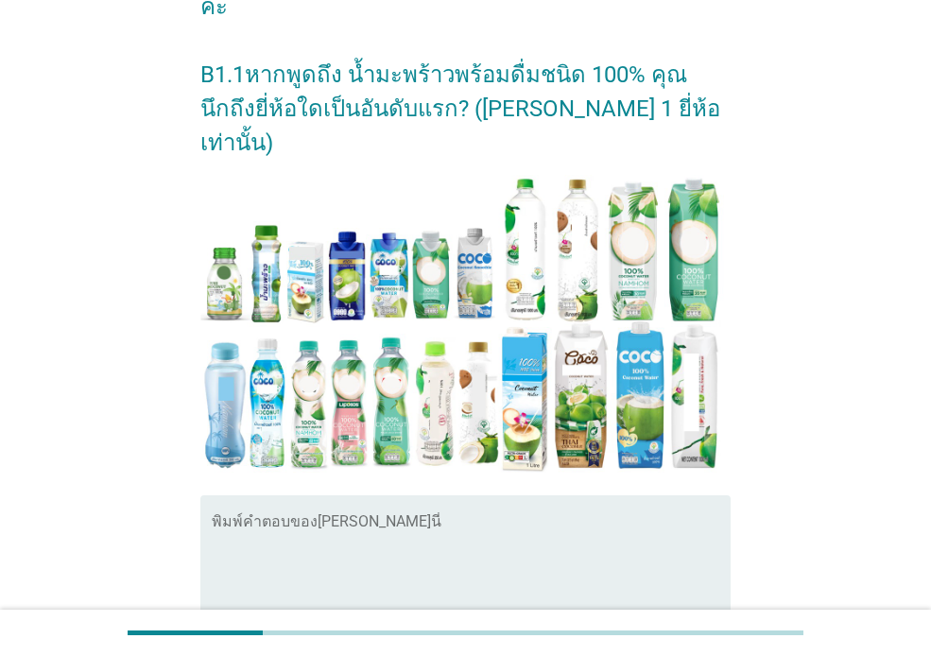
scroll to position [326, 0]
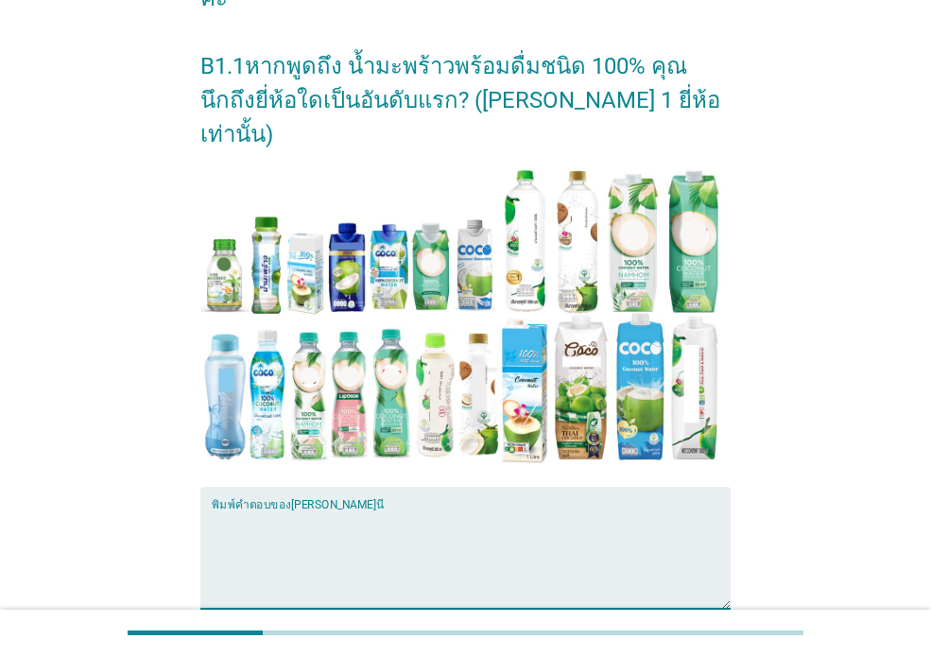
click at [237, 509] on textarea "พิมพ์คำตอบของคุณ ที่นี่" at bounding box center [471, 558] width 519 height 99
type textarea "ฟ"
type textarea "ไม่ทราบ"
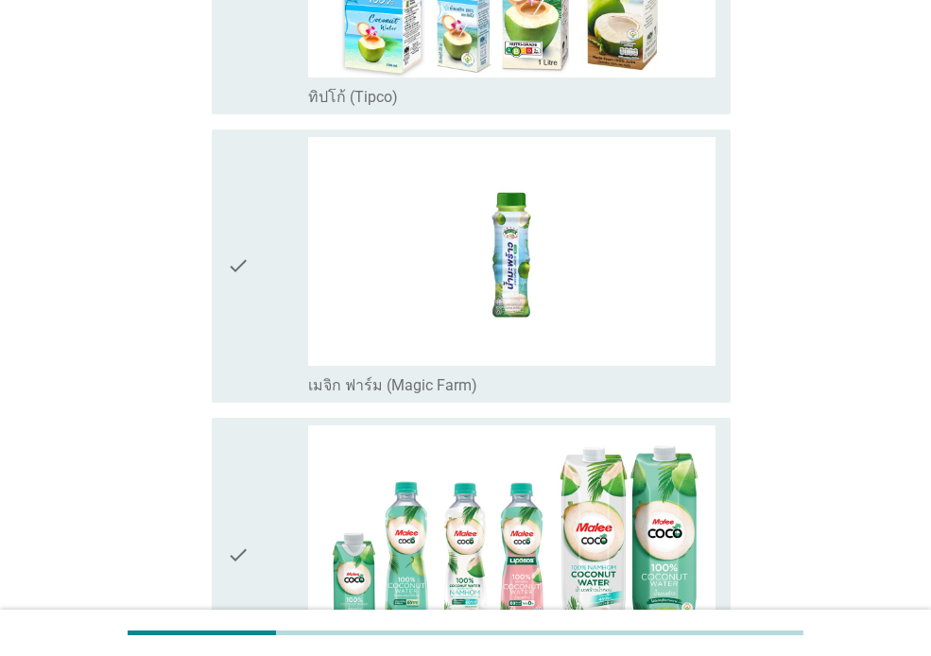
scroll to position [682, 0]
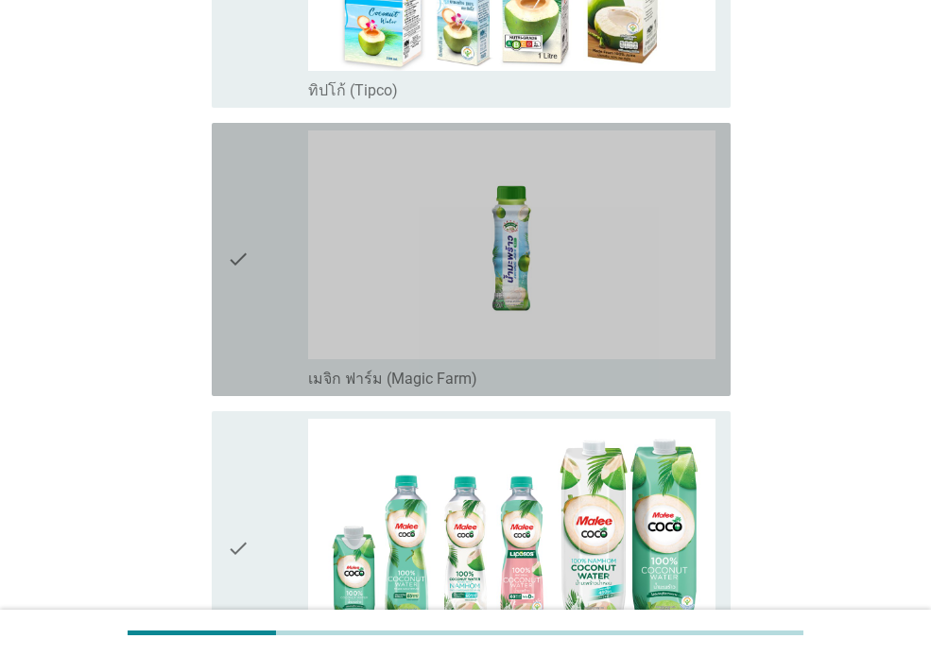
click at [235, 308] on icon "check" at bounding box center [238, 259] width 23 height 258
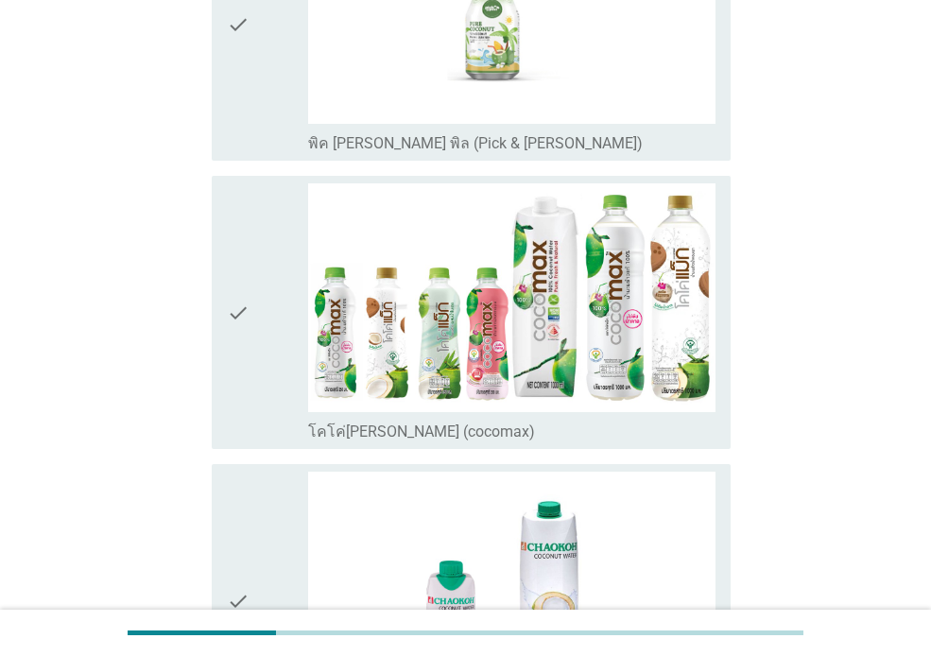
scroll to position [2930, 0]
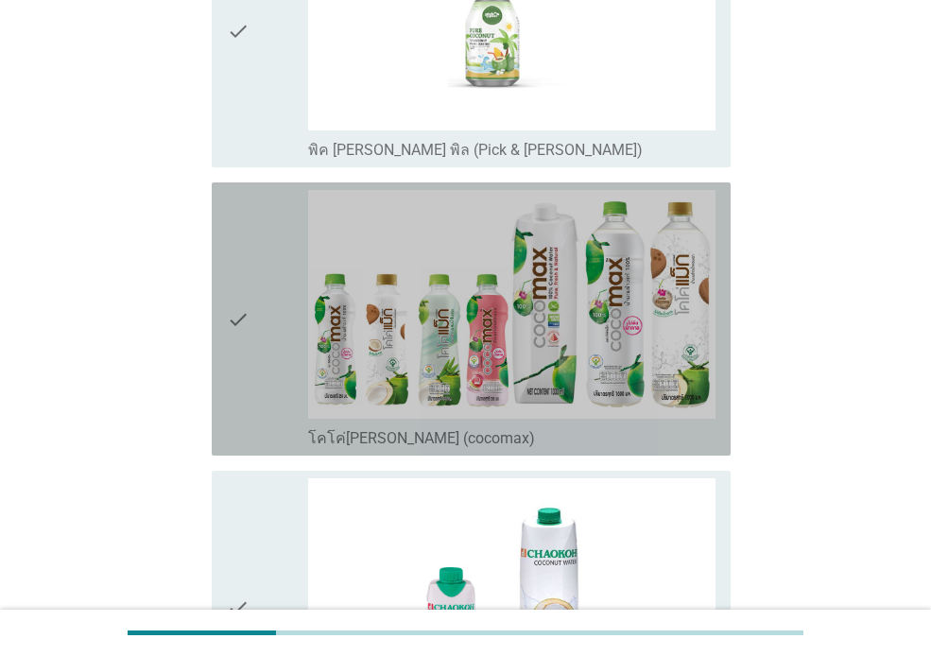
click at [262, 377] on div "check" at bounding box center [267, 319] width 81 height 258
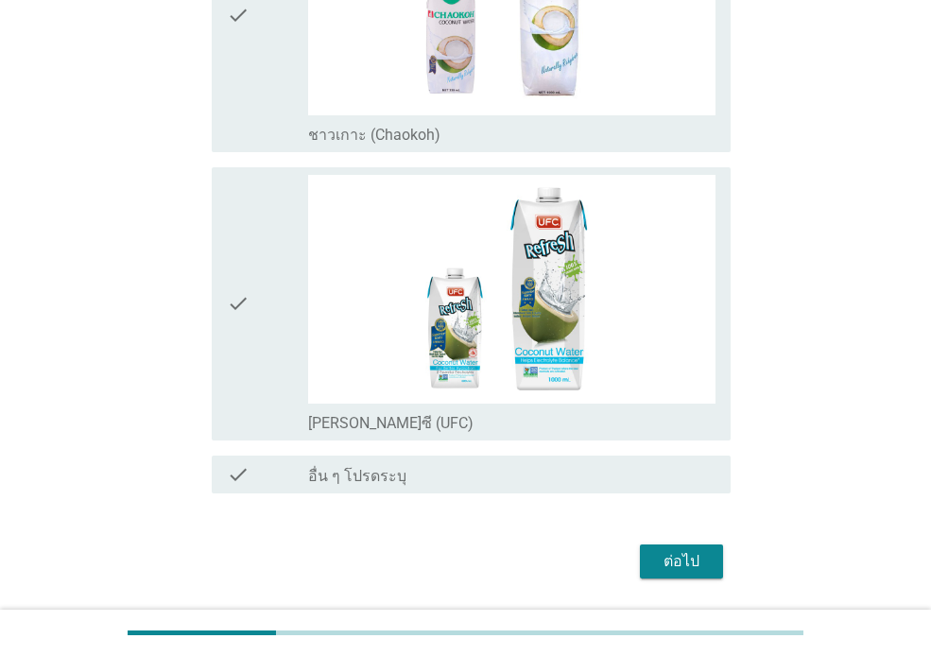
scroll to position [3581, 0]
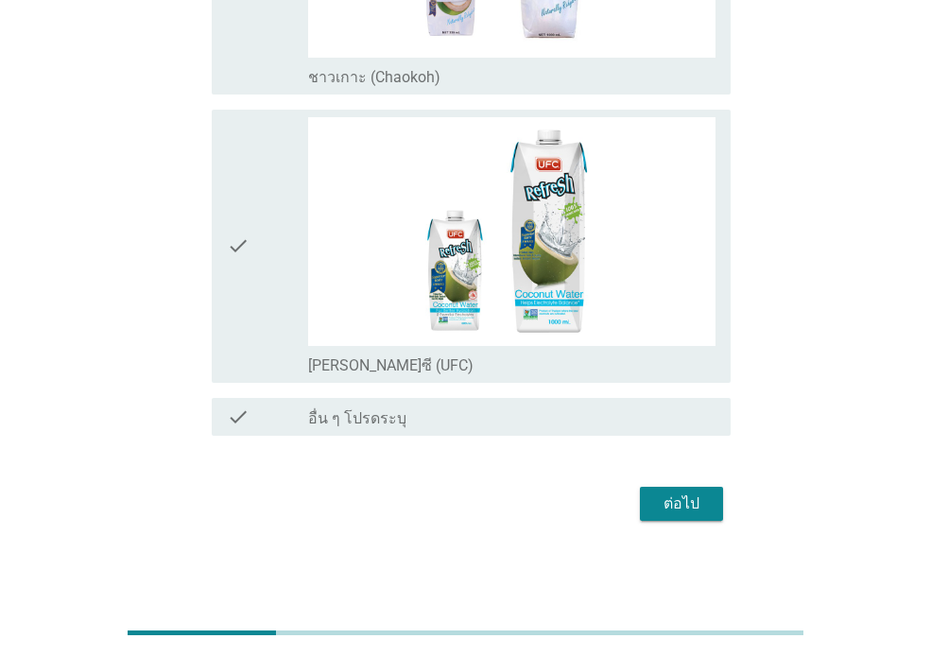
click at [672, 508] on div "ต่อไป" at bounding box center [681, 503] width 53 height 23
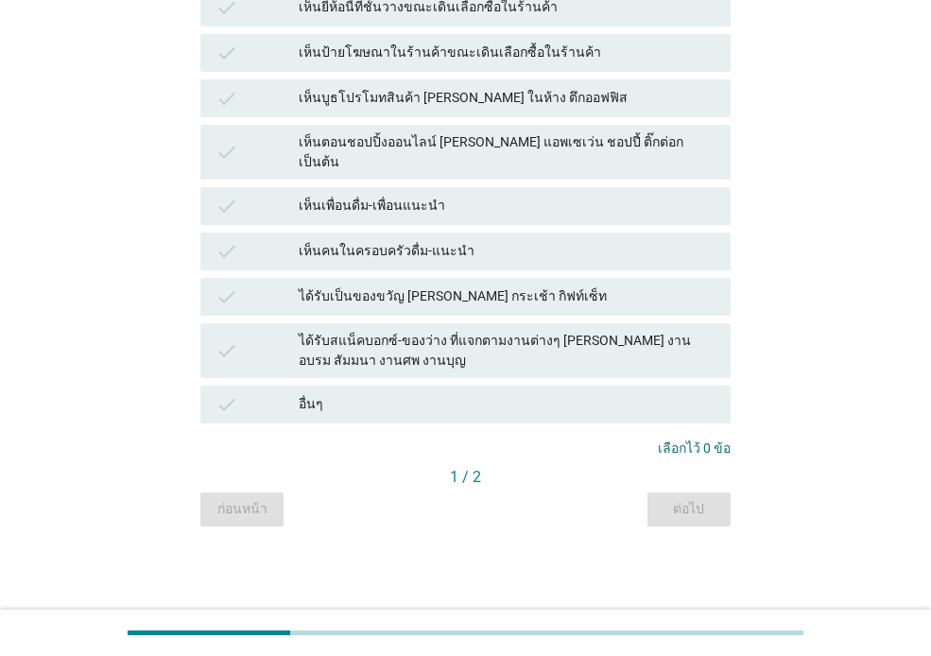
scroll to position [0, 0]
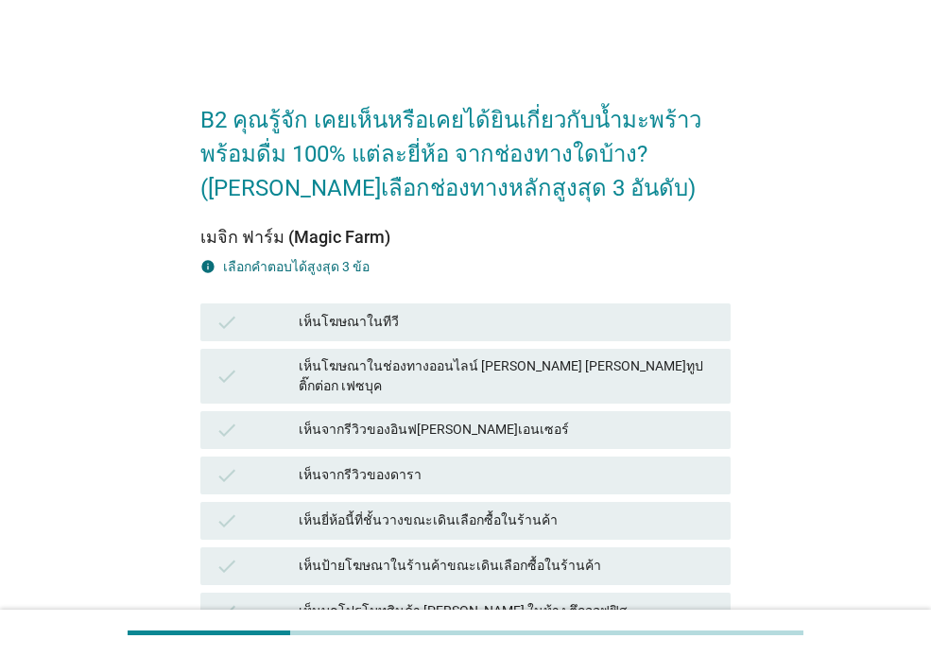
click at [430, 300] on div "check เห็นโฆษณาในทีวี" at bounding box center [466, 322] width 538 height 45
click at [433, 331] on div "เห็นโฆษณาในทีวี" at bounding box center [507, 322] width 417 height 23
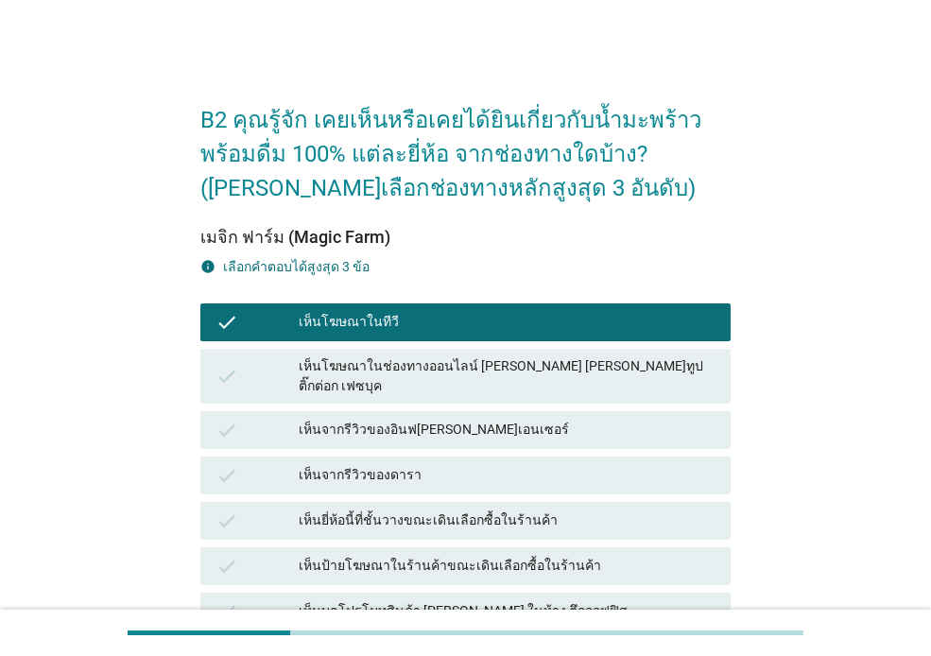
click at [538, 555] on div "เห็นป้ายโฆษณาในร้านค้าขณะเดินเลือกซื้อในร้านค้า" at bounding box center [507, 566] width 417 height 23
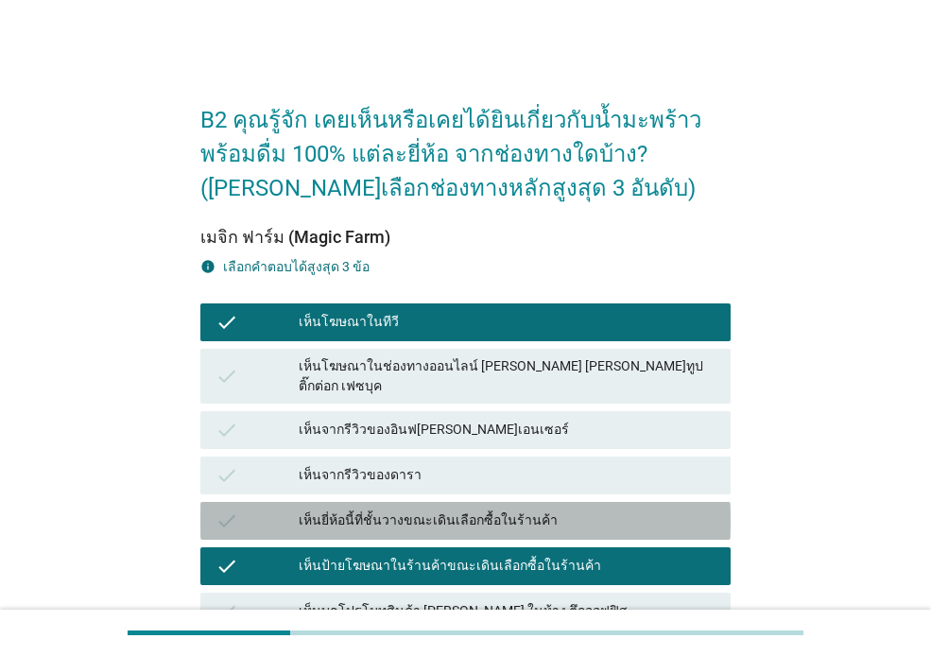
click at [486, 509] on div "เห็นยี่ห้อนี้ที่ชั้นวางขณะเดินเลือกซื้อในร้านค้า" at bounding box center [507, 520] width 417 height 23
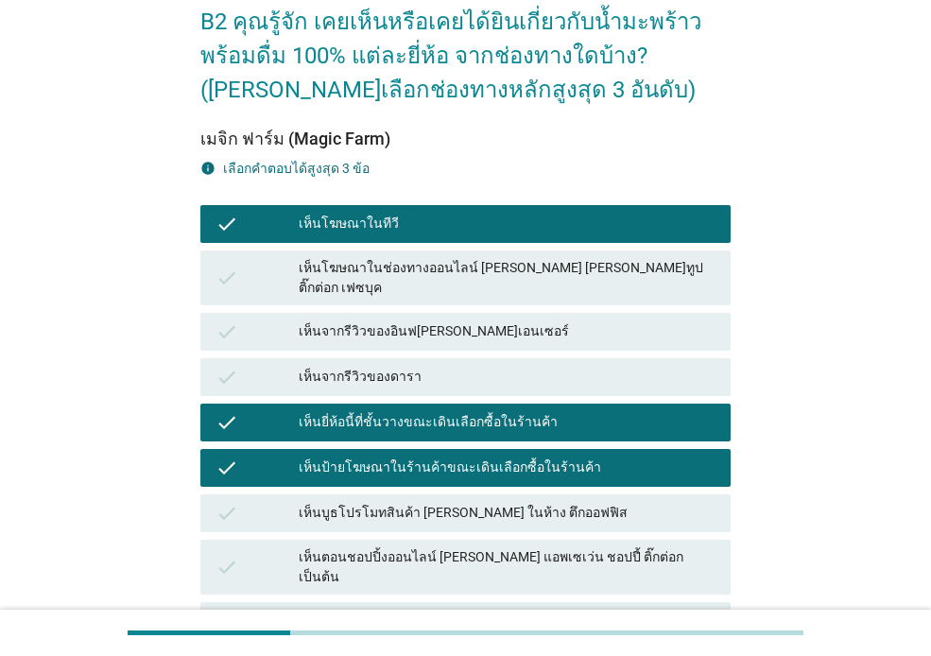
scroll to position [479, 0]
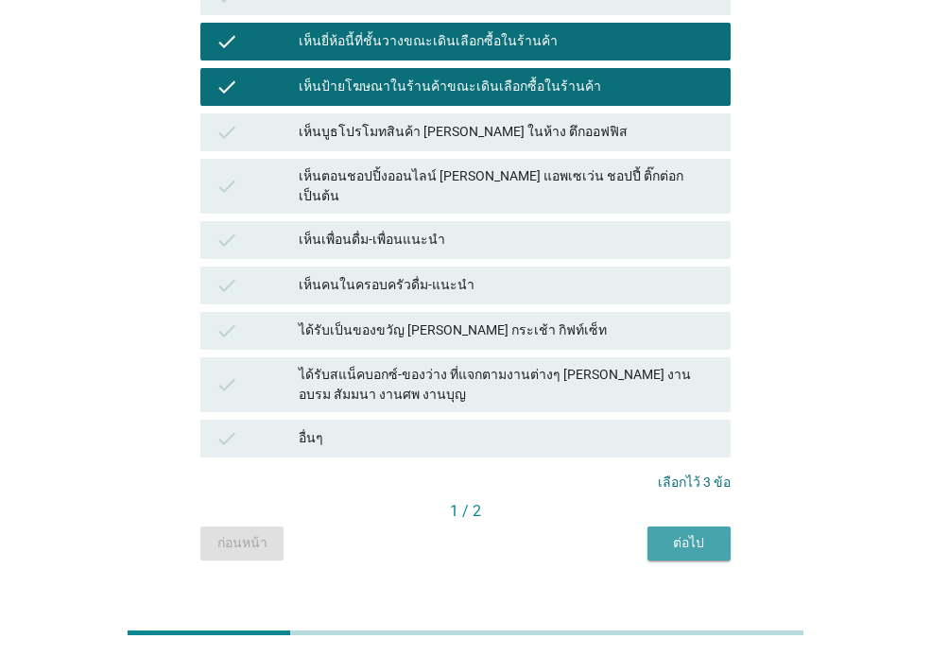
click at [701, 533] on div "ต่อไป" at bounding box center [689, 543] width 53 height 20
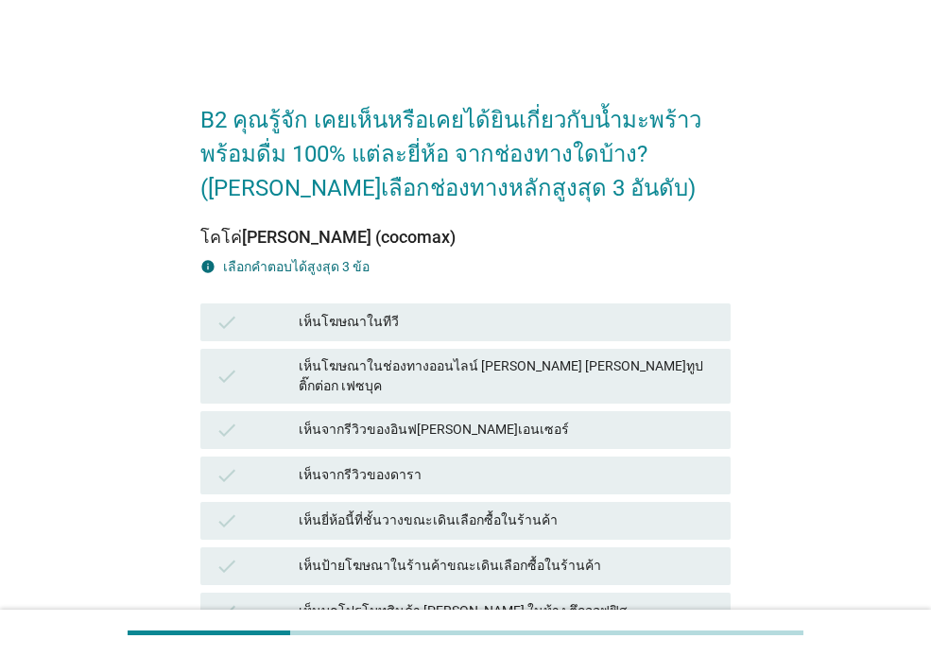
click at [509, 322] on div "เห็นโฆษณาในทีวี" at bounding box center [507, 322] width 417 height 23
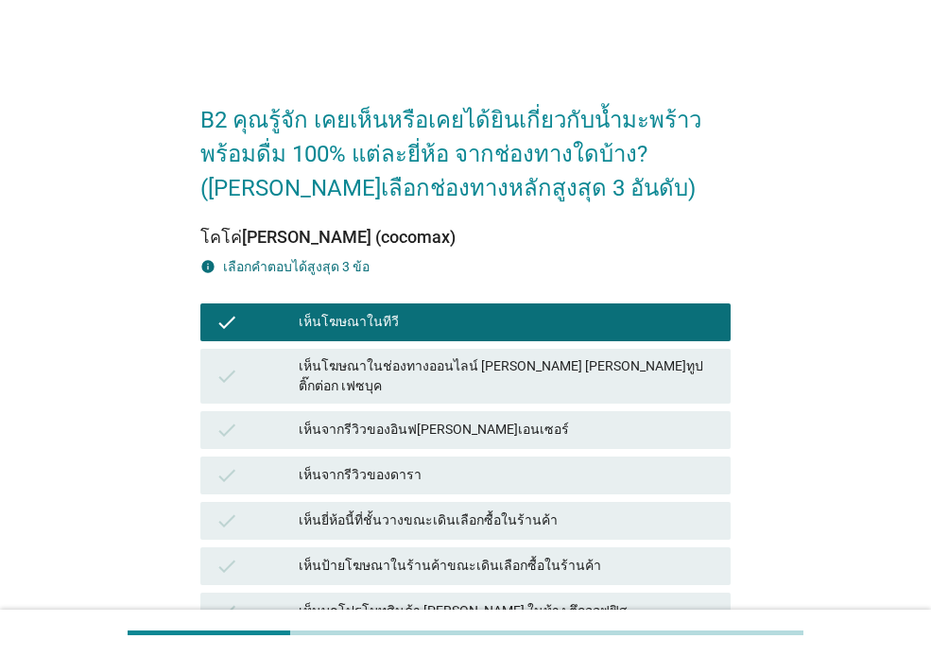
click at [571, 555] on div "เห็นป้ายโฆษณาในร้านค้าขณะเดินเลือกซื้อในร้านค้า" at bounding box center [507, 566] width 417 height 23
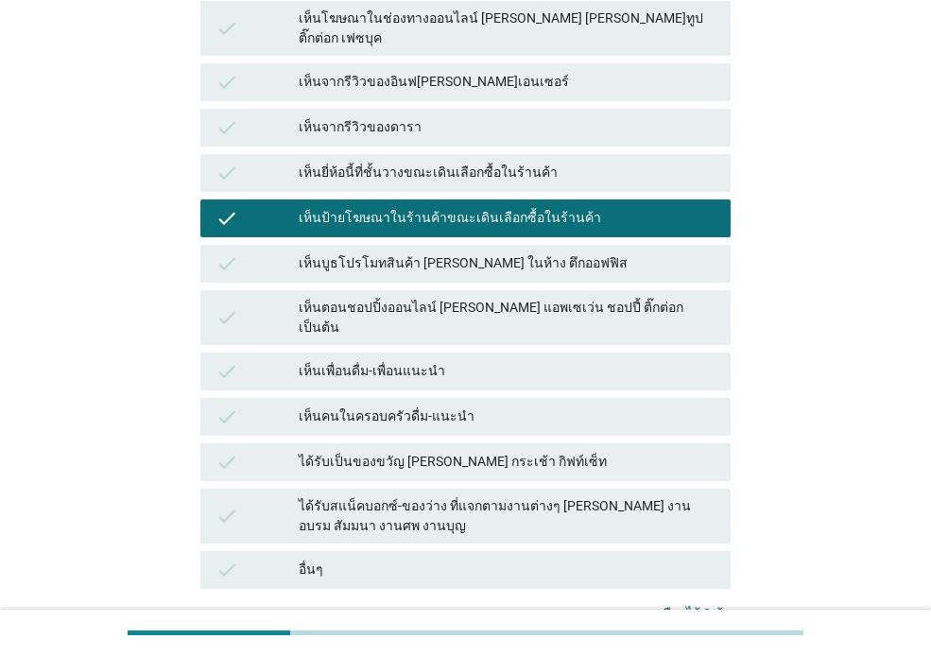
scroll to position [352, 0]
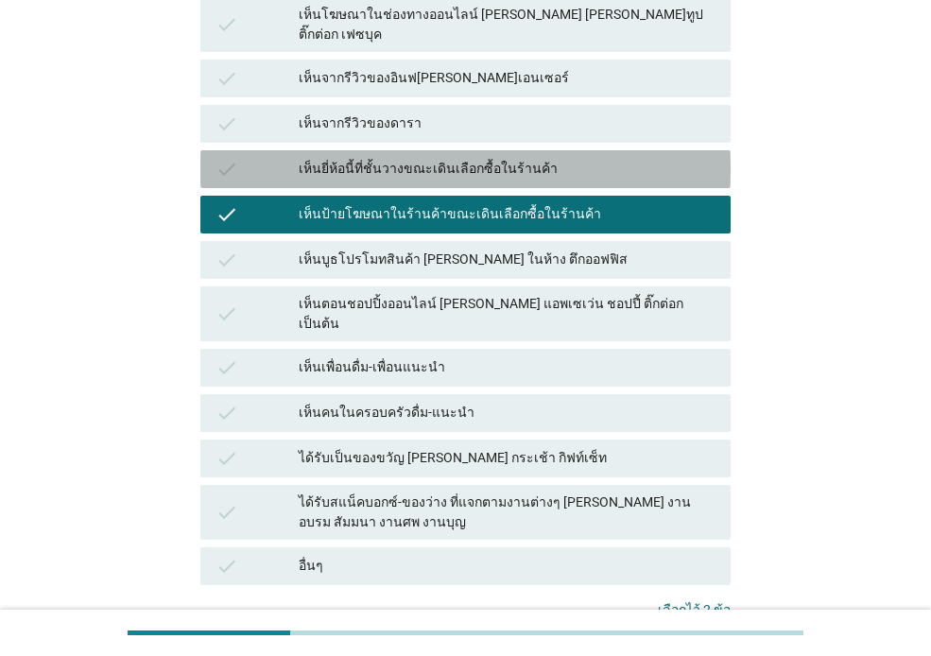
click at [406, 158] on div "เห็นยี่ห้อนี้ที่ชั้นวางขณะเดินเลือกซื้อในร้านค้า" at bounding box center [507, 169] width 417 height 23
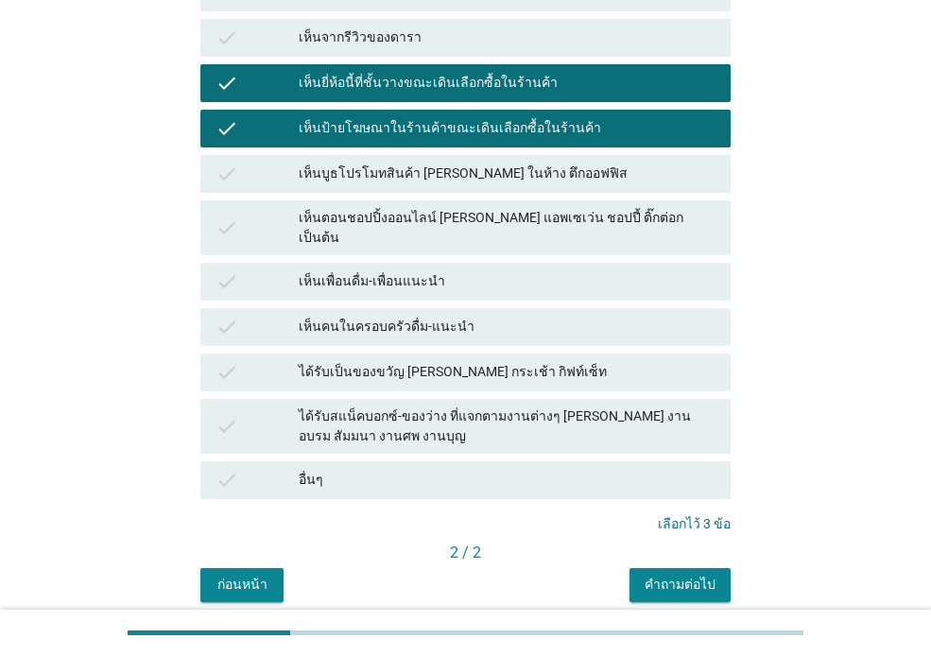
scroll to position [479, 0]
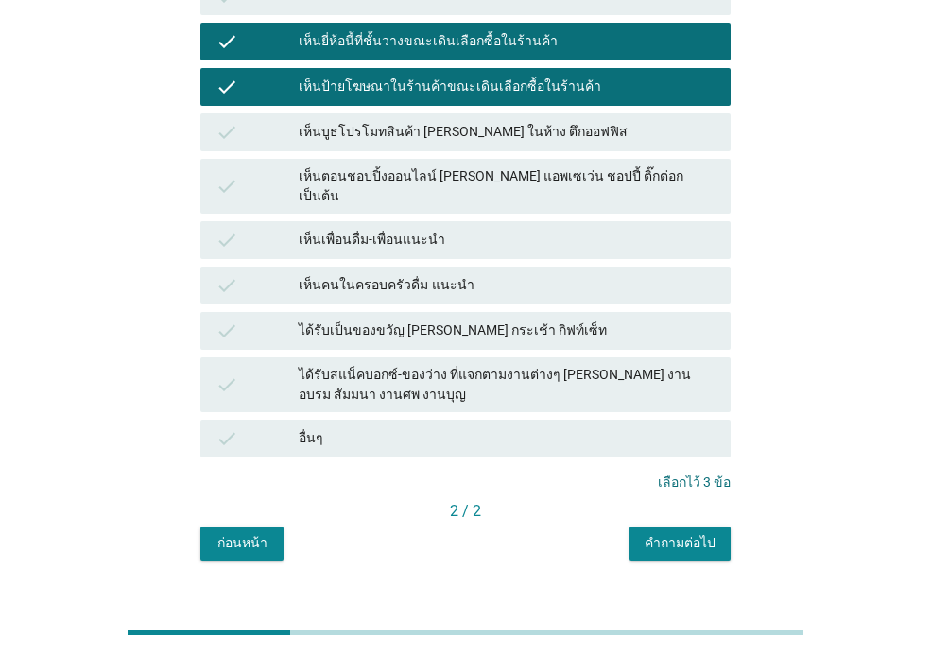
click at [687, 533] on div "คำถามต่อไป" at bounding box center [680, 543] width 71 height 20
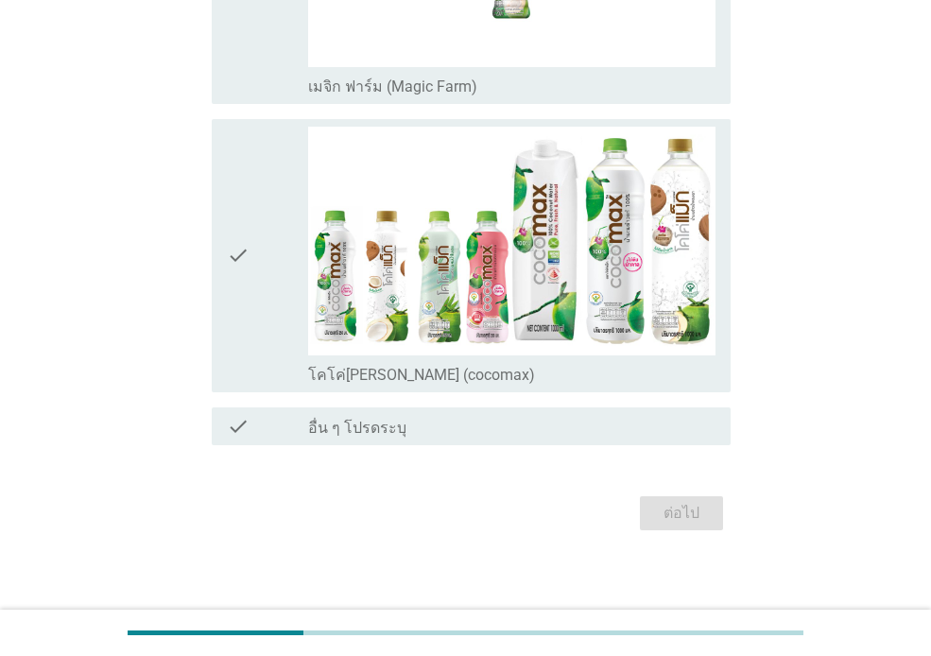
scroll to position [373, 0]
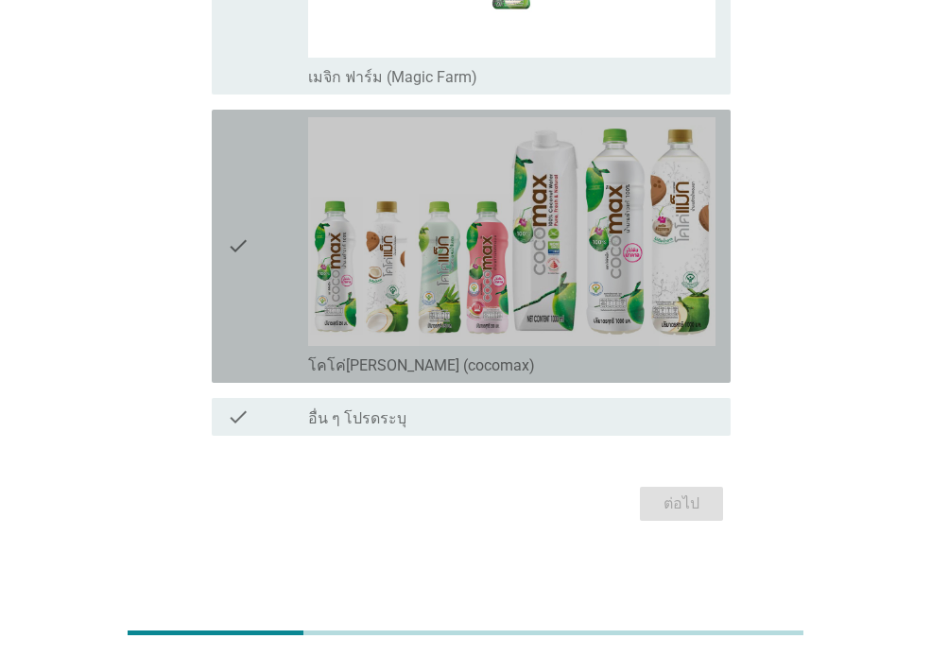
click at [267, 291] on div "check" at bounding box center [267, 246] width 81 height 258
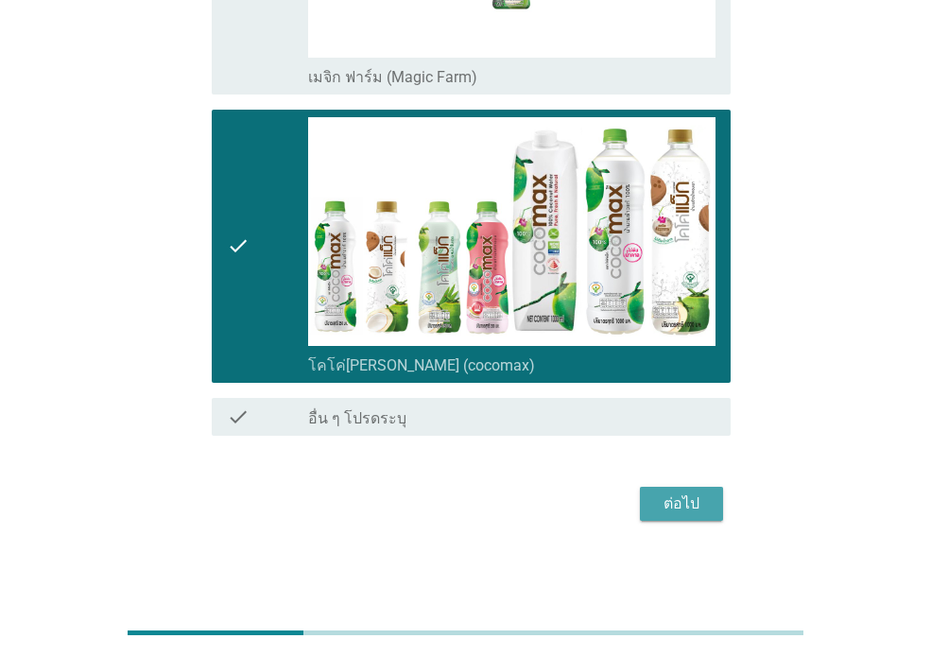
click at [685, 496] on div "ต่อไป" at bounding box center [681, 503] width 53 height 23
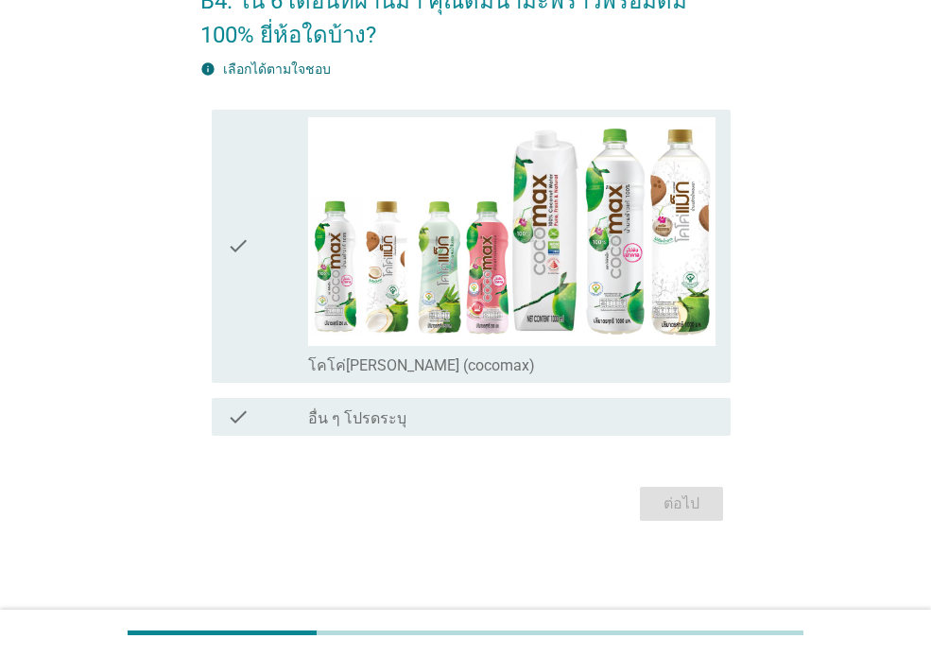
scroll to position [0, 0]
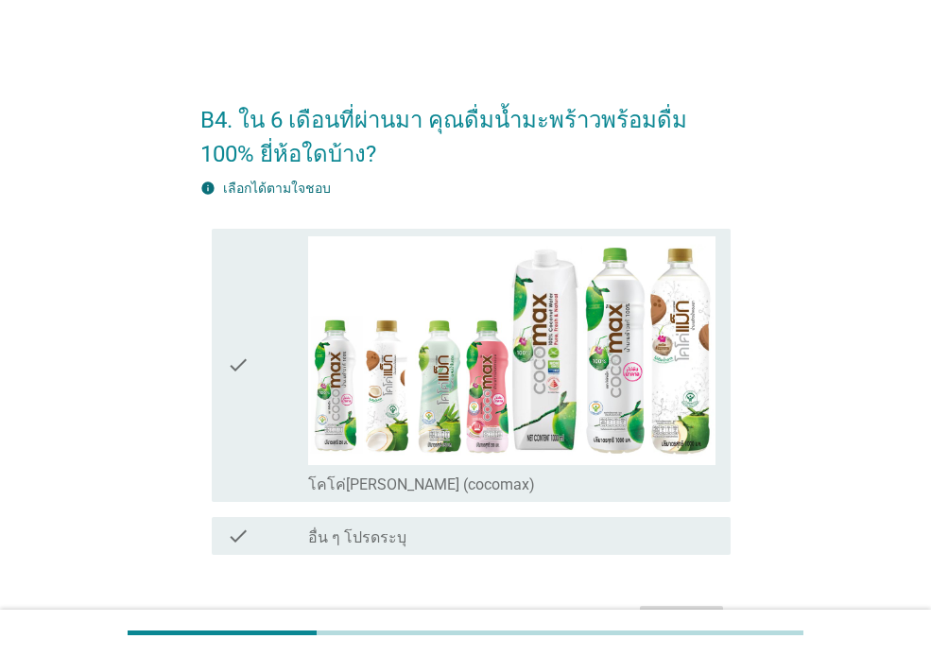
click at [244, 376] on icon "check" at bounding box center [238, 365] width 23 height 258
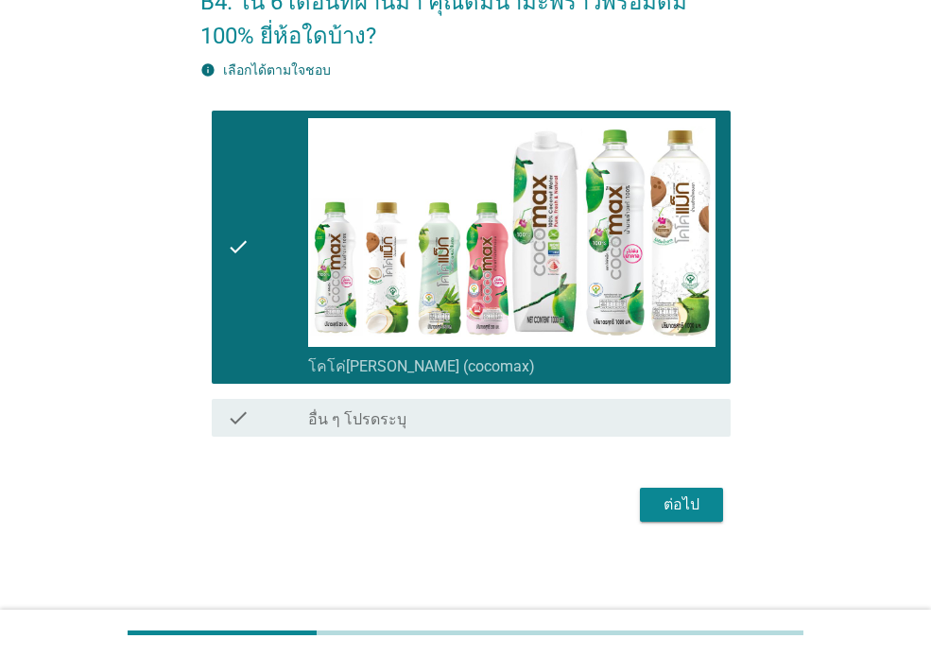
scroll to position [119, 0]
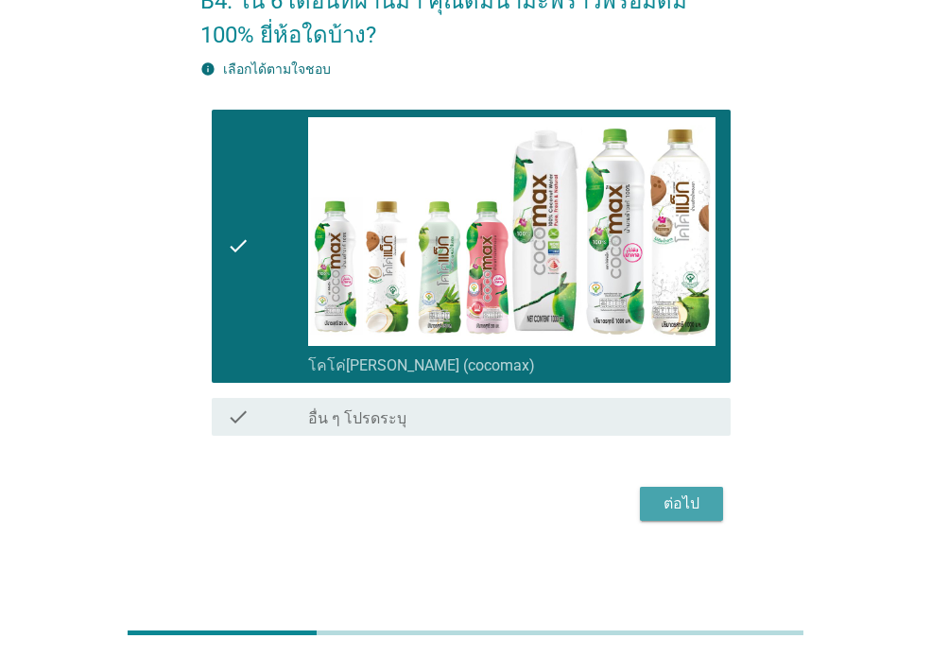
click at [680, 509] on div "ต่อไป" at bounding box center [681, 503] width 53 height 23
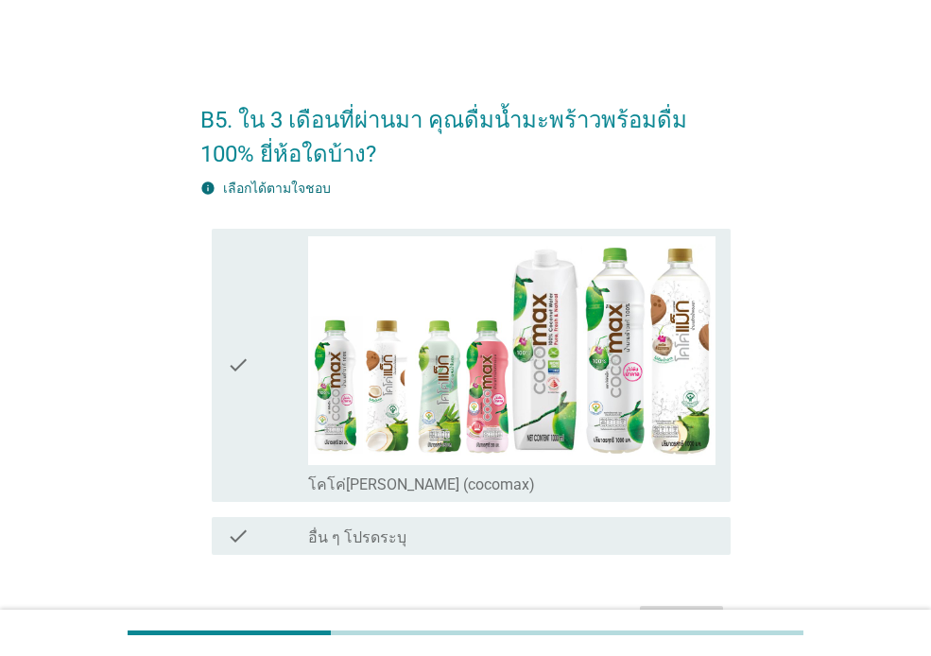
click at [239, 414] on icon "check" at bounding box center [238, 365] width 23 height 258
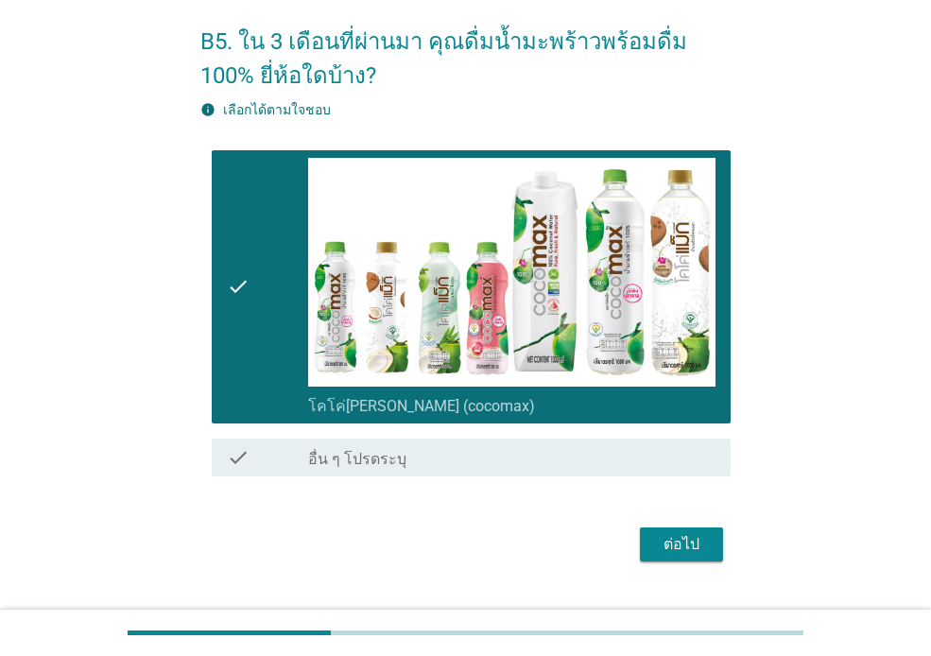
scroll to position [119, 0]
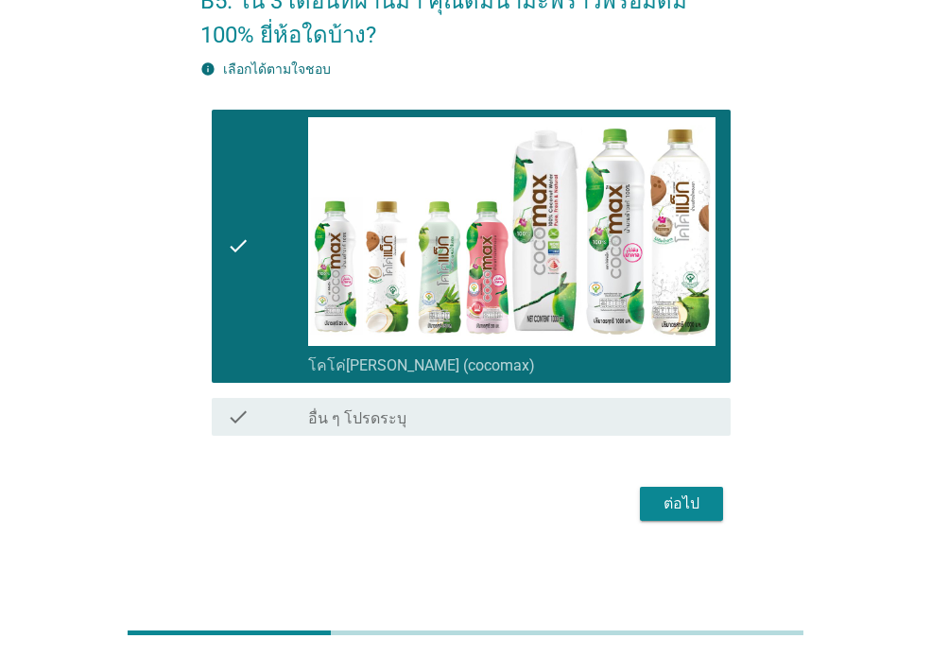
click at [703, 506] on div "ต่อไป" at bounding box center [681, 503] width 53 height 23
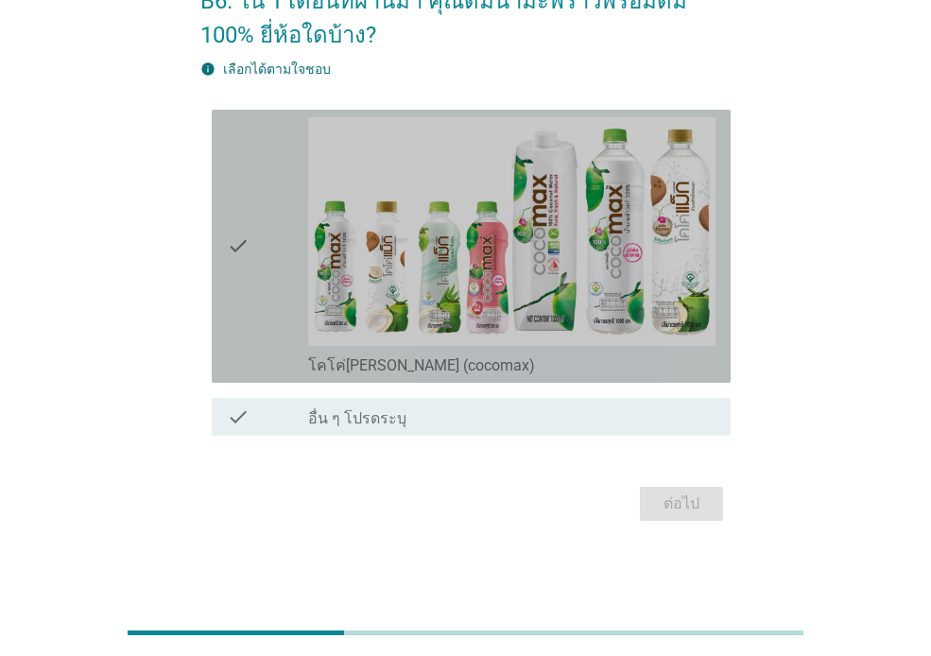
click at [268, 302] on div "check" at bounding box center [267, 246] width 81 height 258
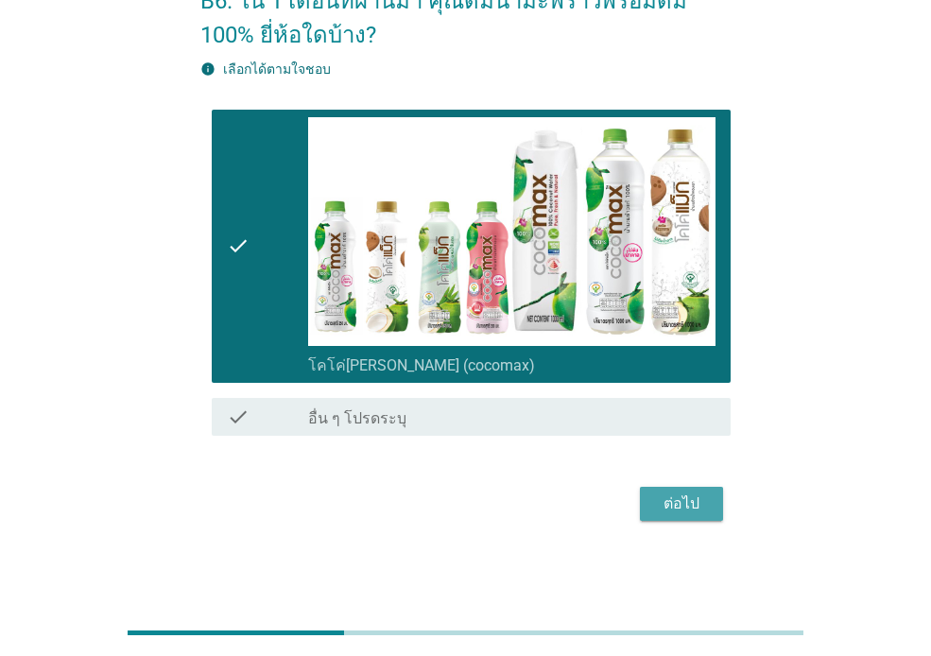
click at [677, 509] on div "ต่อไป" at bounding box center [681, 503] width 53 height 23
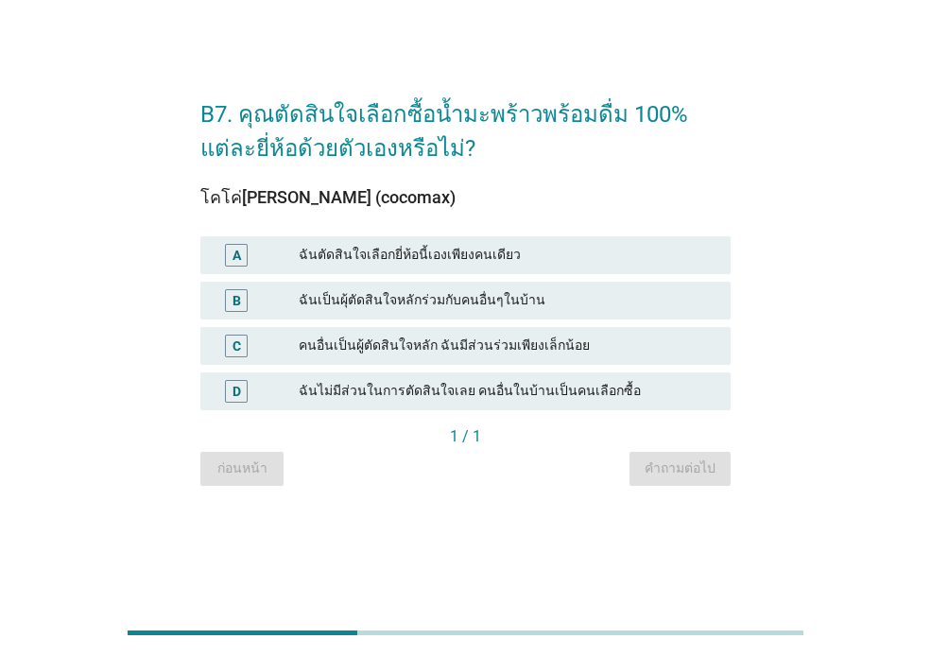
scroll to position [0, 0]
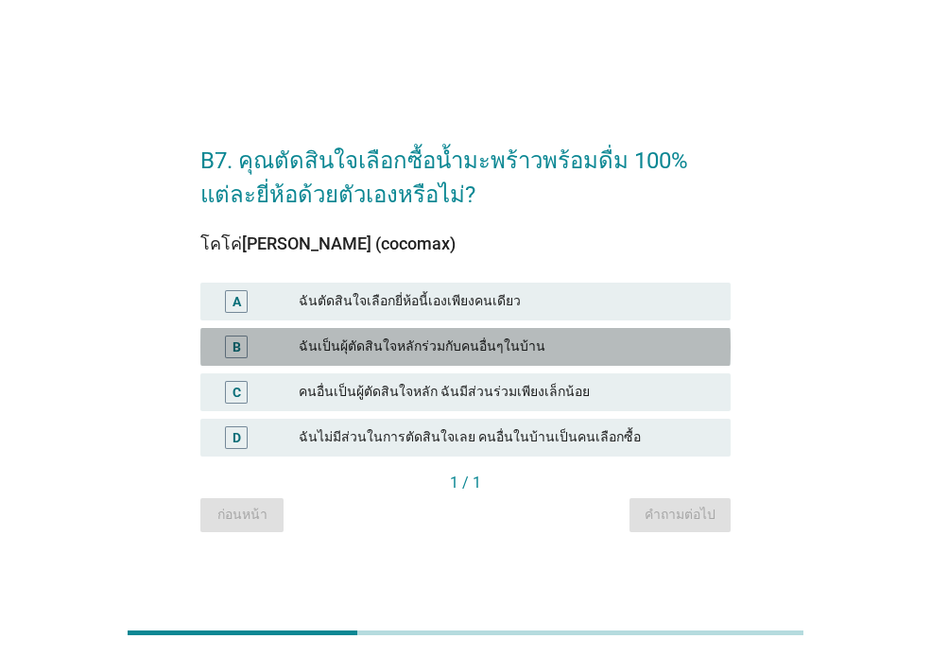
click at [559, 348] on div "ฉันเป็นผุ้ตัดสินใจหลักร่วมกับคนอื่นๆในบ้าน" at bounding box center [507, 347] width 417 height 23
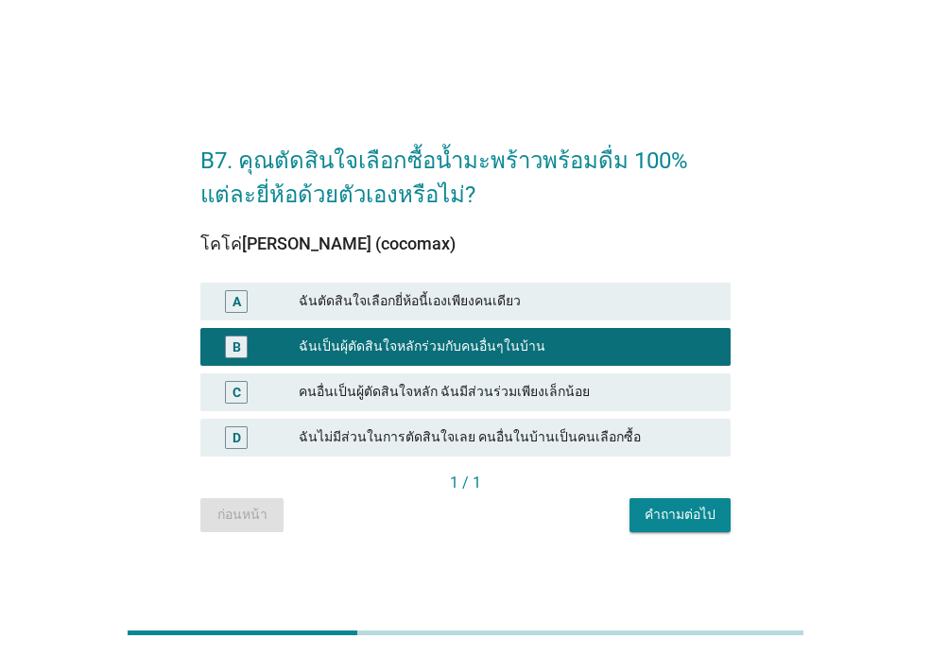
click at [681, 515] on div "คำถามต่อไป" at bounding box center [680, 515] width 71 height 20
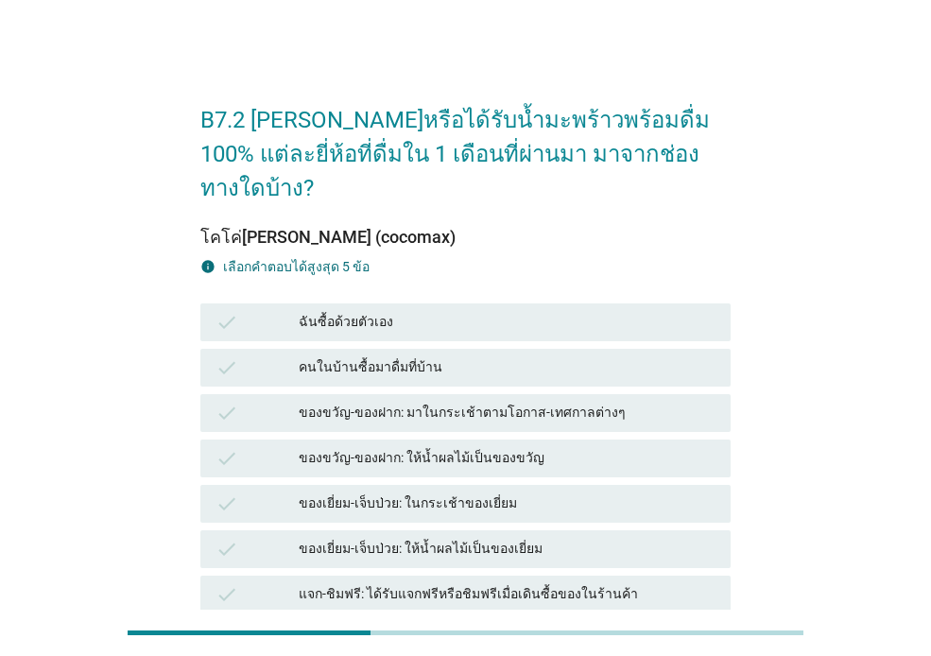
click at [538, 311] on div "ฉันซื้อด้วยตัวเอง" at bounding box center [507, 322] width 417 height 23
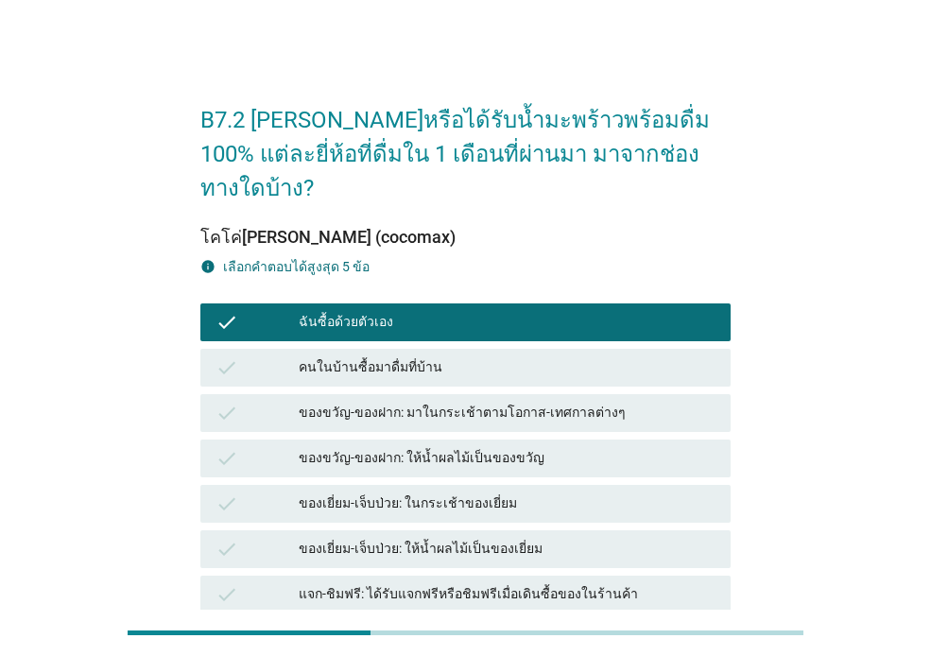
click at [500, 492] on div "ของเยี่ยม-เจ็บป่วย: ในกระเช้าของเยี่ยม" at bounding box center [507, 503] width 417 height 23
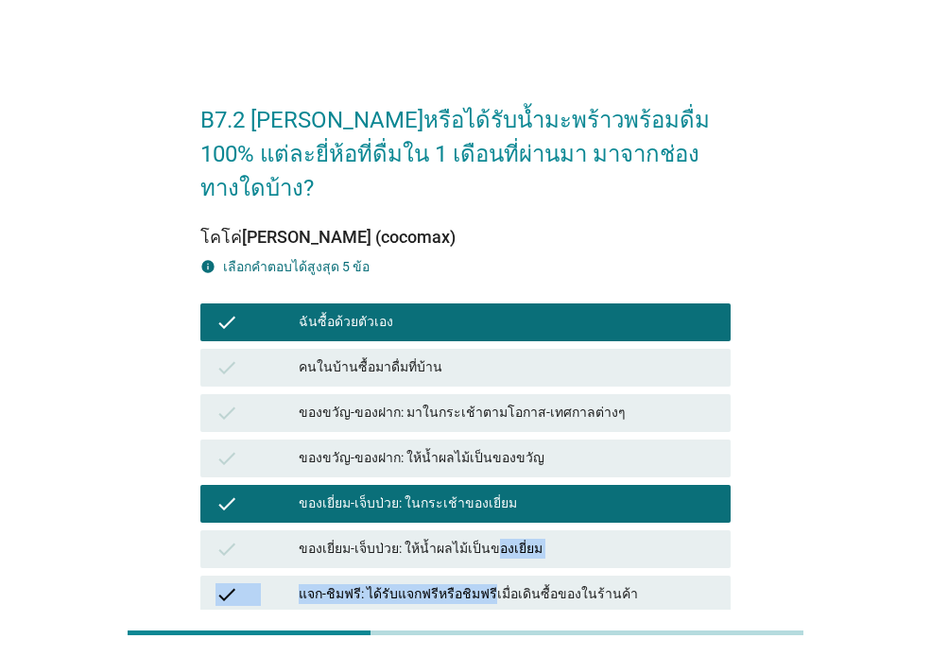
click at [483, 546] on div "check ฉันซื้อด้วยตัวเอง check คนในบ้านซื้อมาดื่มที่บ้าน check ของขวัญ-ของฝาก: ม…" at bounding box center [466, 603] width 538 height 607
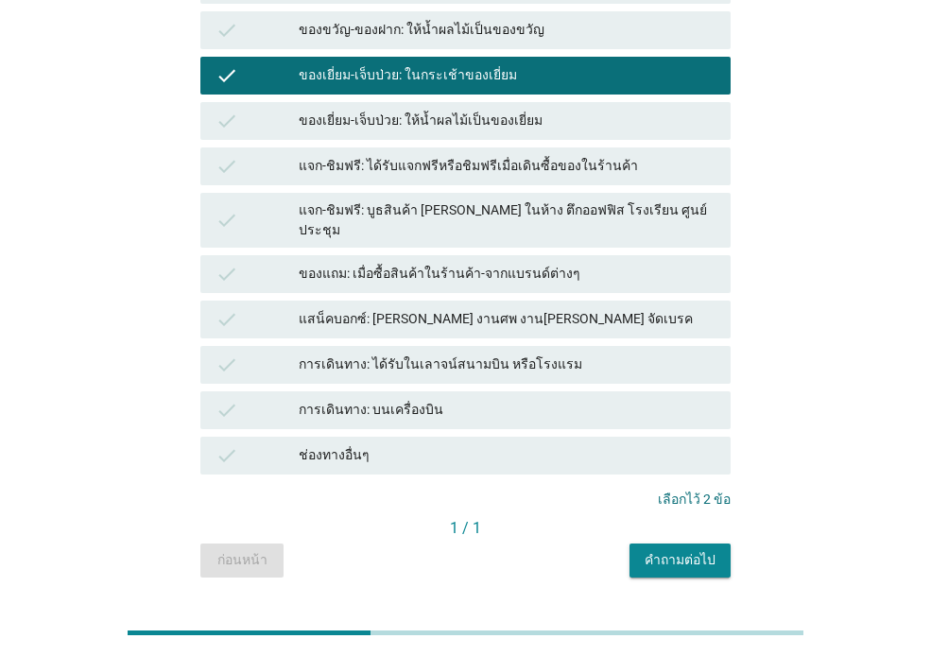
click at [612, 354] on div "การเดินทาง: ได้รับในเลาจน์สนามบิน หรือโรงแรม" at bounding box center [507, 365] width 417 height 23
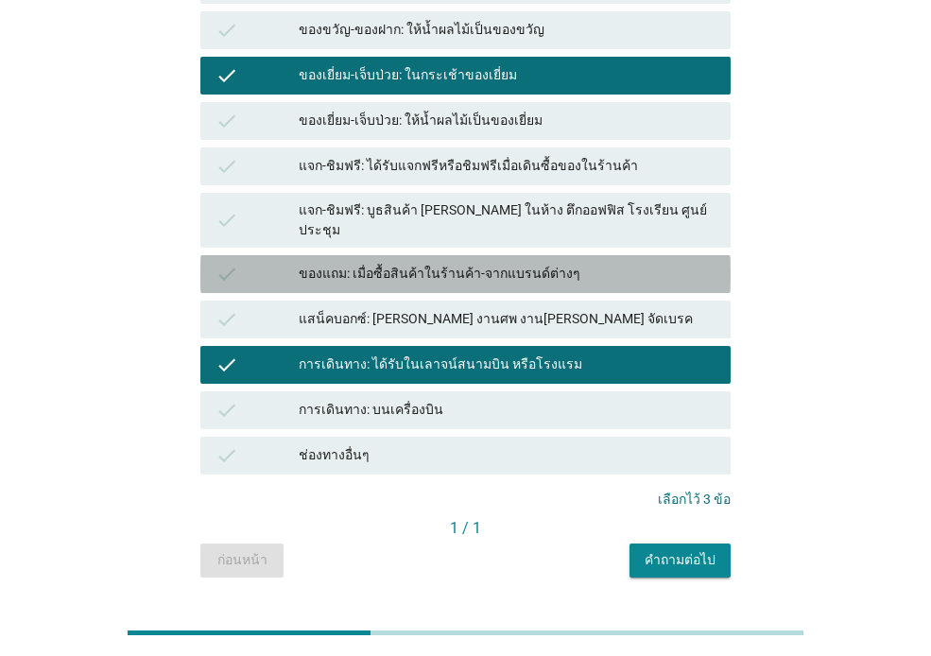
click at [624, 263] on div "ของแถม: เมื่อซื้อสินค้าในร้านค้า-จากแบรนด์ต่างๆ" at bounding box center [507, 274] width 417 height 23
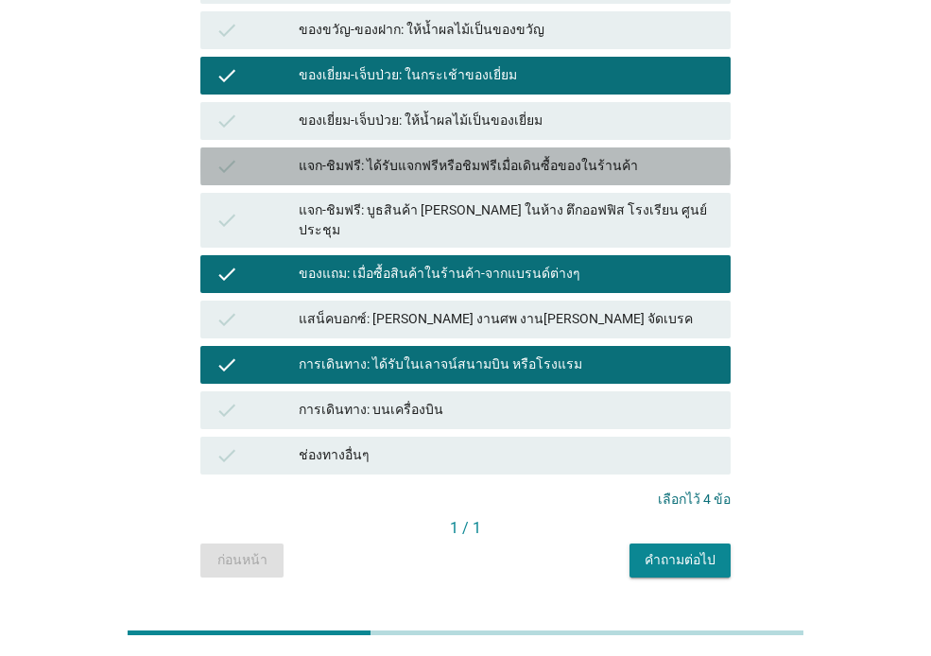
click at [641, 155] on div "แจก-ชิมฟรี: ได้รับแจกฟรีหรือชิมฟรีเมื่อเดินซื้อของในร้านค้า" at bounding box center [507, 166] width 417 height 23
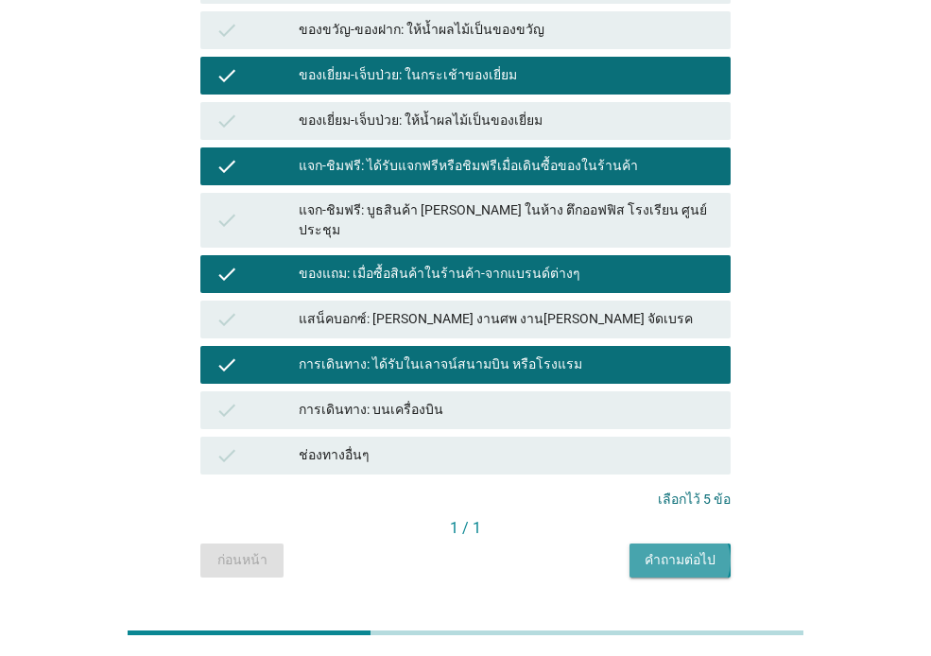
click at [679, 544] on button "คำถามต่อไป" at bounding box center [680, 561] width 101 height 34
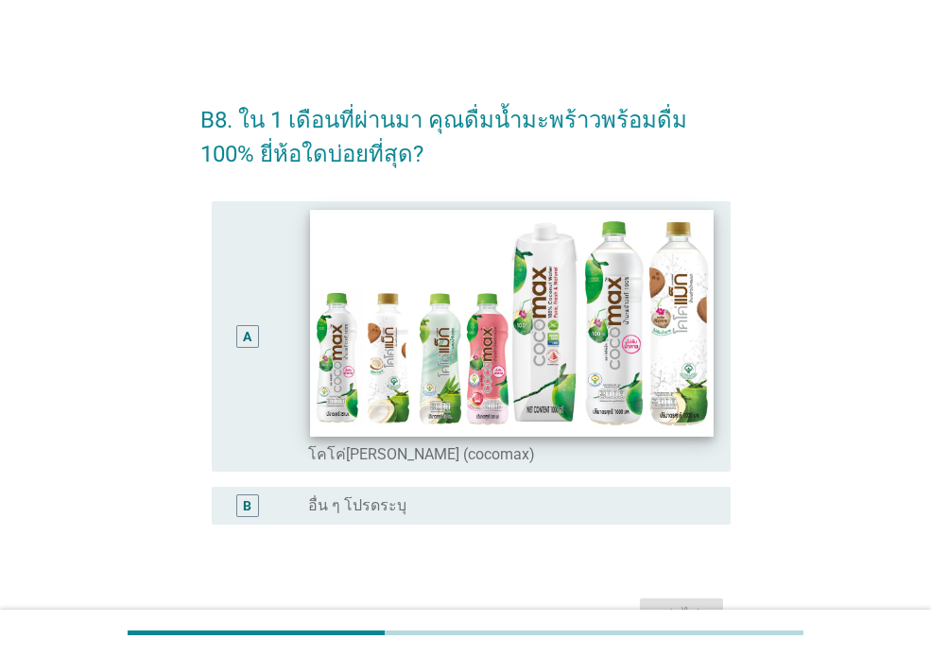
click at [442, 353] on img at bounding box center [511, 323] width 403 height 227
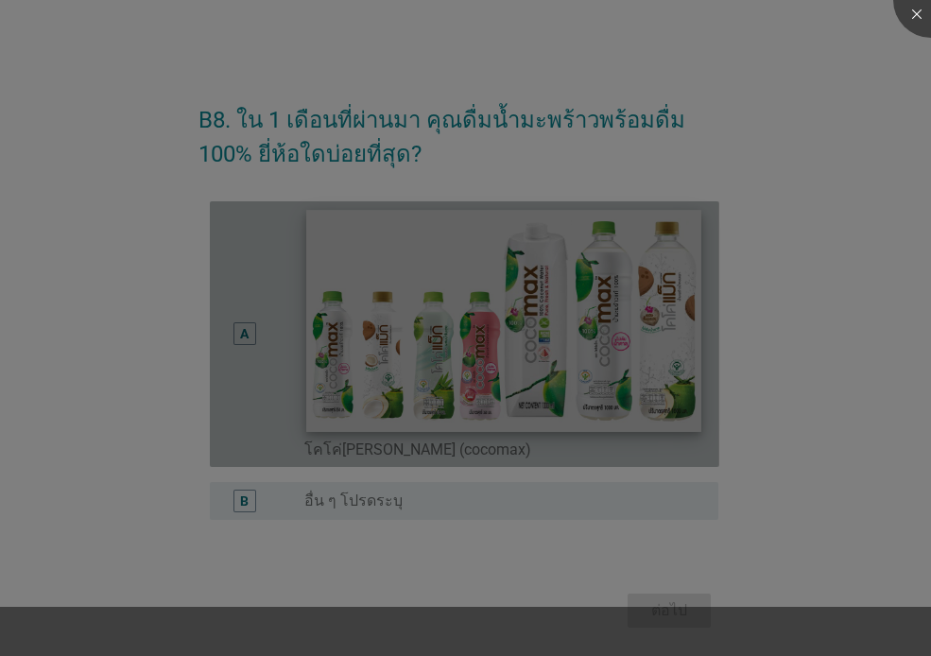
click at [442, 353] on div at bounding box center [465, 328] width 931 height 656
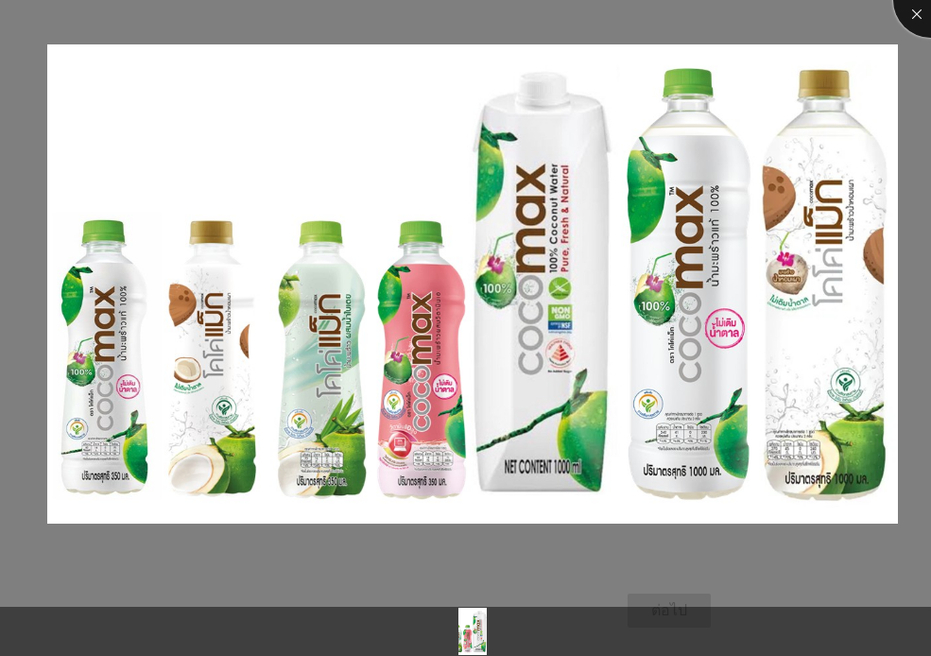
click at [904, 9] on div at bounding box center [931, 0] width 76 height 76
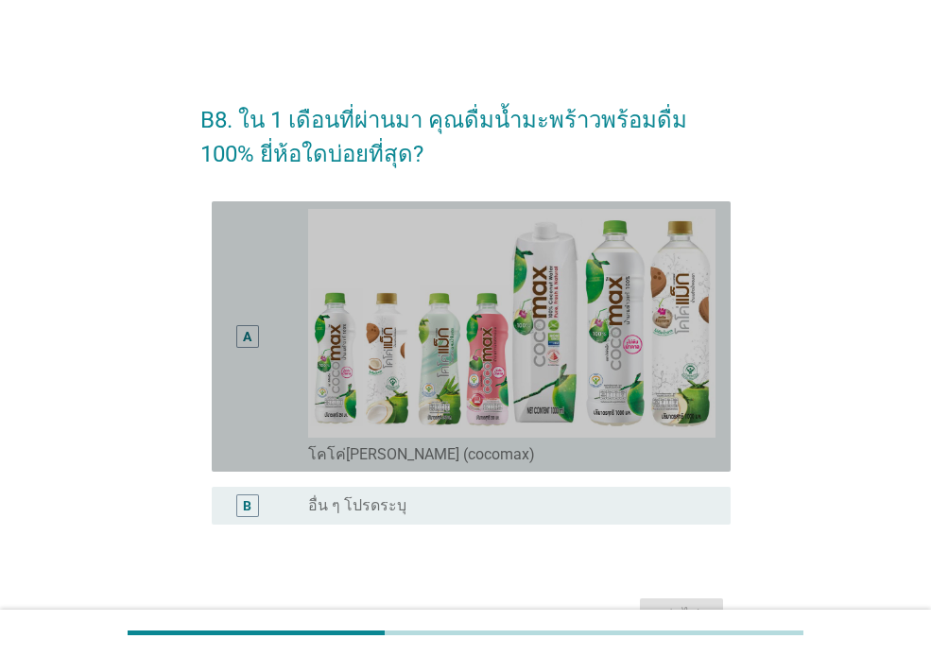
click at [250, 278] on div "A" at bounding box center [247, 336] width 41 height 255
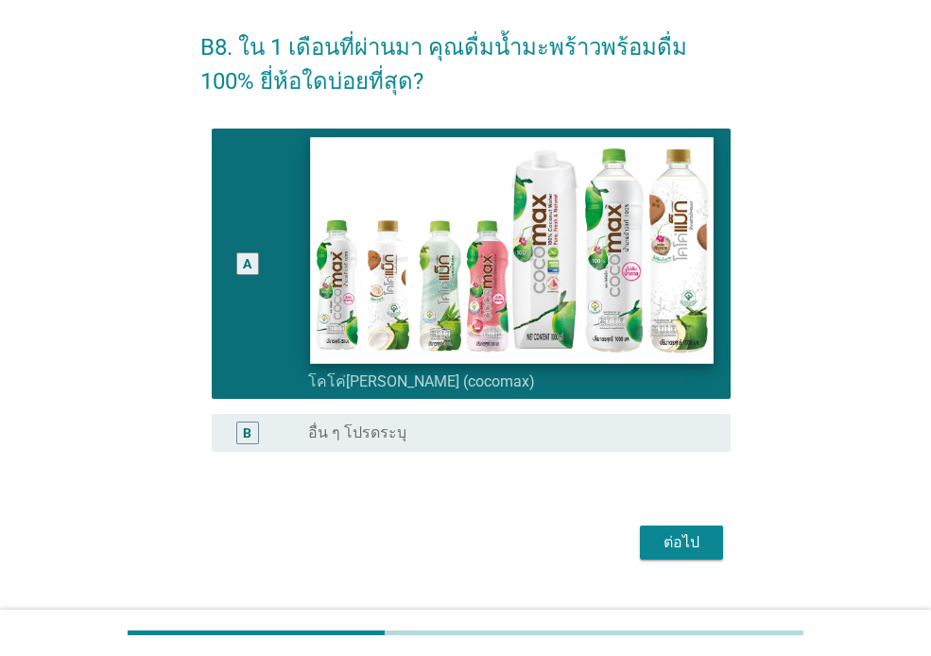
scroll to position [112, 0]
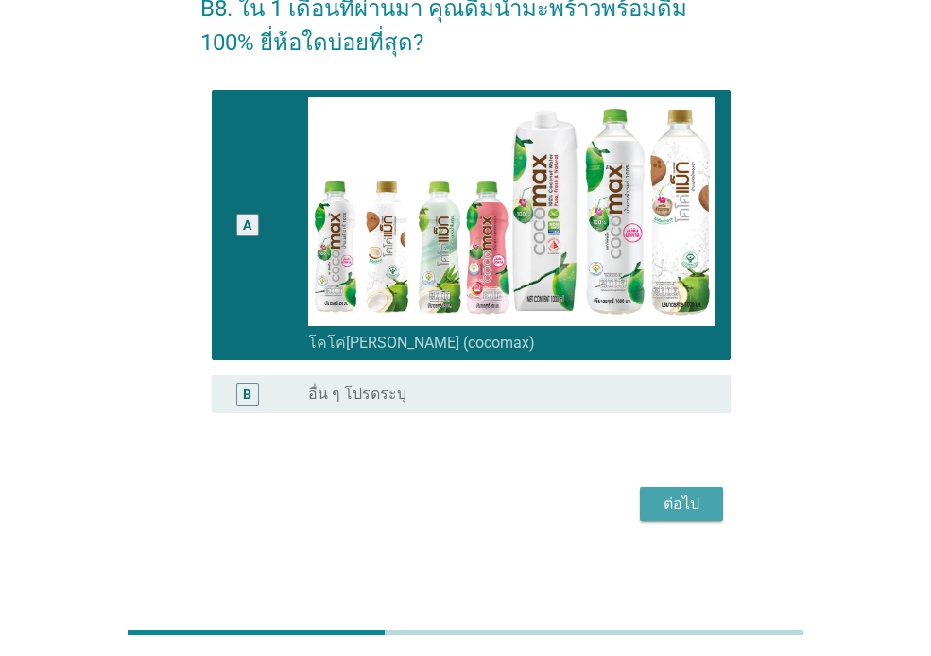
click at [664, 503] on div "ต่อไป" at bounding box center [681, 503] width 53 height 23
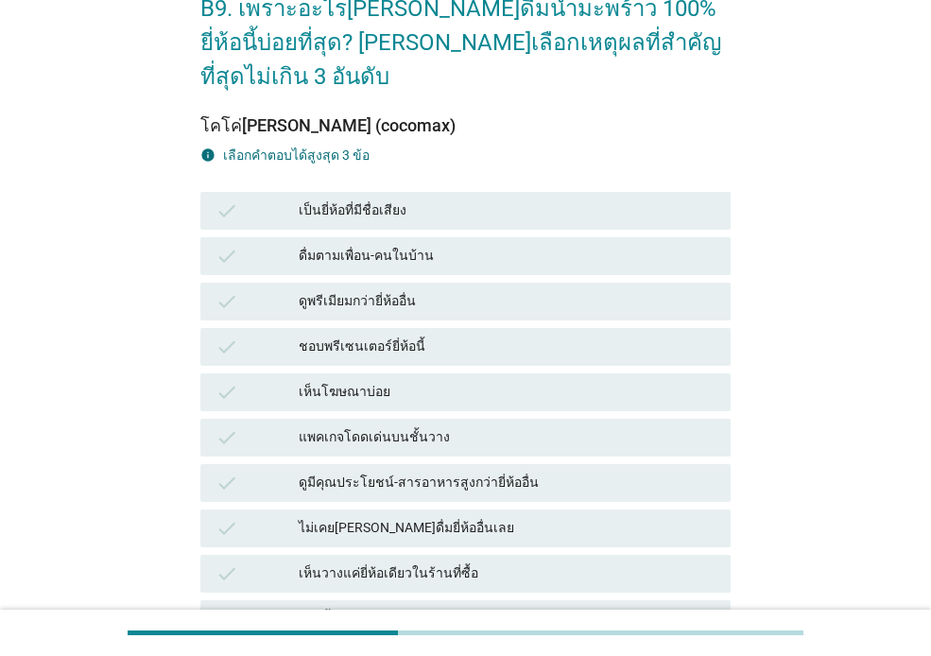
scroll to position [0, 0]
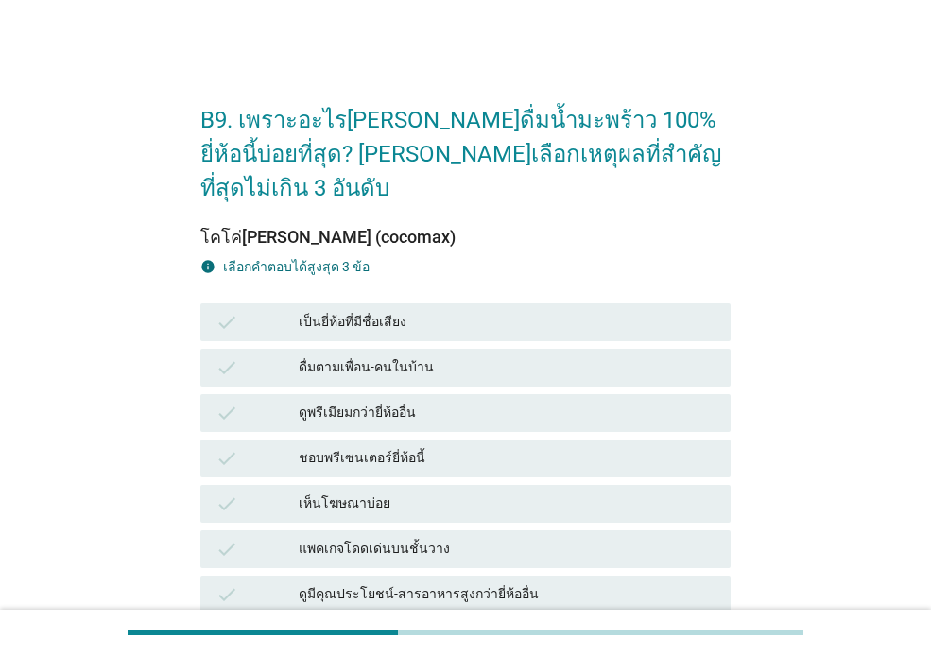
click at [573, 399] on div "check ดูพรีเมียมกว่ายี่ห้ออื่น" at bounding box center [466, 412] width 538 height 45
click at [507, 492] on div "เห็นโฆษณาบ่อย" at bounding box center [507, 503] width 417 height 23
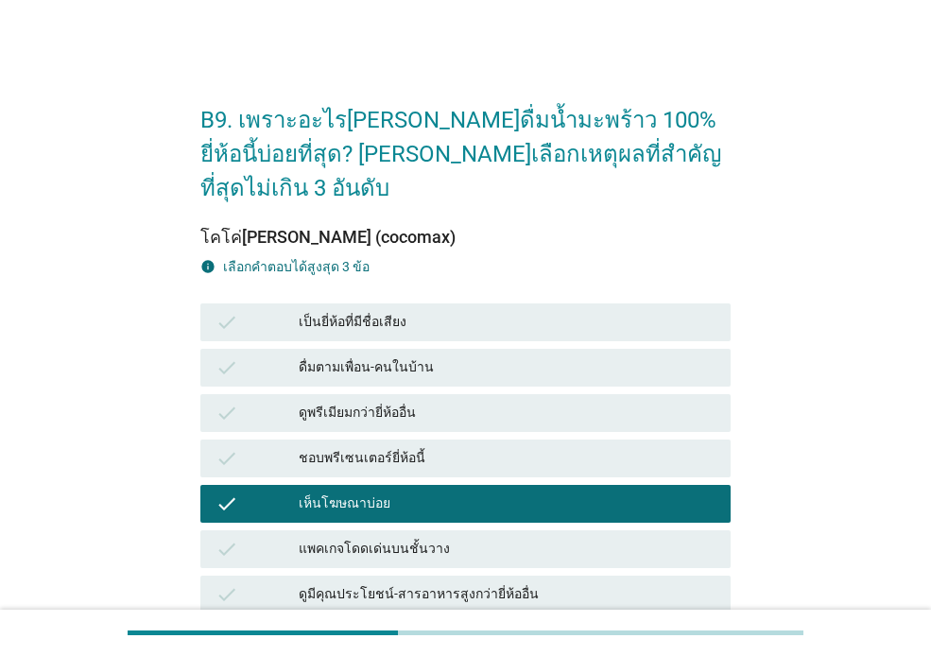
click at [486, 538] on div "แพคเกจโดดเด่นบนชั้นวาง" at bounding box center [507, 549] width 417 height 23
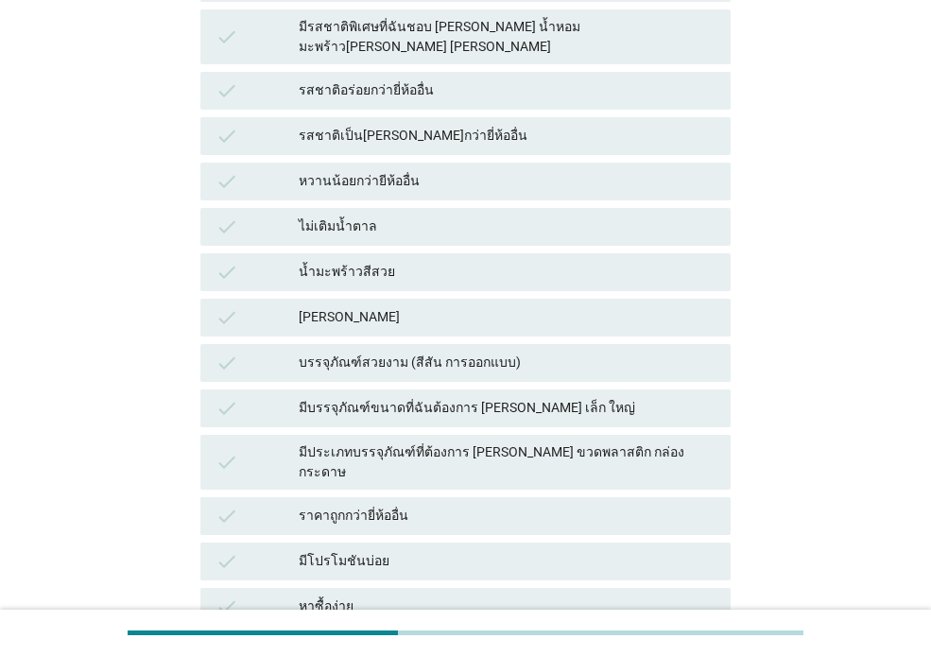
scroll to position [882, 0]
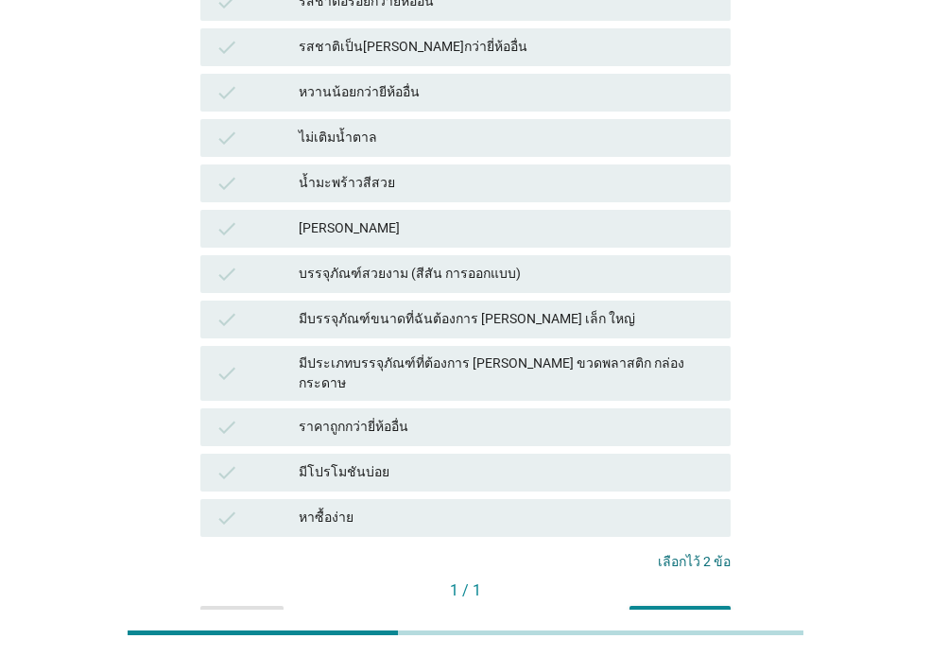
click at [652, 127] on div "ไม่เติมน้ำตาล" at bounding box center [507, 138] width 417 height 23
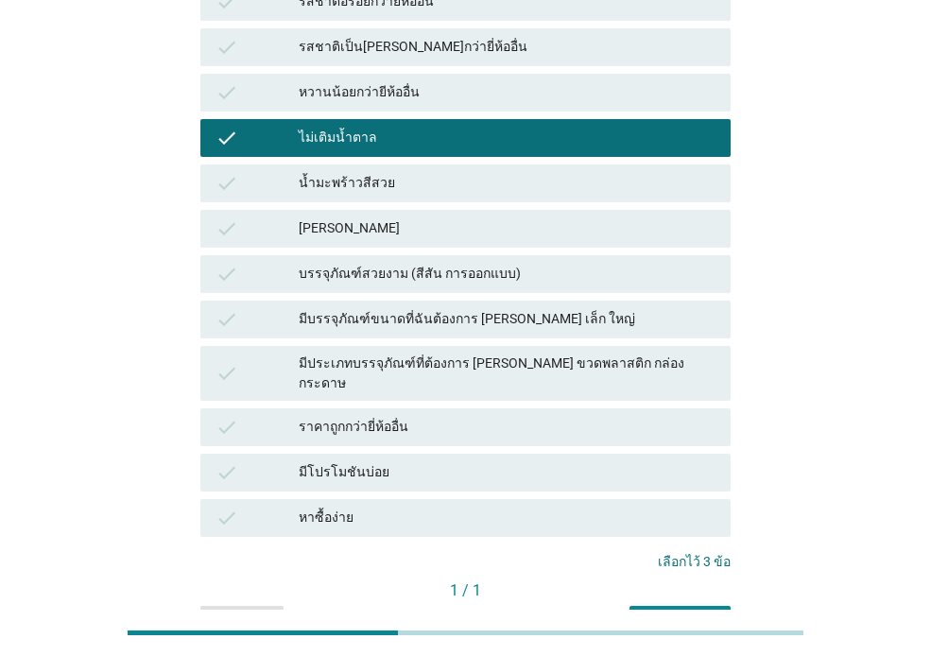
click at [662, 613] on div "คำถามต่อไป" at bounding box center [680, 623] width 71 height 20
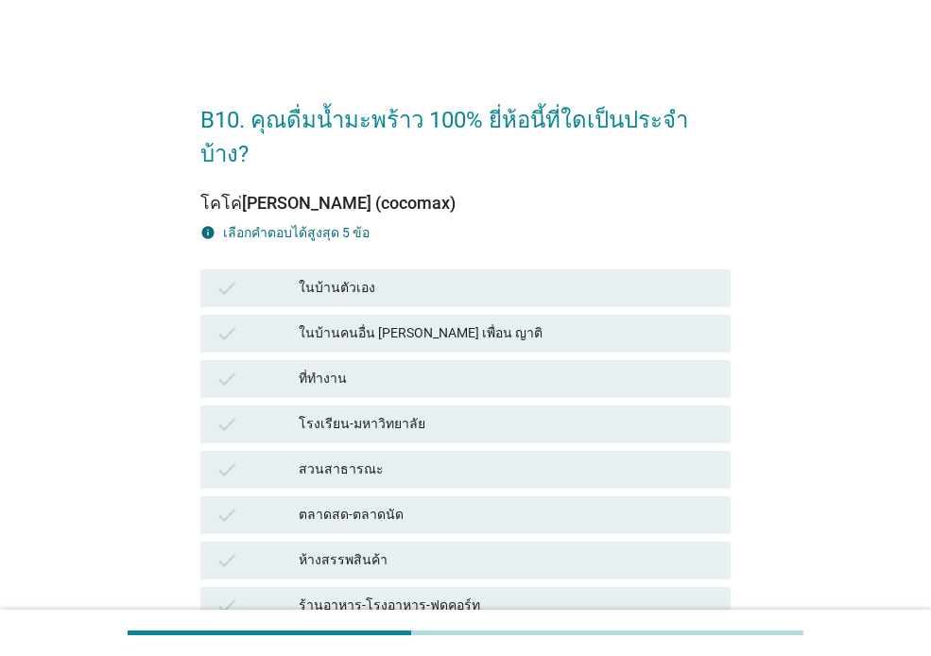
click at [474, 277] on div "ในบ้านตัวเอง" at bounding box center [507, 288] width 417 height 23
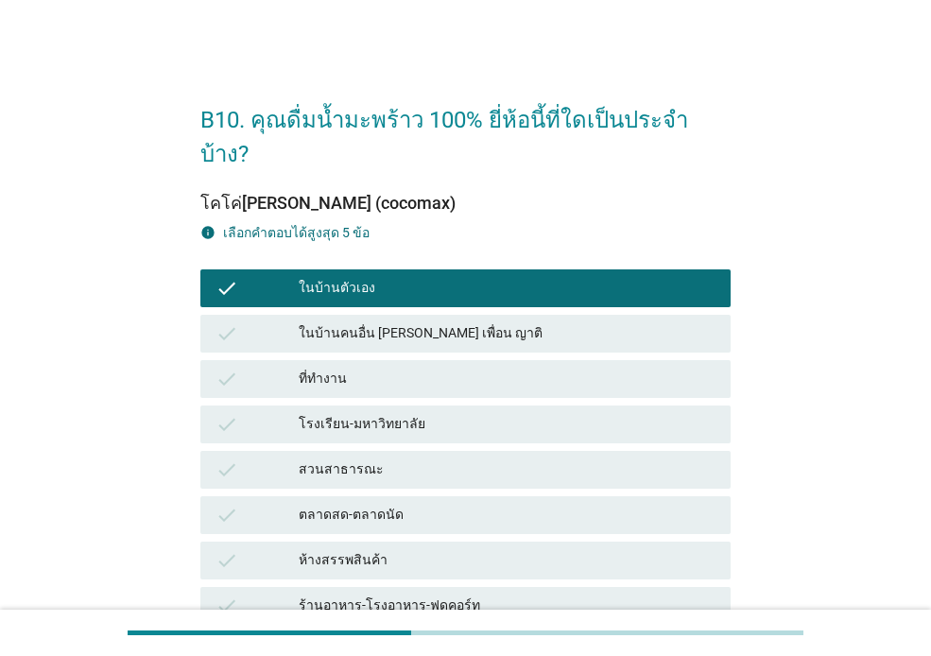
click at [495, 360] on div "check ที่ทำงาน" at bounding box center [465, 379] width 530 height 38
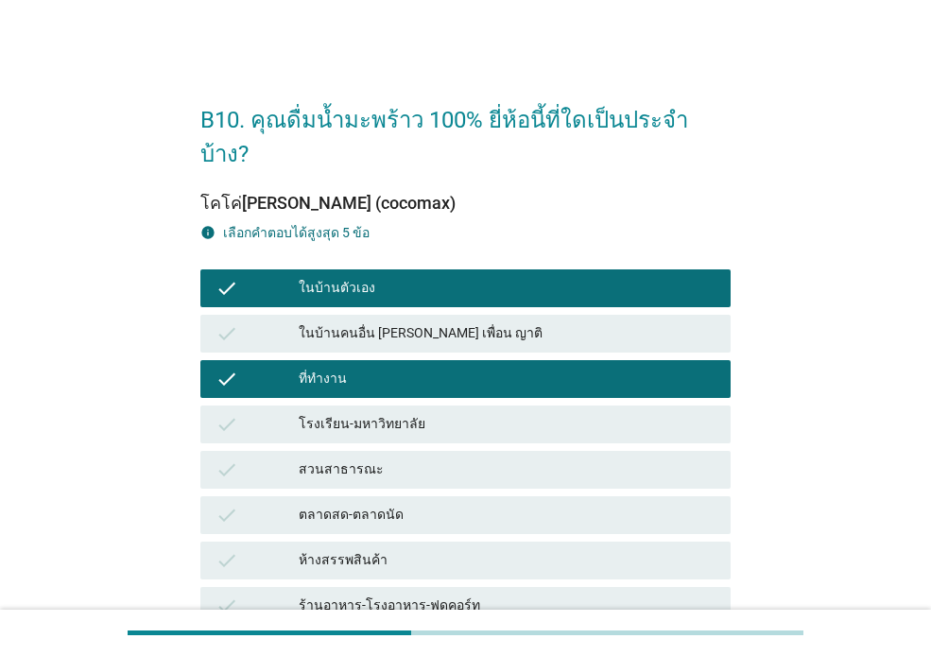
click at [505, 496] on div "check ตลาดสด-ตลาดนัด" at bounding box center [465, 515] width 530 height 38
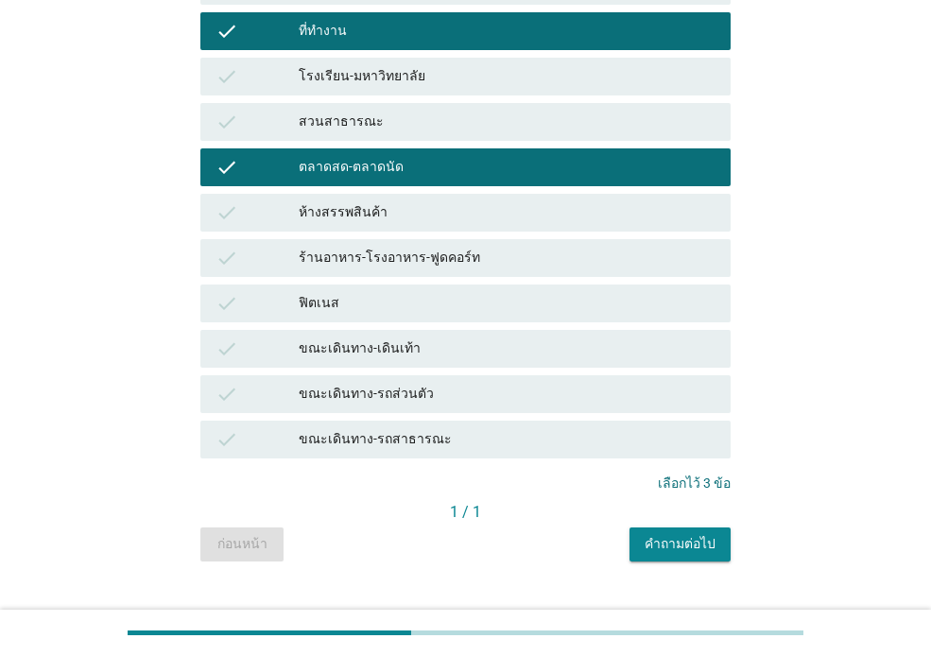
scroll to position [349, 0]
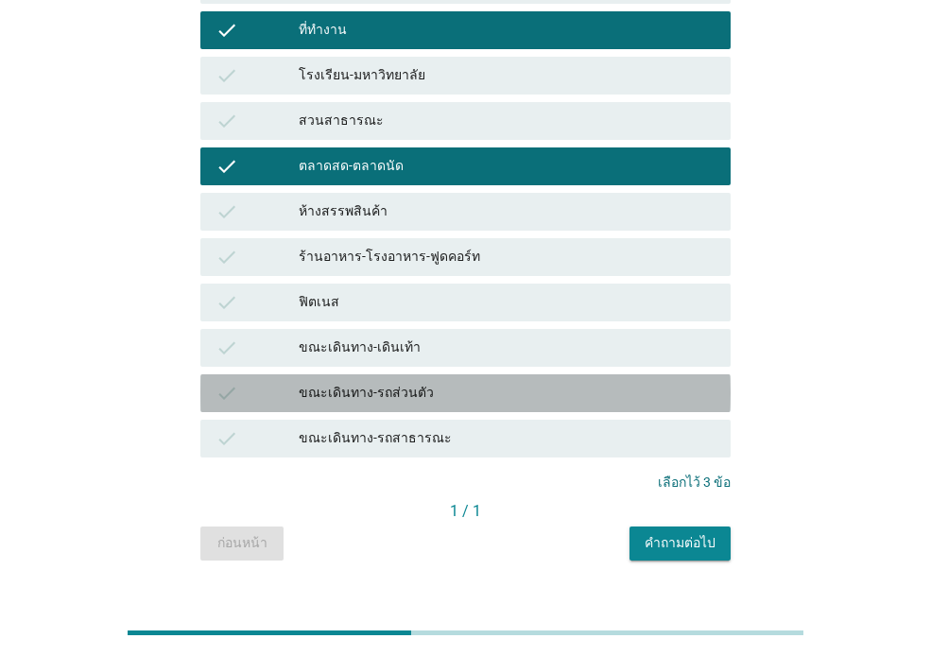
click at [451, 382] on div "ขณะเดินทาง-รถส่วนตัว" at bounding box center [507, 393] width 417 height 23
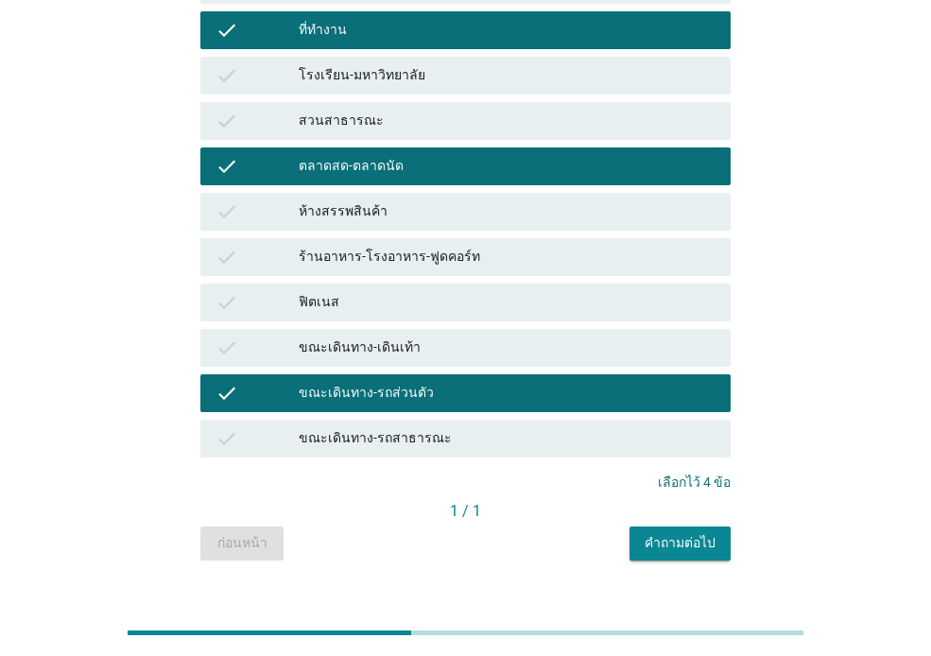
click at [692, 533] on div "คำถามต่อไป" at bounding box center [680, 543] width 71 height 20
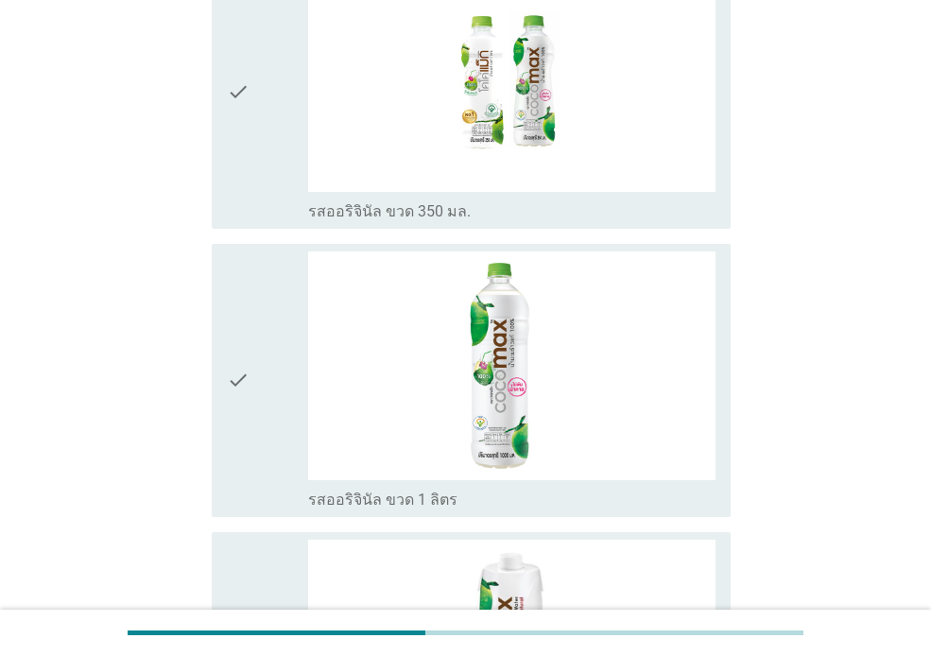
scroll to position [246, 0]
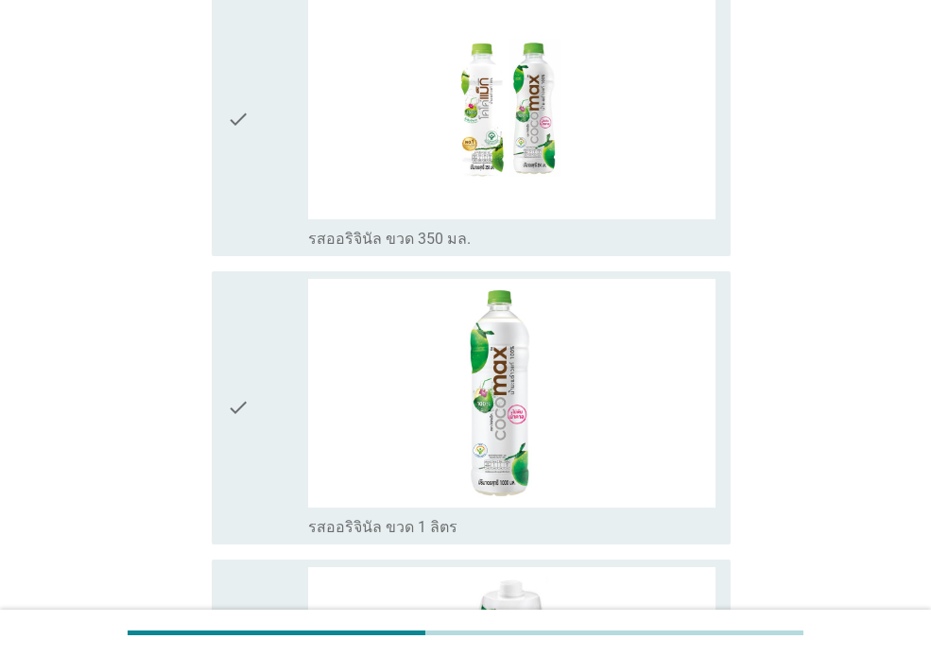
click at [253, 125] on div "check" at bounding box center [267, 120] width 81 height 258
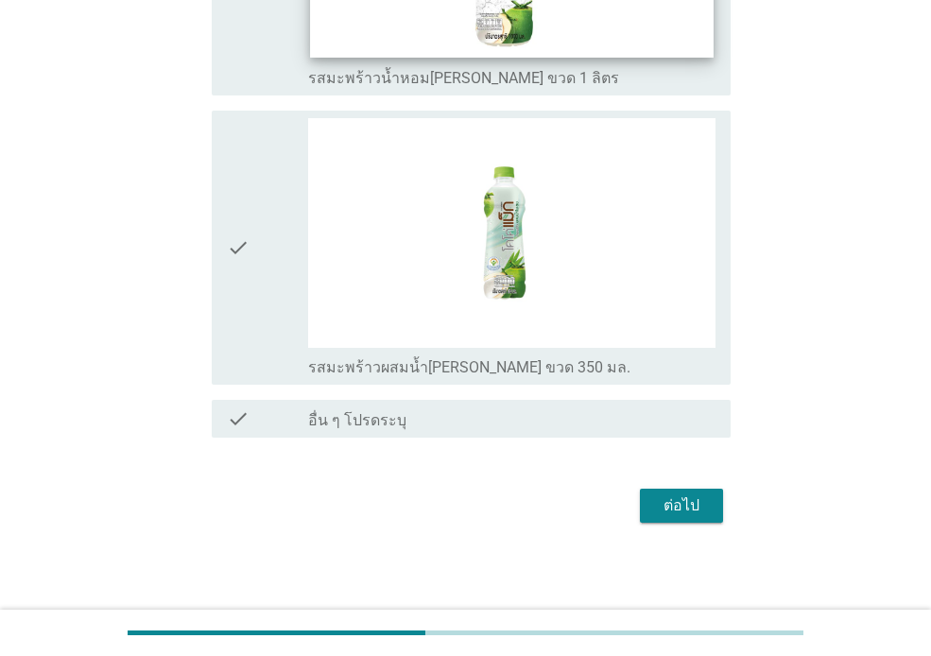
scroll to position [1562, 0]
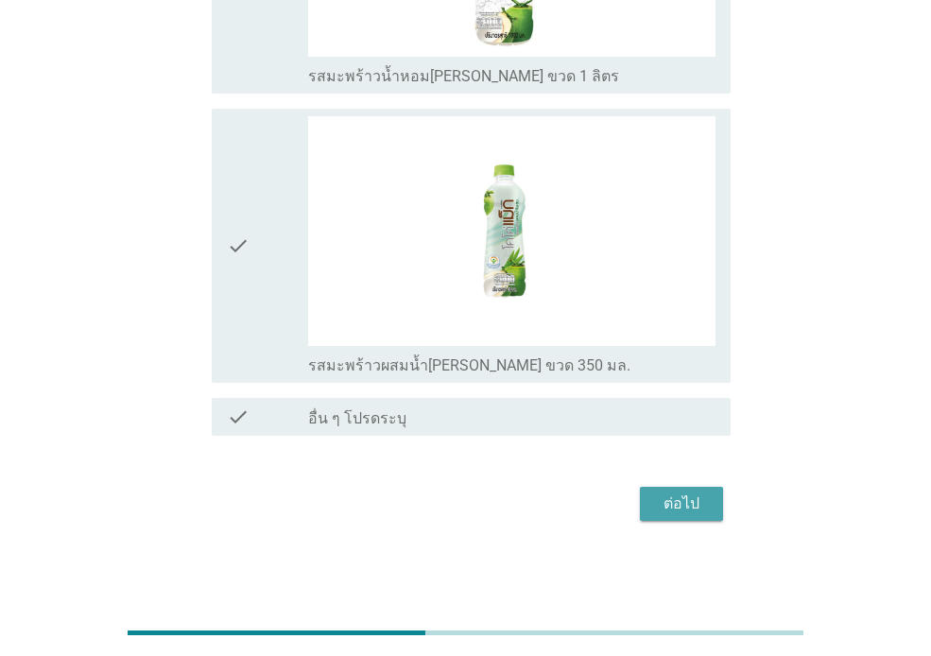
click at [667, 501] on div "ต่อไป" at bounding box center [681, 503] width 53 height 23
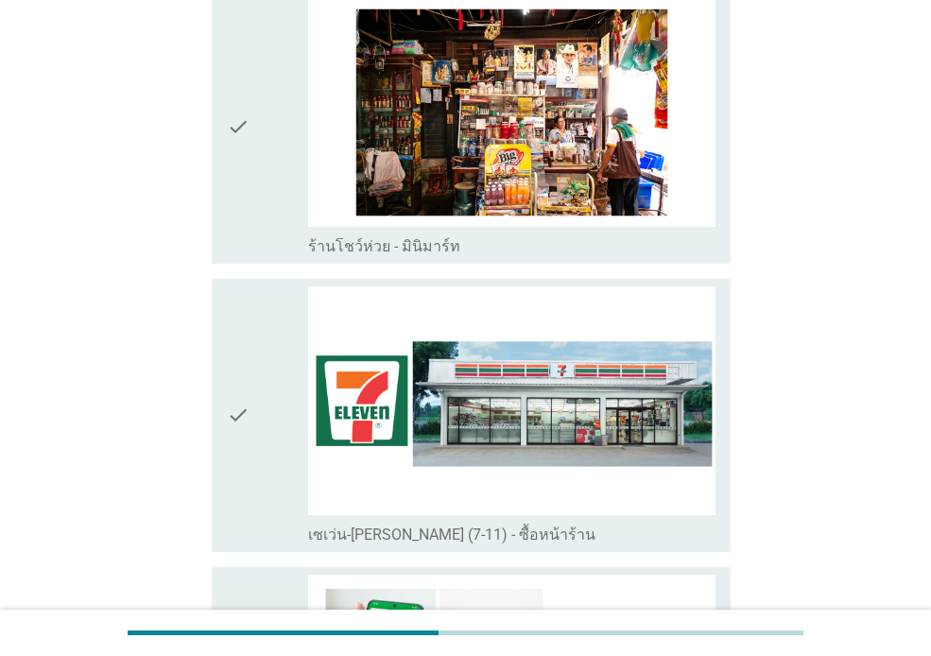
scroll to position [3583, 0]
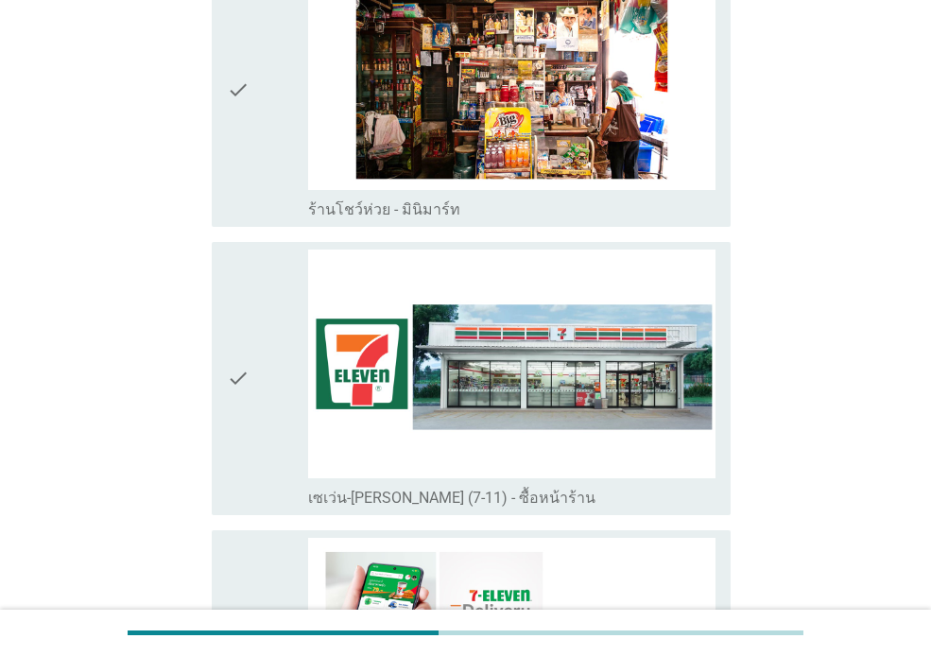
click at [253, 299] on div "check" at bounding box center [267, 379] width 81 height 258
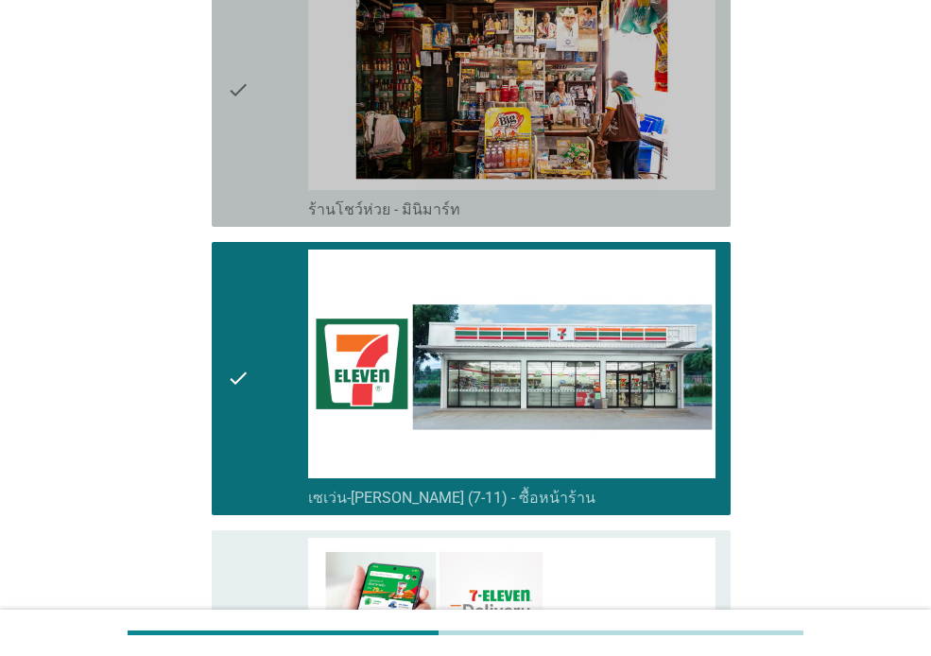
click at [252, 112] on div "check" at bounding box center [267, 90] width 81 height 258
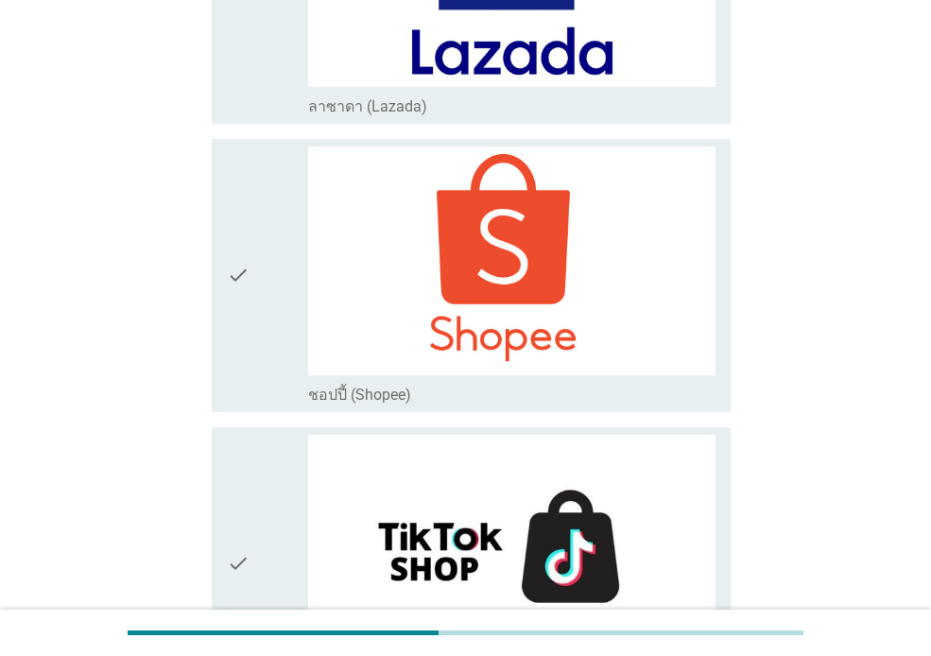
scroll to position [5347, 0]
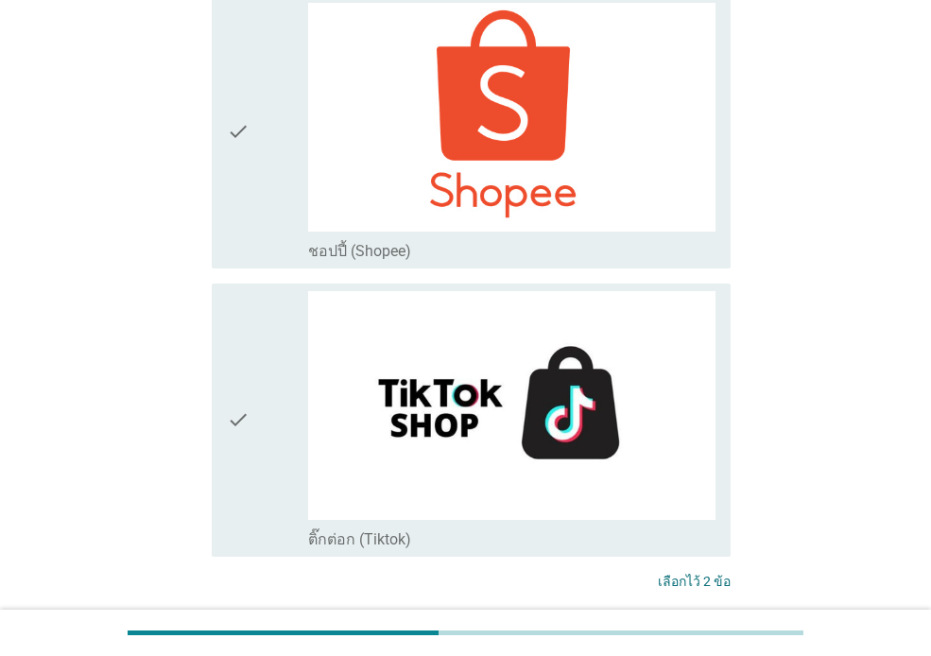
click at [679, 641] on div "ต่อไป" at bounding box center [681, 652] width 53 height 23
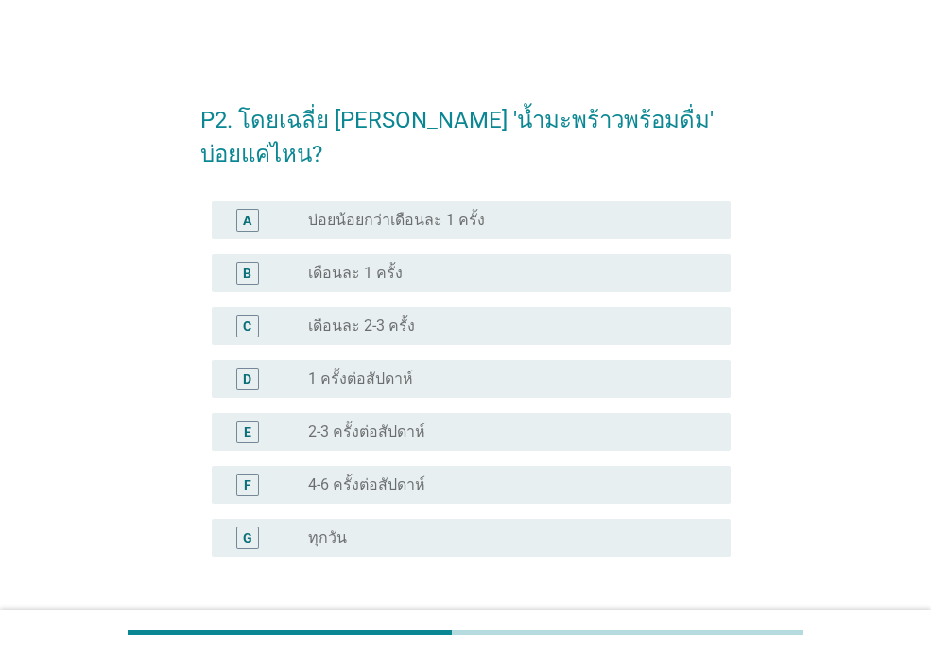
click at [486, 264] on div "radio_button_unchecked เดือนละ 1 ครั้ง" at bounding box center [504, 273] width 392 height 19
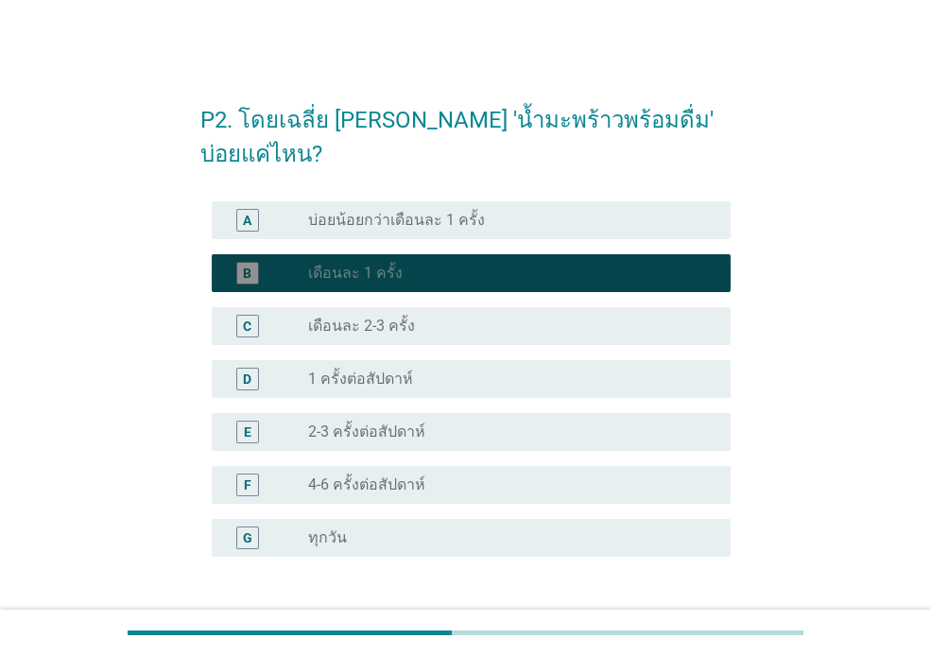
click at [486, 264] on div "radio_button_checked เดือนละ 1 ครั้ง" at bounding box center [504, 273] width 392 height 19
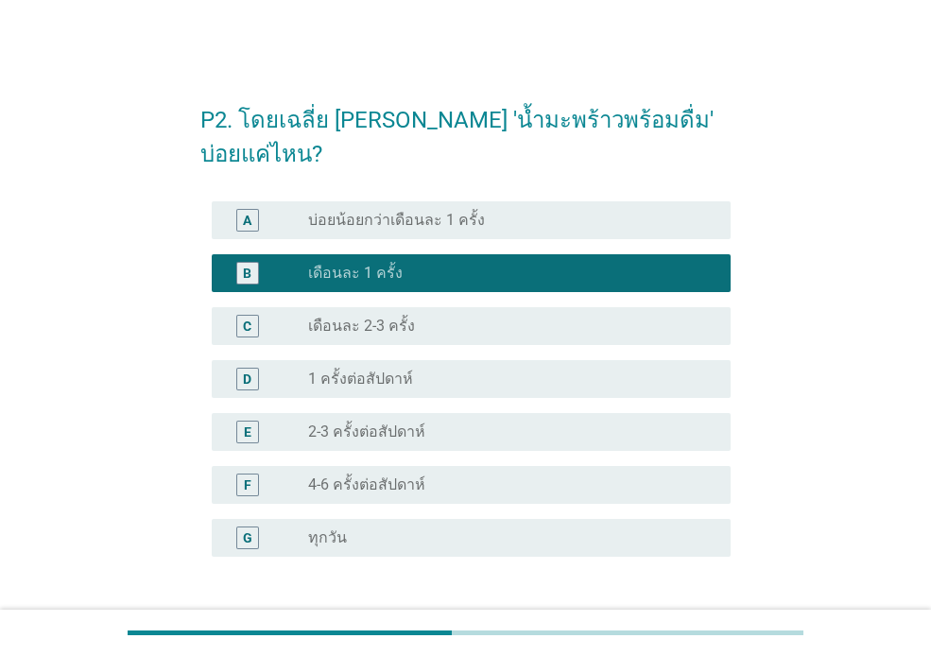
click at [691, 636] on div "ต่อไป" at bounding box center [681, 647] width 53 height 23
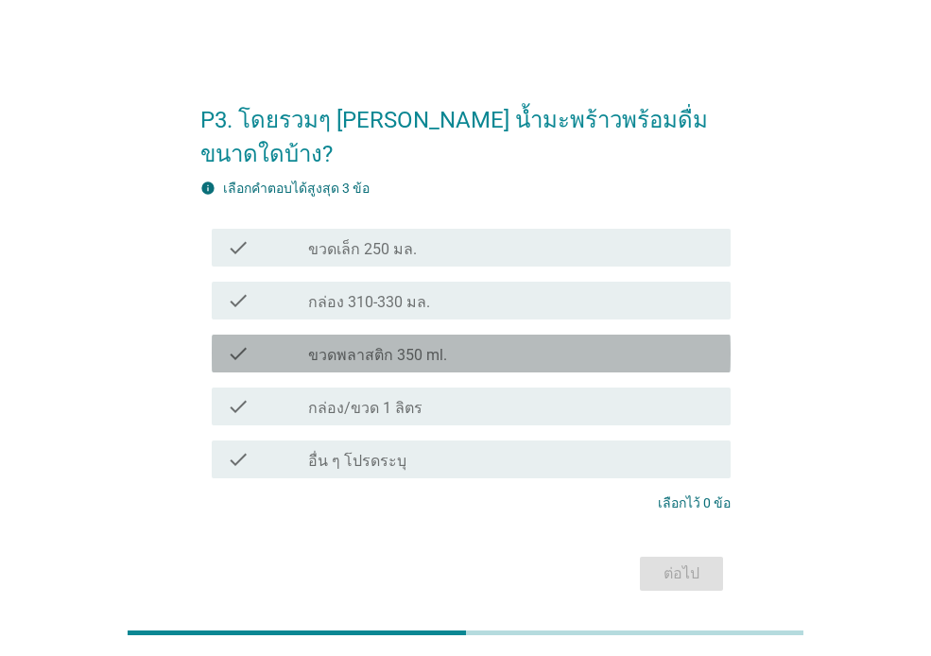
click at [537, 342] on div "check_box_outline_blank ขวดพลาสติก 350 ml." at bounding box center [511, 353] width 407 height 23
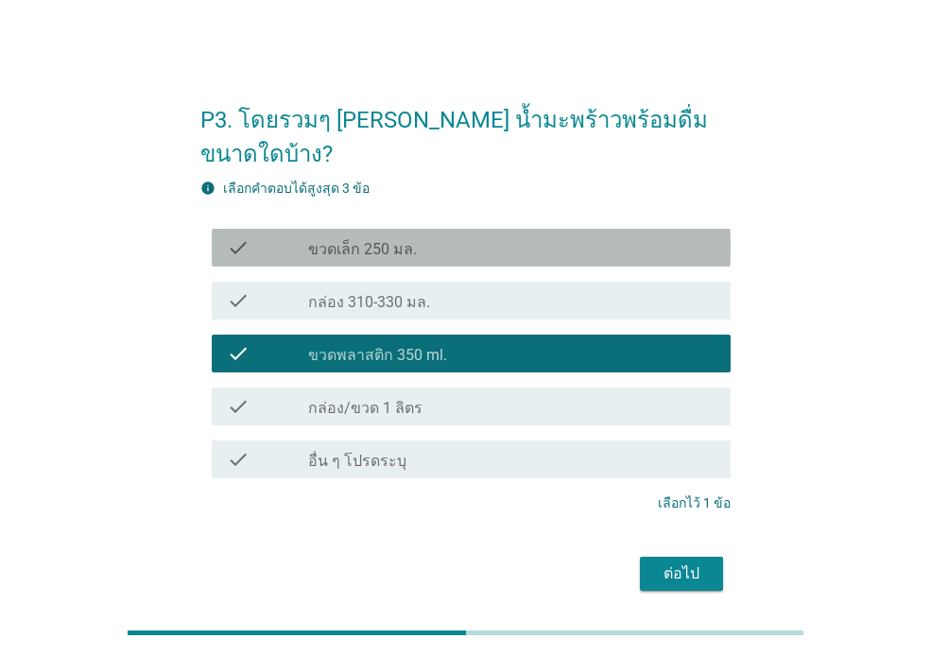
click at [646, 234] on div "check check_box_outline_blank ขวดเล็ก 250 มล." at bounding box center [471, 248] width 519 height 38
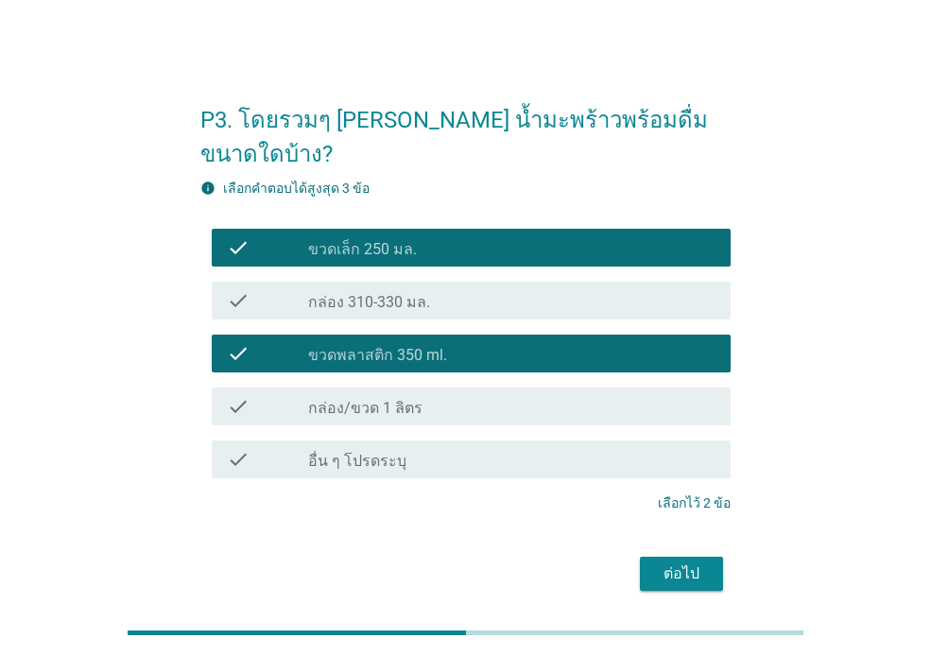
click at [687, 562] on div "ต่อไป" at bounding box center [681, 573] width 53 height 23
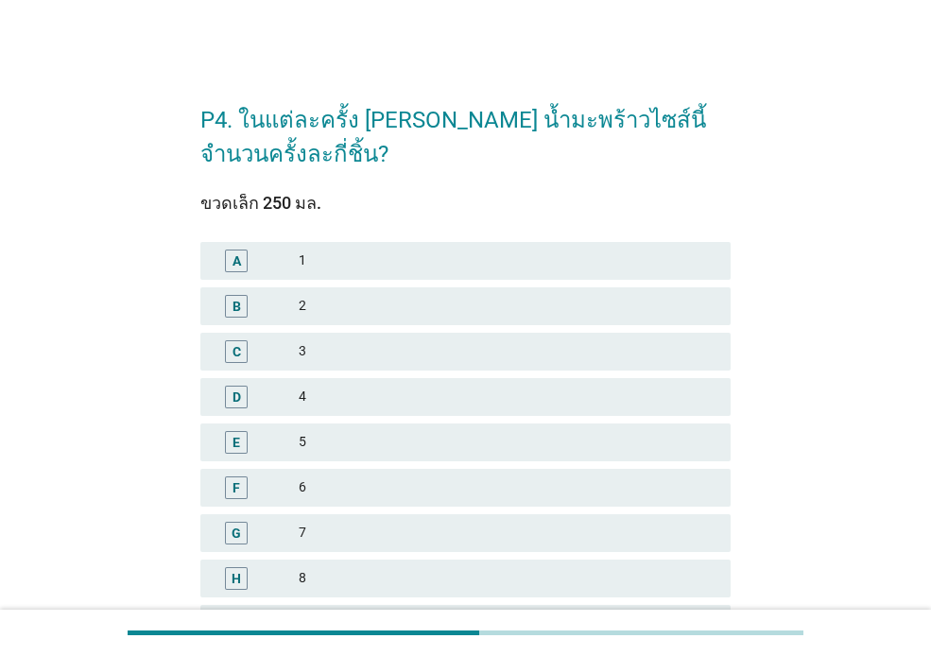
click at [387, 263] on div "1" at bounding box center [507, 261] width 417 height 23
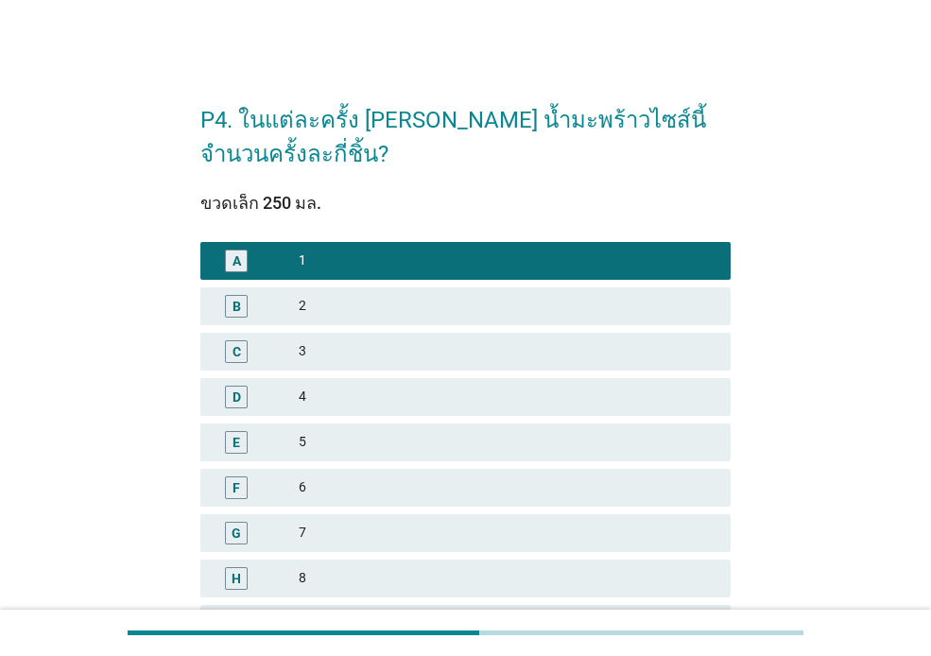
scroll to position [464, 0]
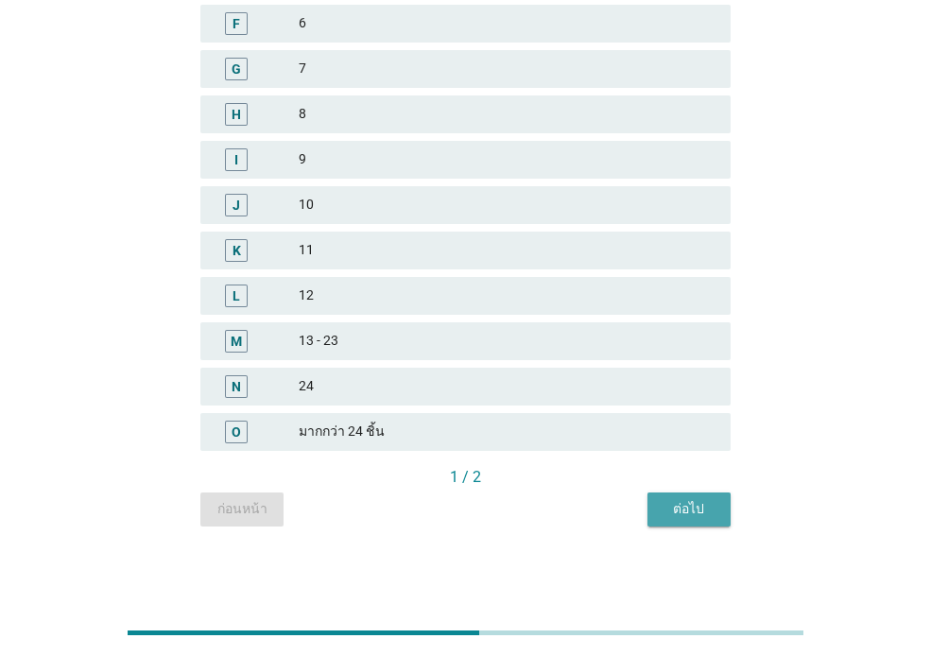
click at [700, 512] on div "ต่อไป" at bounding box center [689, 509] width 53 height 20
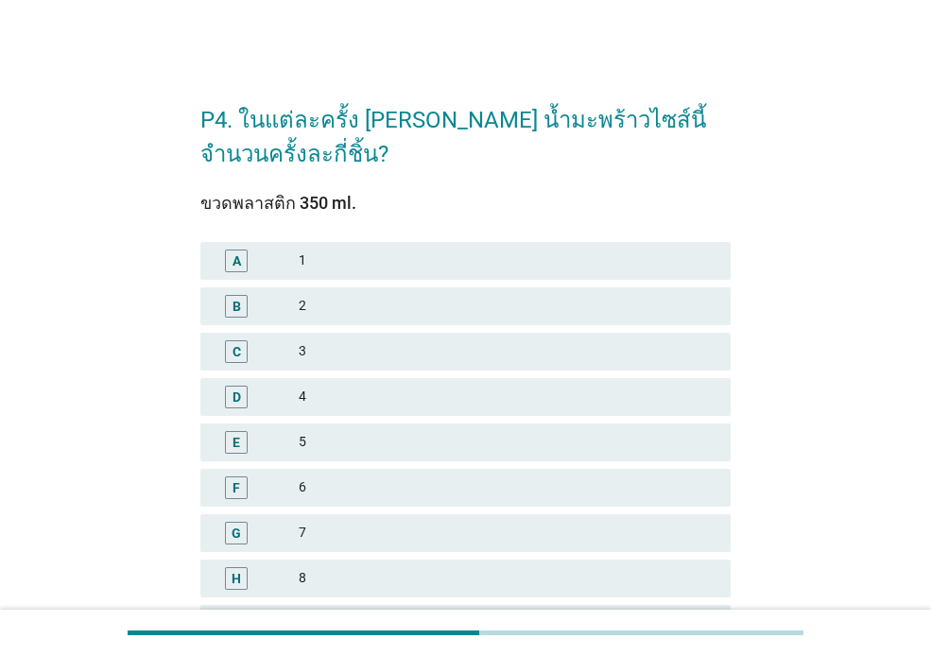
click at [374, 278] on div "A 1" at bounding box center [465, 261] width 530 height 38
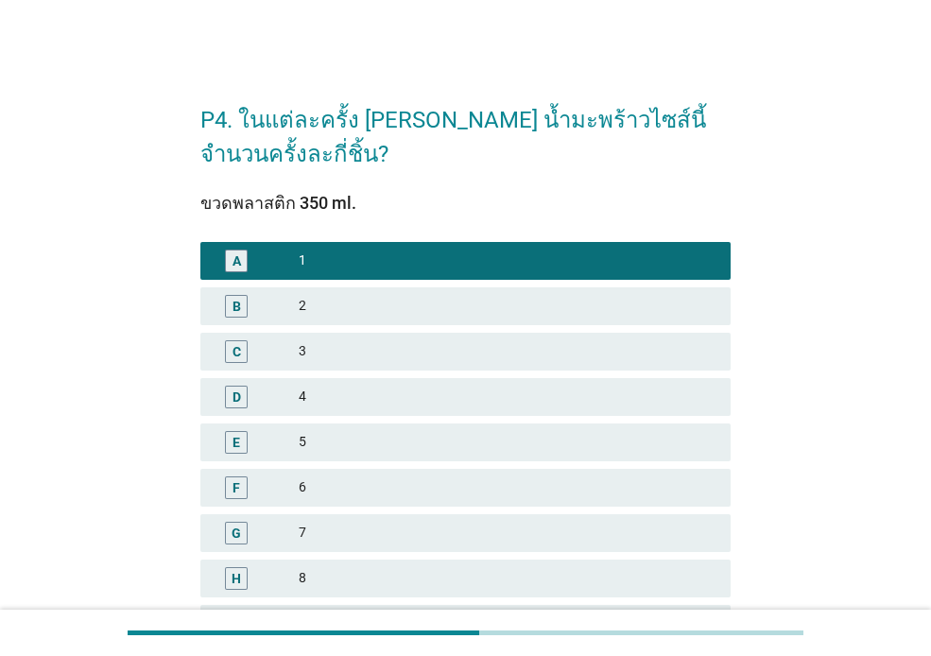
scroll to position [441, 0]
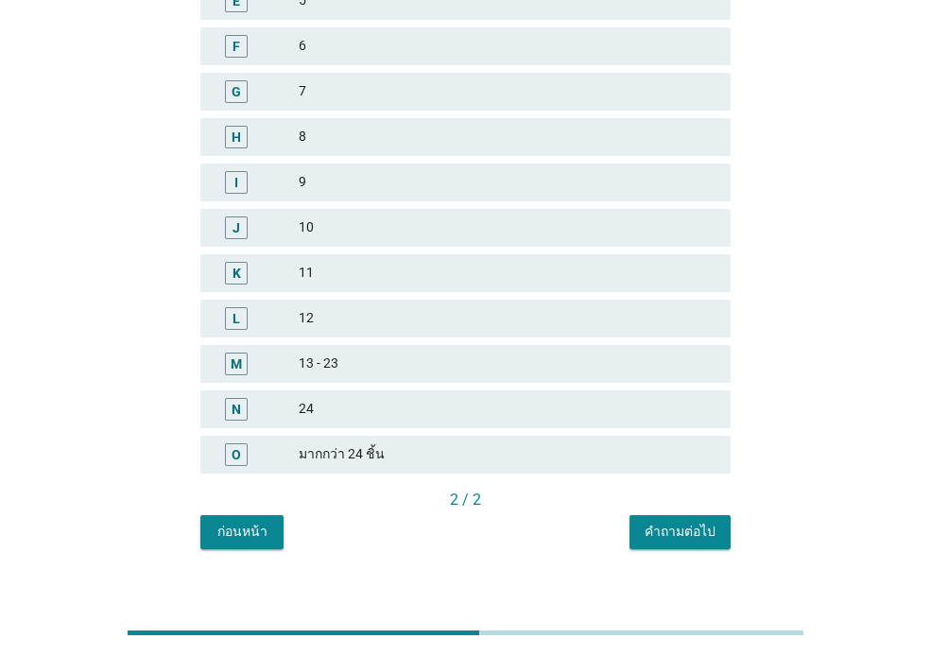
click at [692, 530] on div "คำถามต่อไป" at bounding box center [680, 532] width 71 height 20
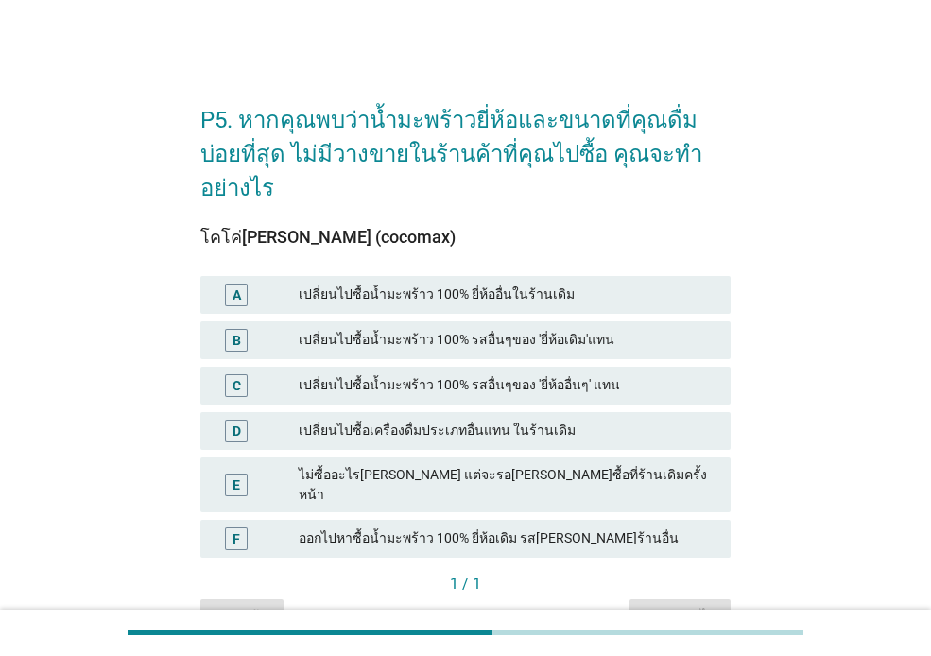
click at [594, 420] on div "เปลี่ยนไปซื้อเครื่องดื่มประเภทอื่นแทน ในร้านเดิม" at bounding box center [507, 431] width 417 height 23
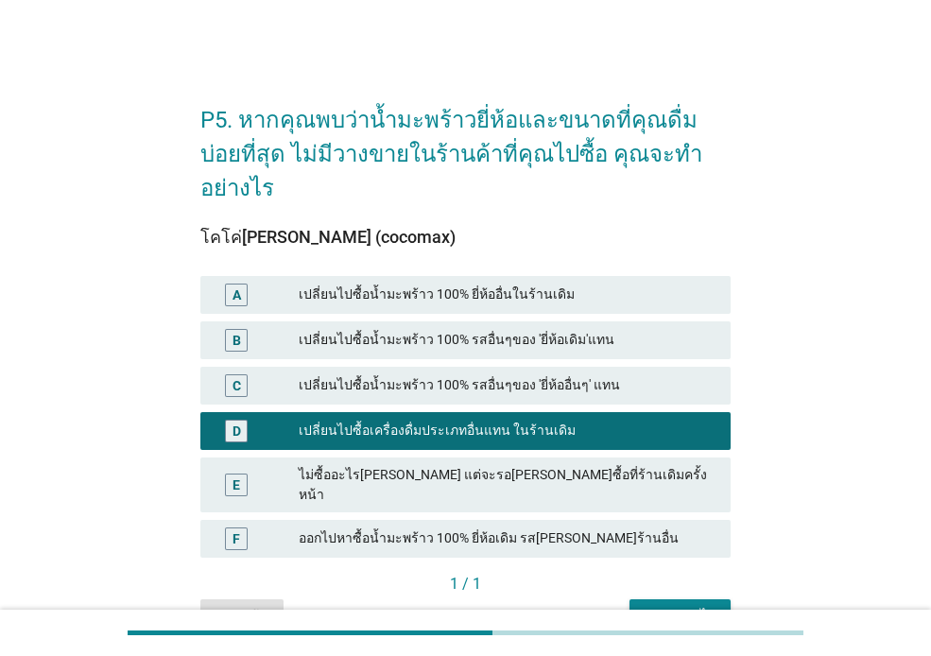
click at [660, 606] on div "คำถามต่อไป" at bounding box center [680, 616] width 71 height 20
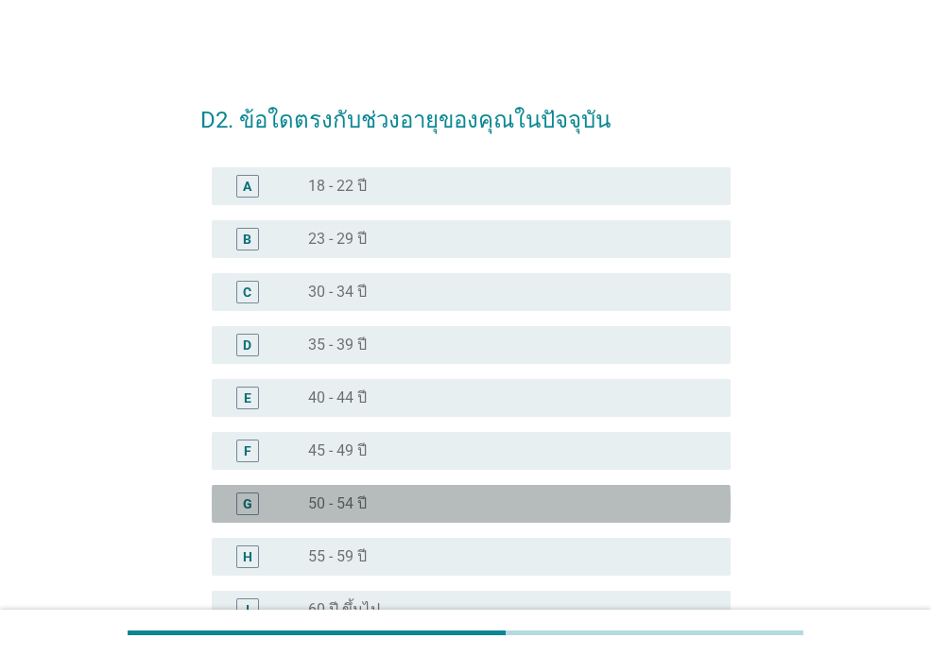
click at [425, 510] on div "radio_button_unchecked 50 - 54 ปี" at bounding box center [504, 503] width 392 height 19
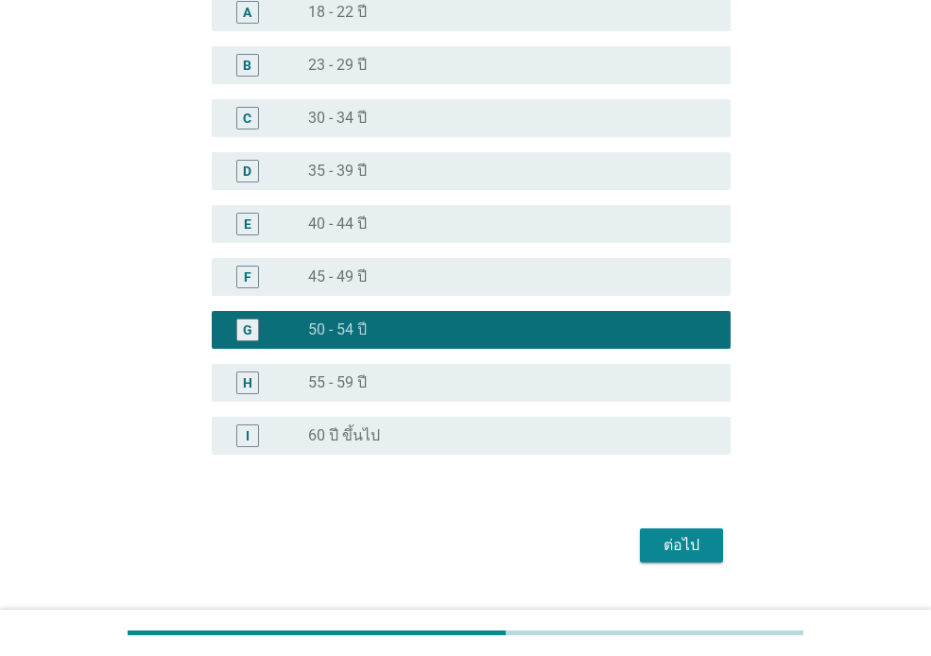
scroll to position [216, 0]
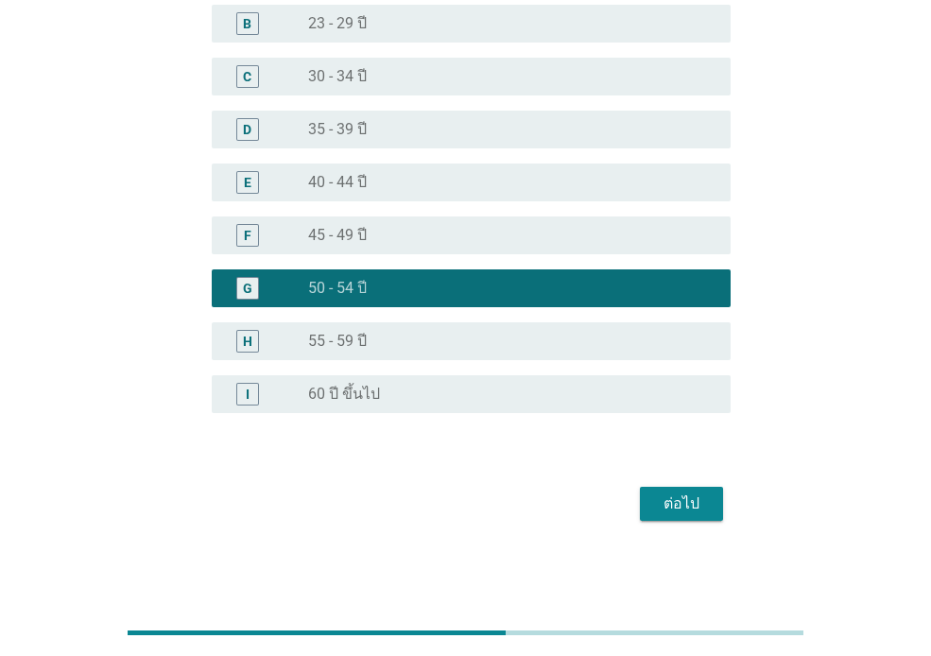
click at [683, 503] on div "ต่อไป" at bounding box center [681, 503] width 53 height 23
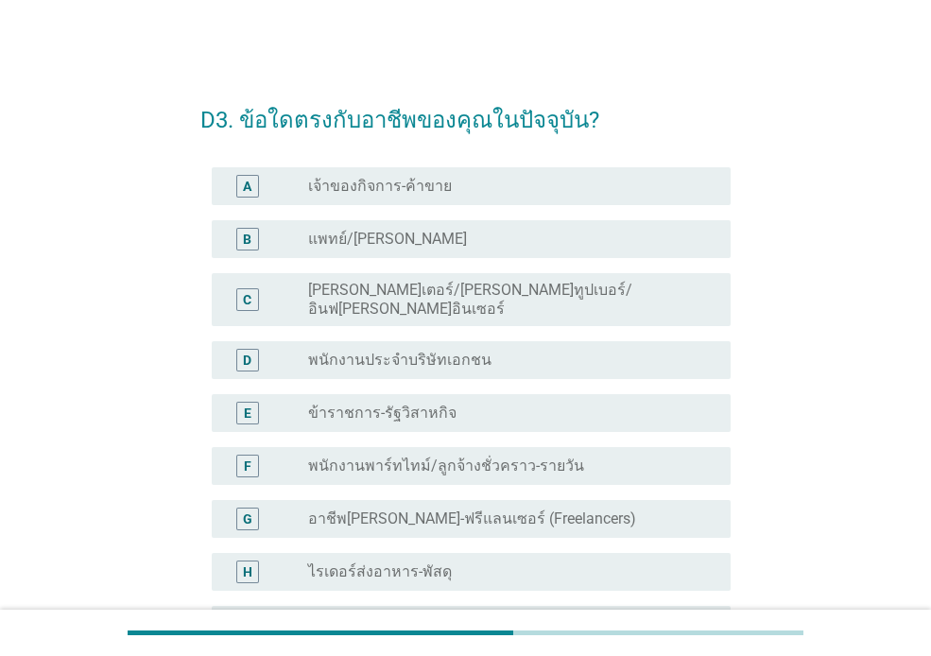
click at [528, 354] on div "radio_button_unchecked พนักงานประจำบริษัทเอกชน" at bounding box center [504, 360] width 392 height 19
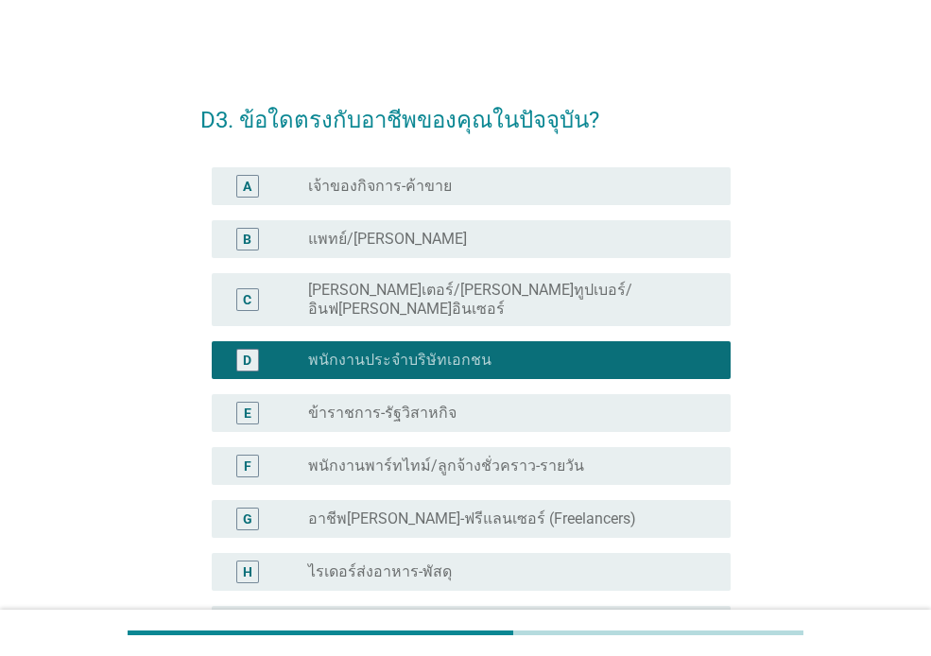
scroll to position [441, 0]
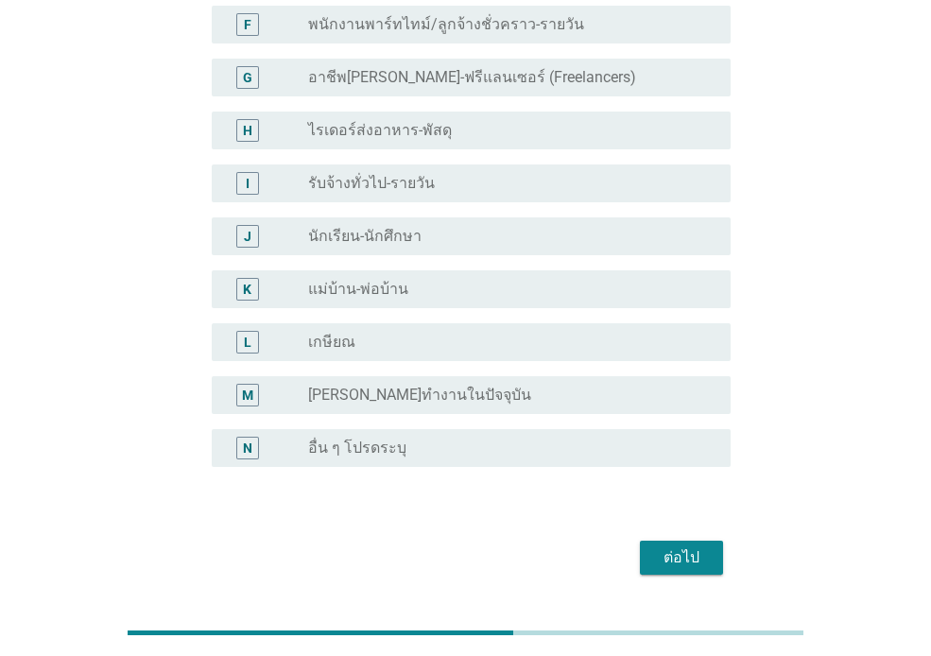
click at [686, 541] on button "ต่อไป" at bounding box center [681, 558] width 83 height 34
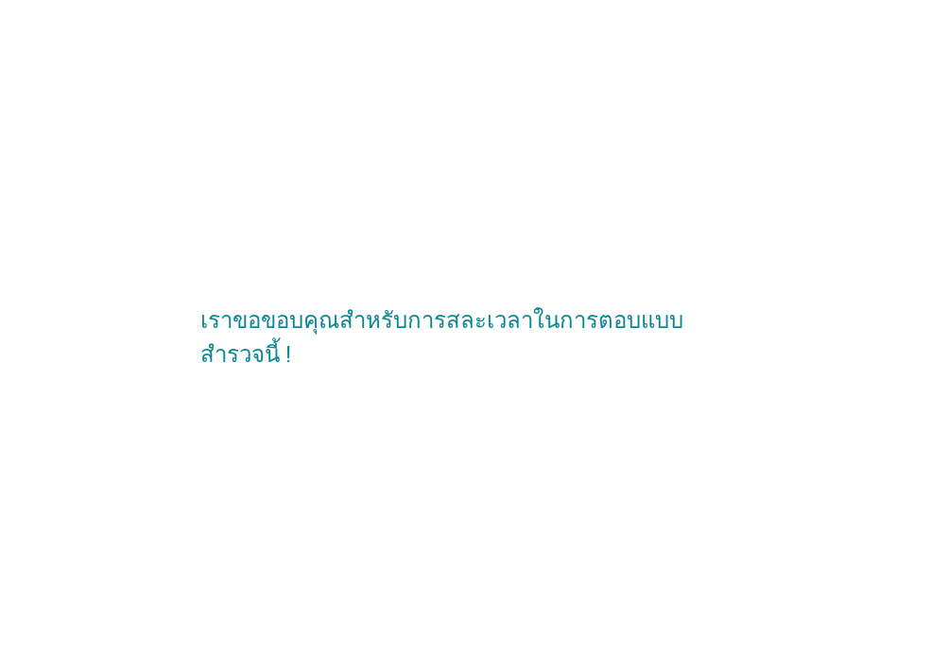
scroll to position [0, 0]
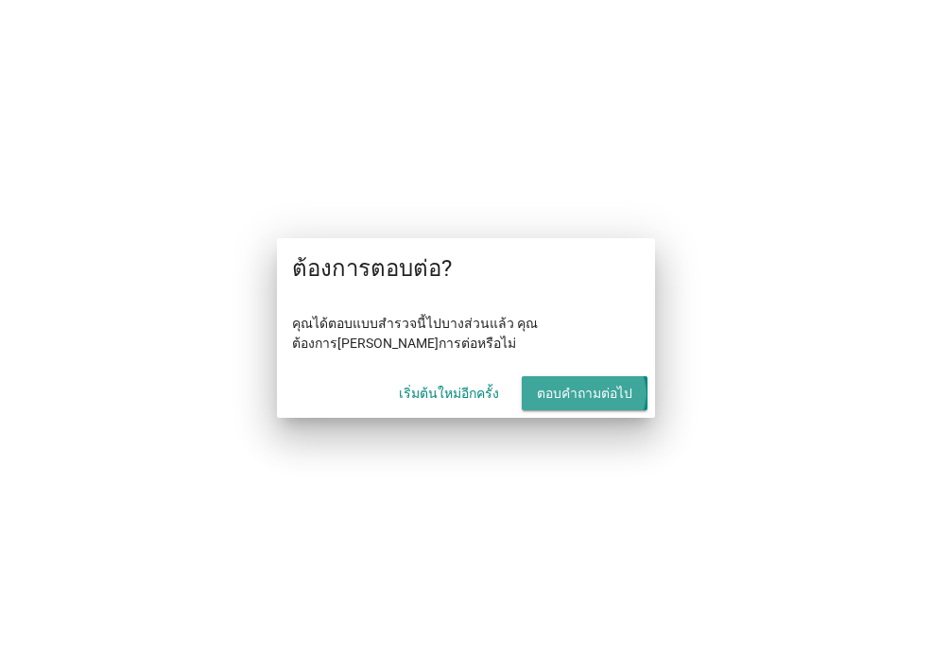
click at [596, 395] on font "ตอบคำถามต่อไป" at bounding box center [584, 393] width 95 height 15
